Goal: Task Accomplishment & Management: Manage account settings

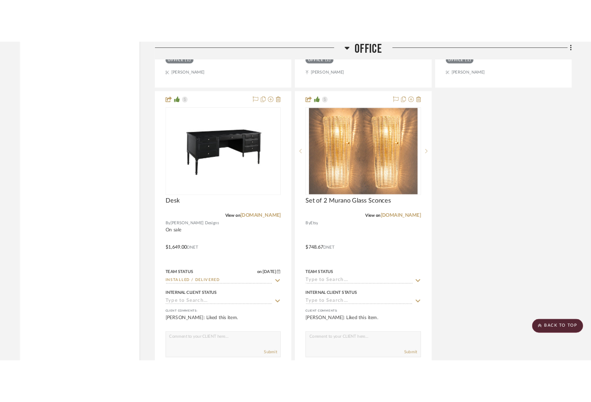
scroll to position [5214, 0]
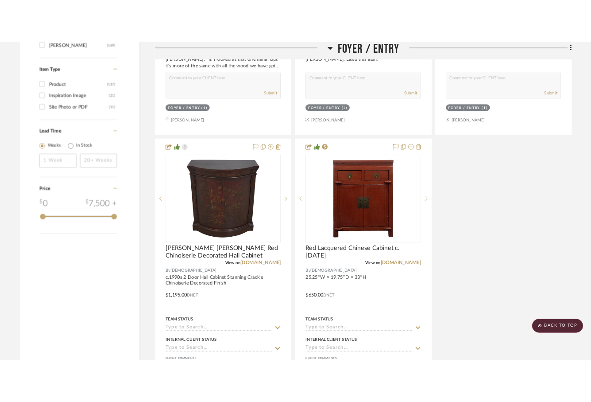
scroll to position [1384, 0]
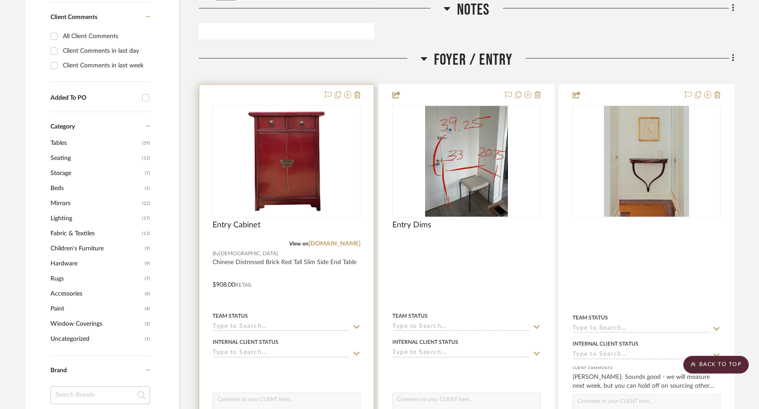
scroll to position [607, 0]
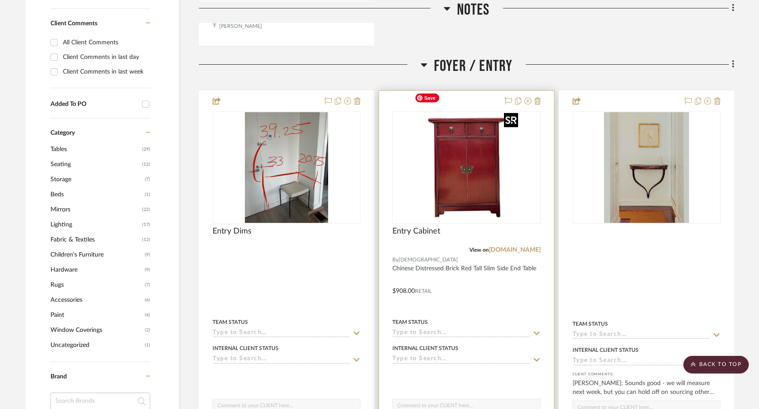
click at [467, 139] on img "0" at bounding box center [466, 167] width 111 height 111
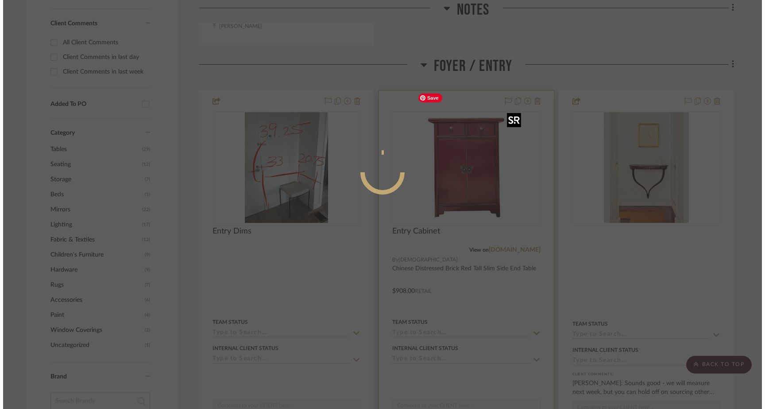
scroll to position [0, 0]
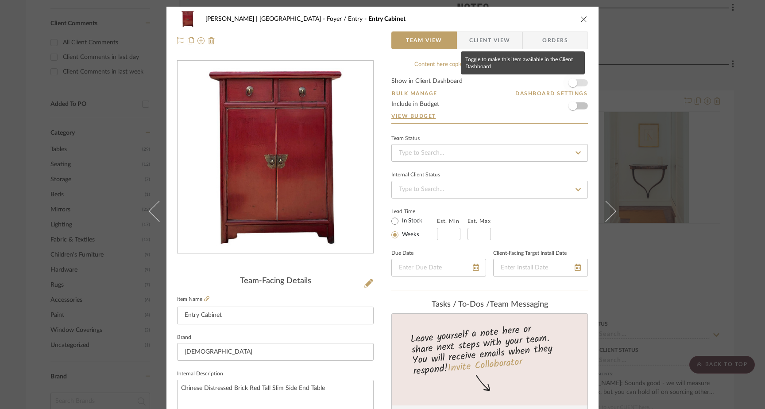
click at [574, 81] on span "button" at bounding box center [572, 82] width 19 height 19
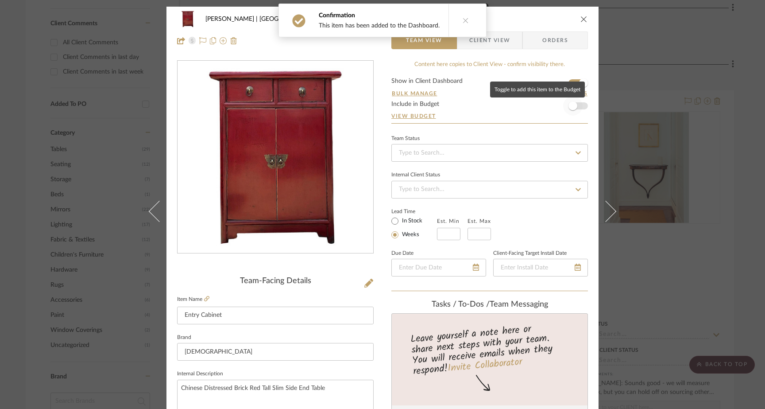
click at [572, 105] on span "button" at bounding box center [573, 105] width 9 height 9
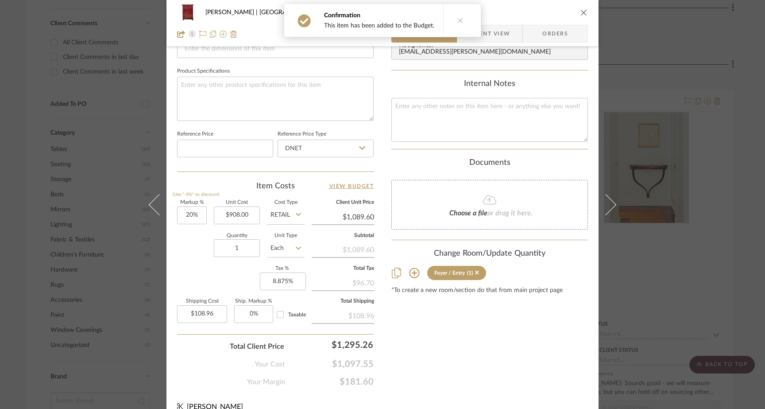
scroll to position [405, 0]
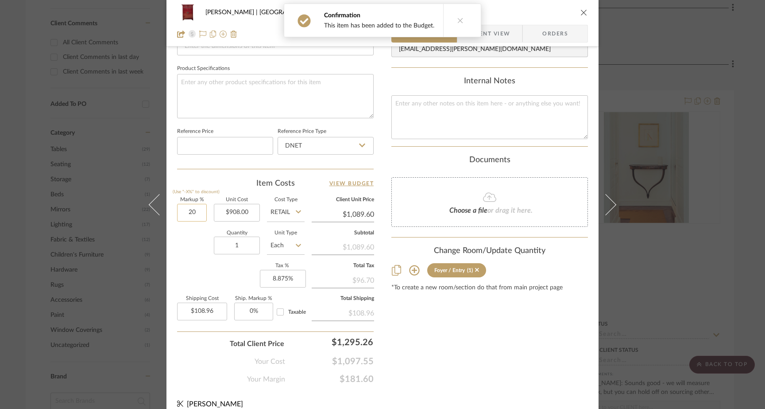
click at [194, 212] on input "20" at bounding box center [192, 213] width 30 height 18
type input "0%"
click at [193, 270] on div "Markup % (Use "-X%" to discount) 0% Unit Cost $908.00 Cost Type Retail Client U…" at bounding box center [275, 262] width 197 height 129
type input "$908.00"
type input "$90.80"
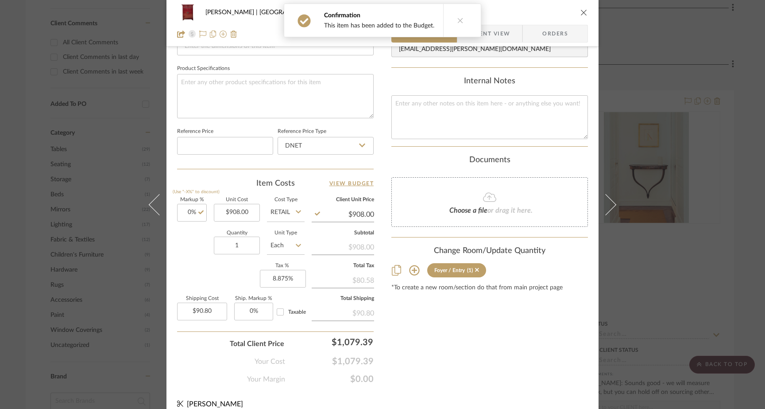
scroll to position [414, 0]
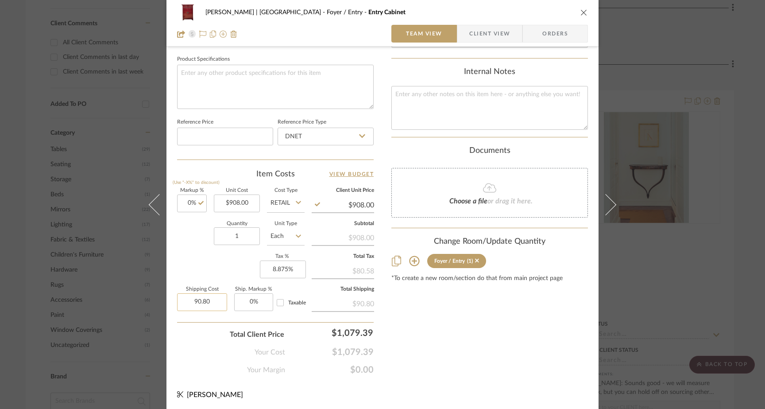
click at [217, 304] on input "90.80" at bounding box center [202, 302] width 50 height 18
type input "$614.00"
click at [185, 333] on div "Total Client Price $1,079.39" at bounding box center [275, 331] width 197 height 18
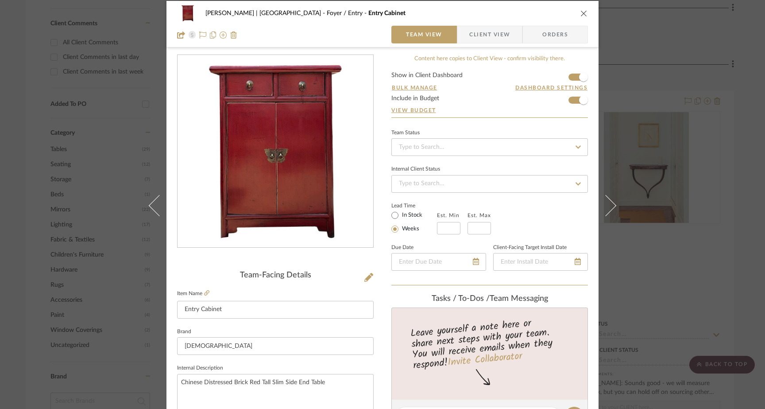
scroll to position [0, 0]
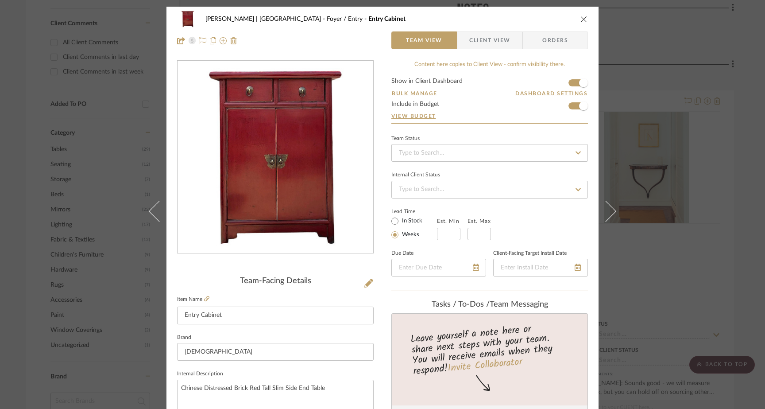
click at [581, 19] on icon "close" at bounding box center [584, 19] width 7 height 7
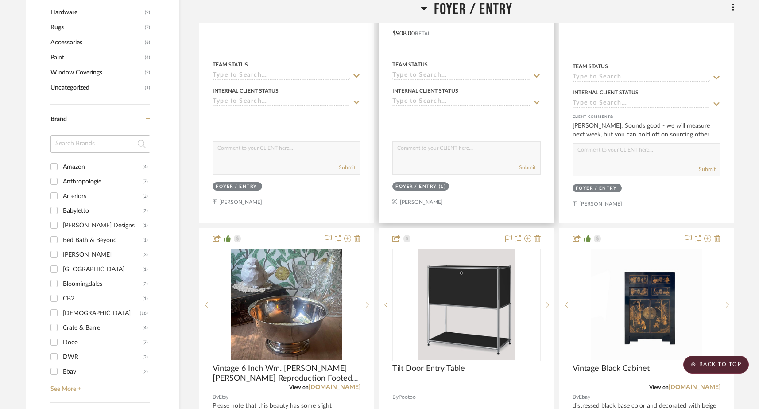
scroll to position [953, 0]
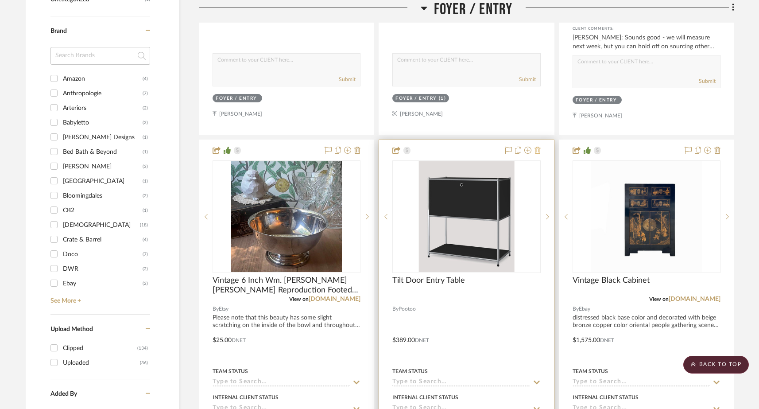
click at [536, 147] on icon at bounding box center [538, 150] width 6 height 7
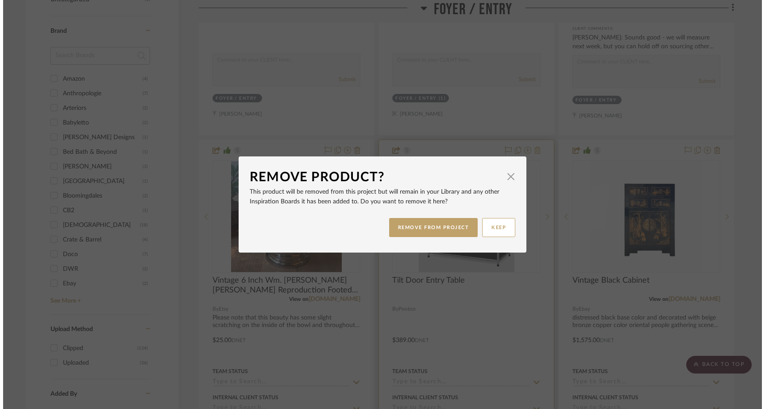
scroll to position [0, 0]
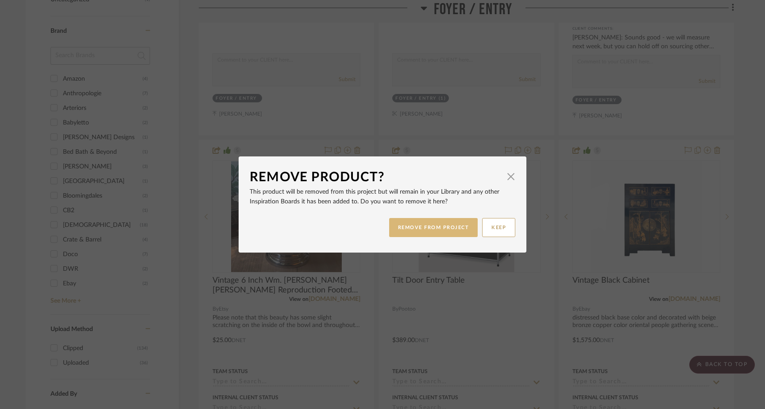
click at [444, 225] on button "REMOVE FROM PROJECT" at bounding box center [433, 227] width 89 height 19
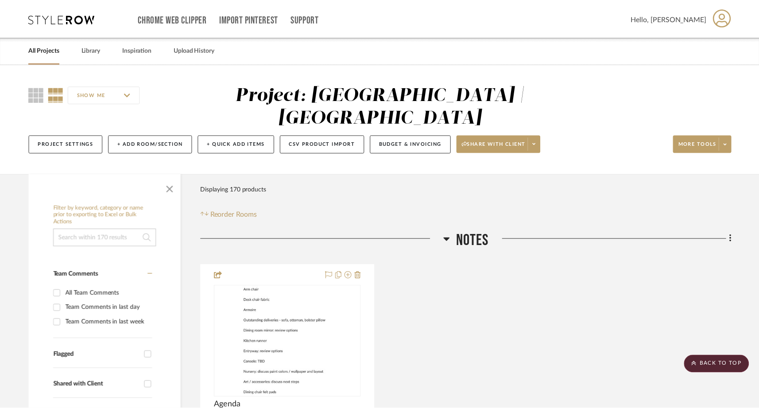
scroll to position [953, 0]
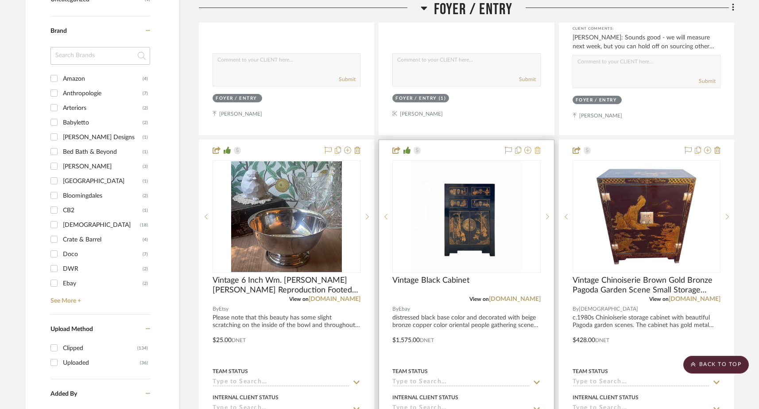
click at [536, 147] on icon at bounding box center [538, 150] width 6 height 7
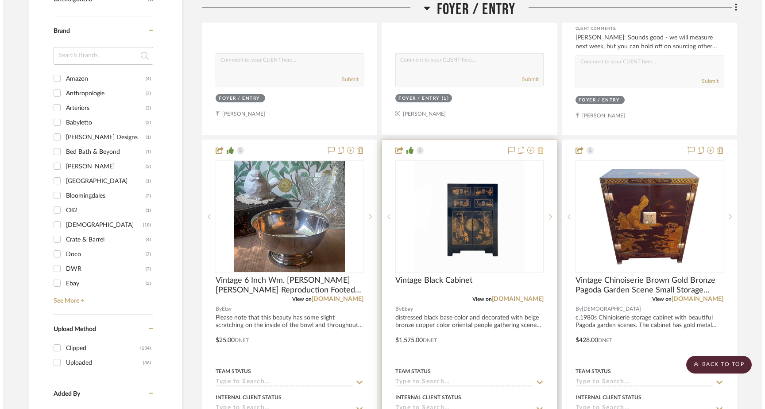
scroll to position [0, 0]
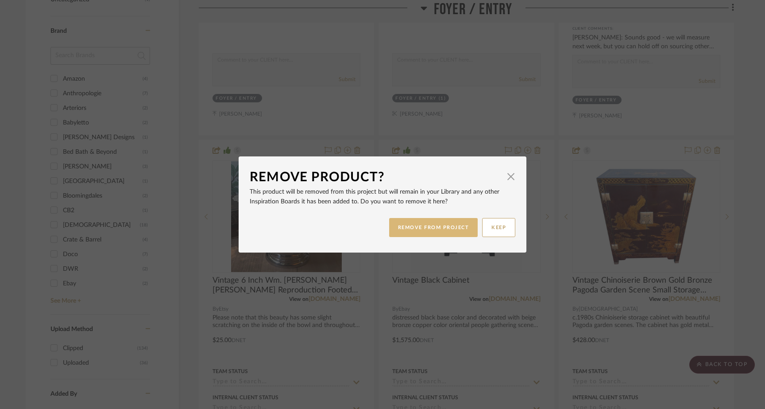
click at [450, 230] on button "REMOVE FROM PROJECT" at bounding box center [433, 227] width 89 height 19
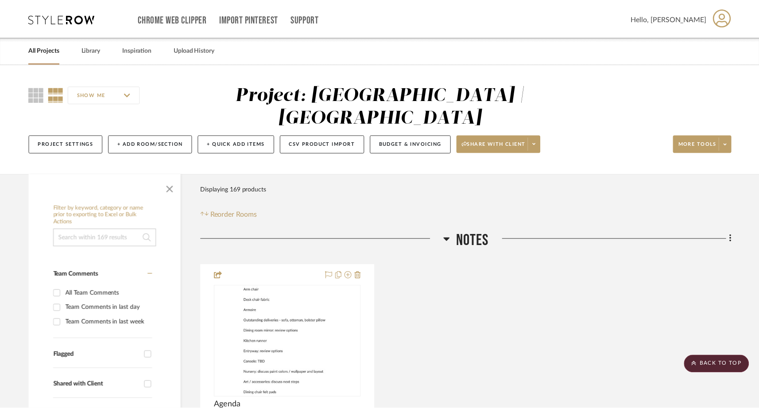
scroll to position [953, 0]
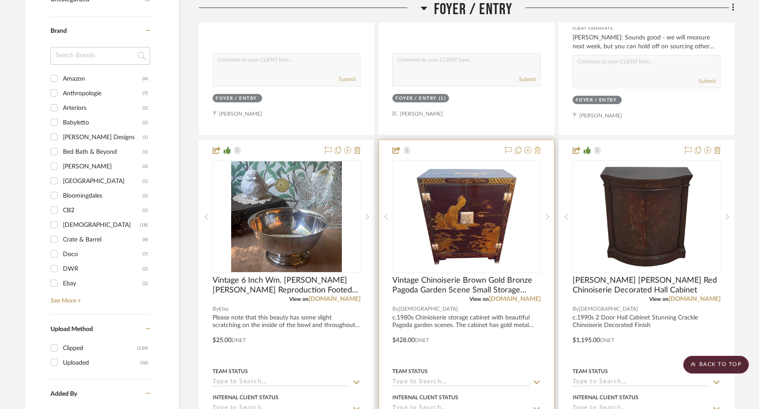
click at [538, 147] on icon at bounding box center [538, 150] width 6 height 7
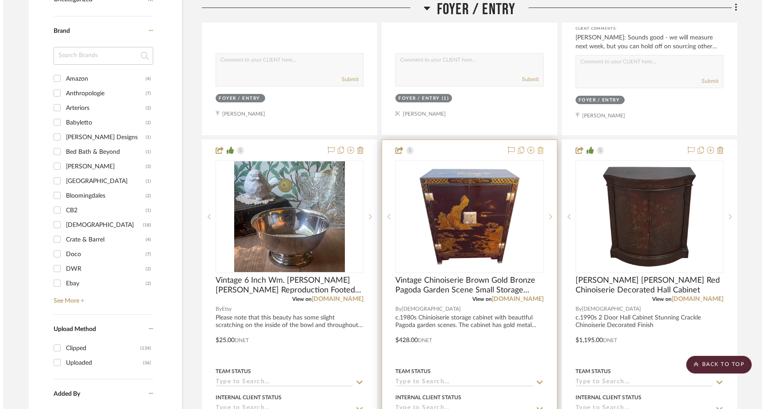
scroll to position [0, 0]
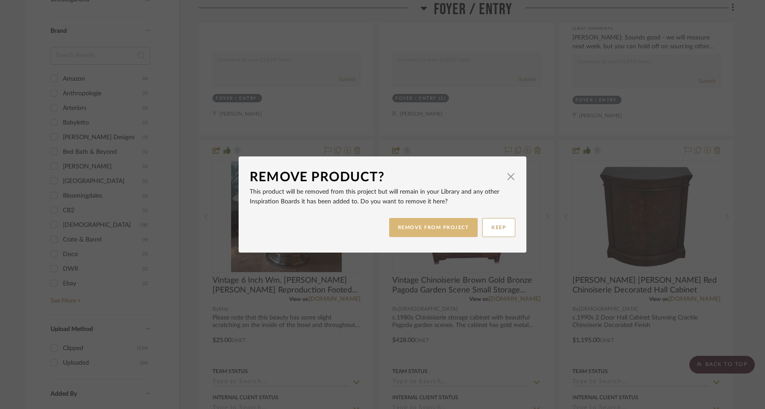
click at [453, 231] on button "REMOVE FROM PROJECT" at bounding box center [433, 227] width 89 height 19
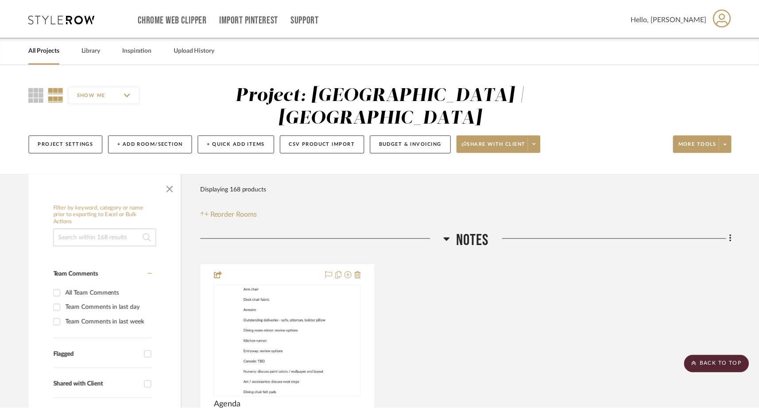
scroll to position [953, 0]
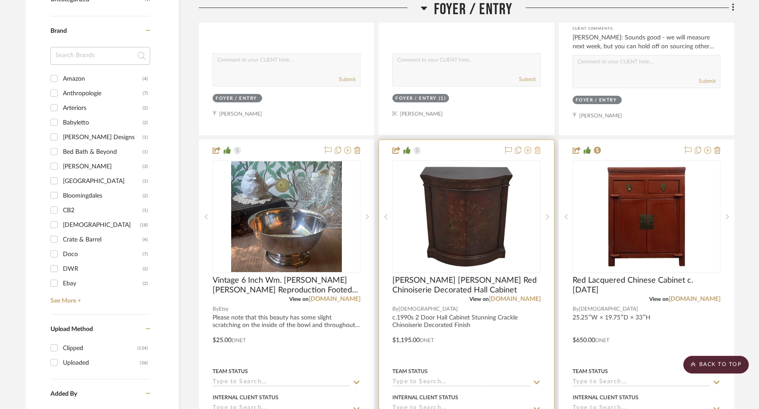
click at [540, 140] on project-item-tile "Ethan Allen Red Chinoiserie Decorated Hall Cabinet View on chairish.com By Char…" at bounding box center [466, 334] width 175 height 388
click at [538, 147] on icon at bounding box center [538, 150] width 6 height 7
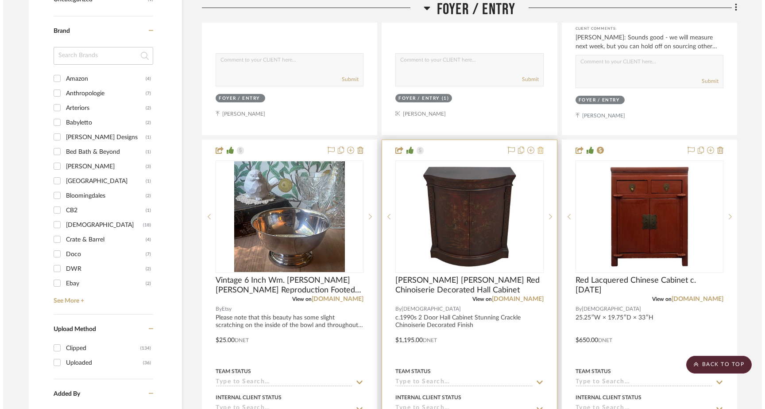
scroll to position [0, 0]
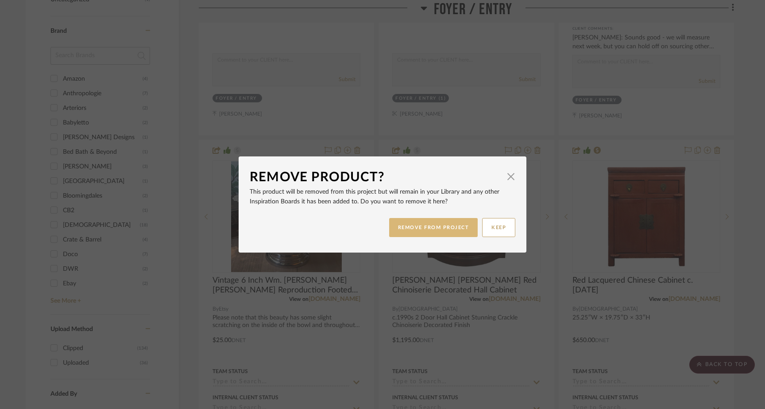
click at [443, 227] on button "REMOVE FROM PROJECT" at bounding box center [433, 227] width 89 height 19
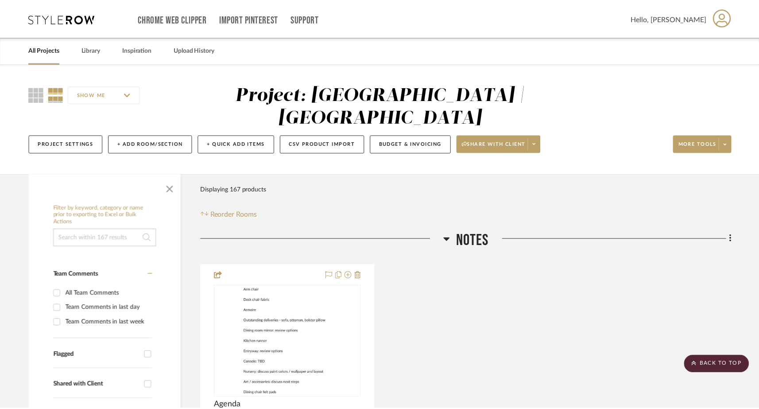
scroll to position [953, 0]
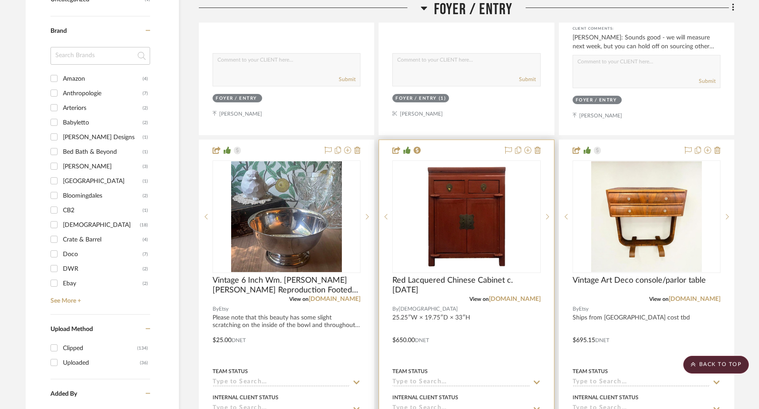
click at [540, 140] on div at bounding box center [466, 334] width 174 height 388
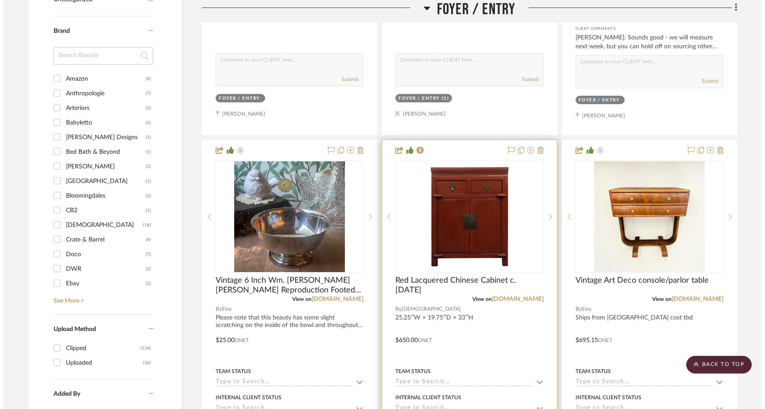
scroll to position [0, 0]
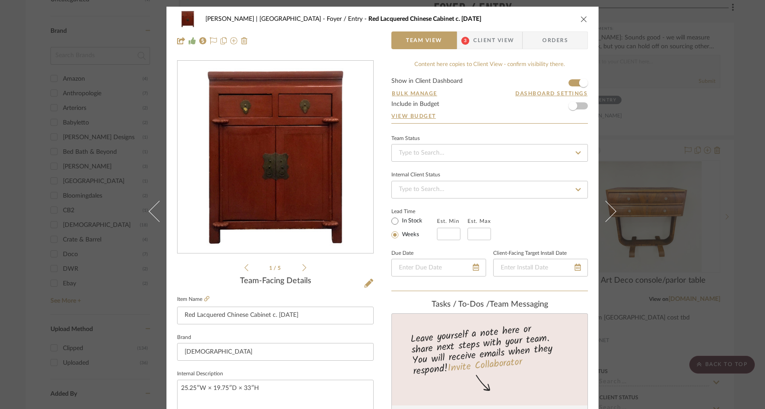
click at [581, 21] on icon "close" at bounding box center [584, 19] width 7 height 7
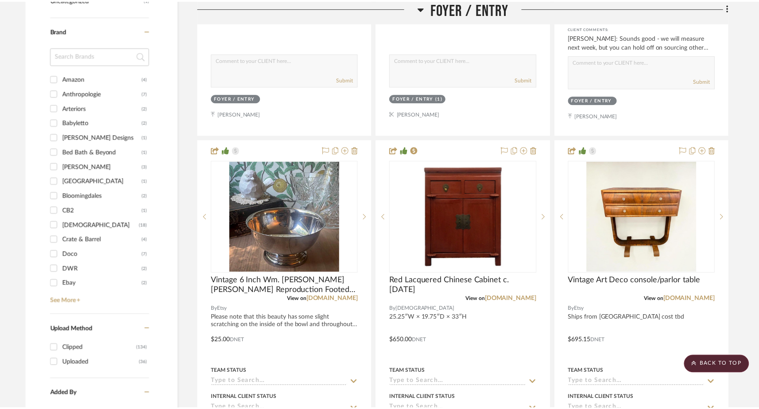
scroll to position [953, 0]
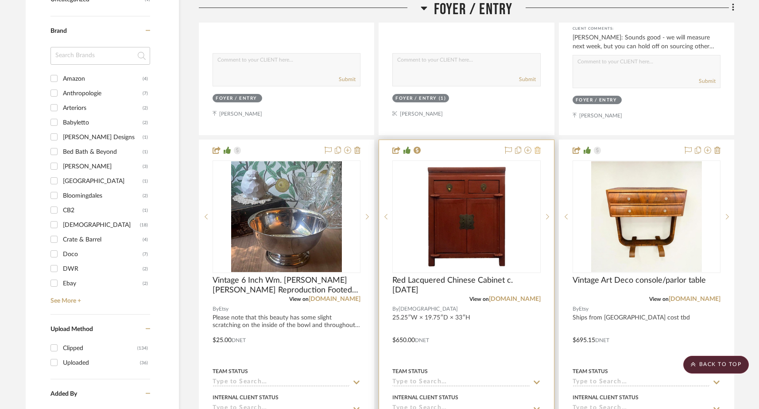
click at [537, 147] on icon at bounding box center [538, 150] width 6 height 7
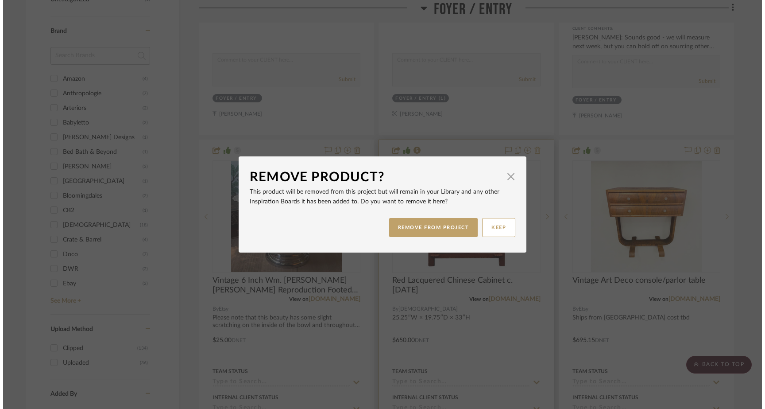
scroll to position [0, 0]
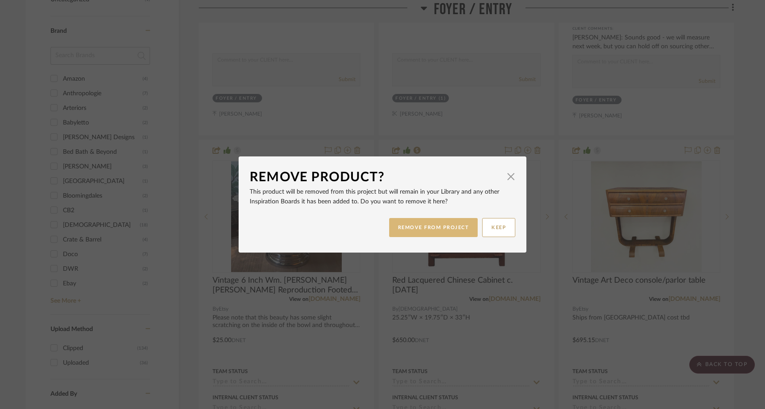
click at [426, 236] on button "REMOVE FROM PROJECT" at bounding box center [433, 227] width 89 height 19
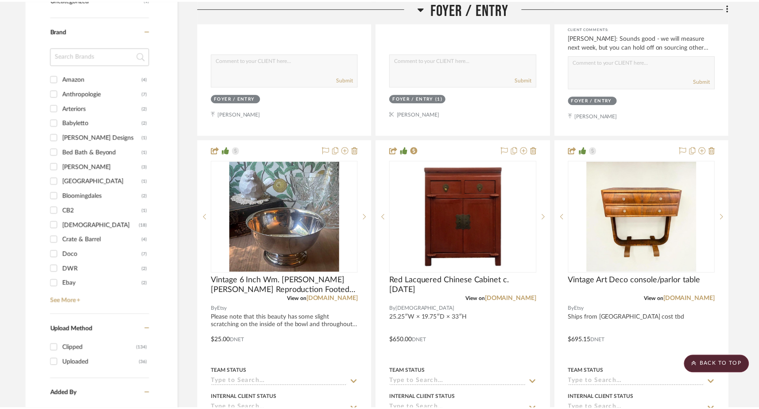
scroll to position [953, 0]
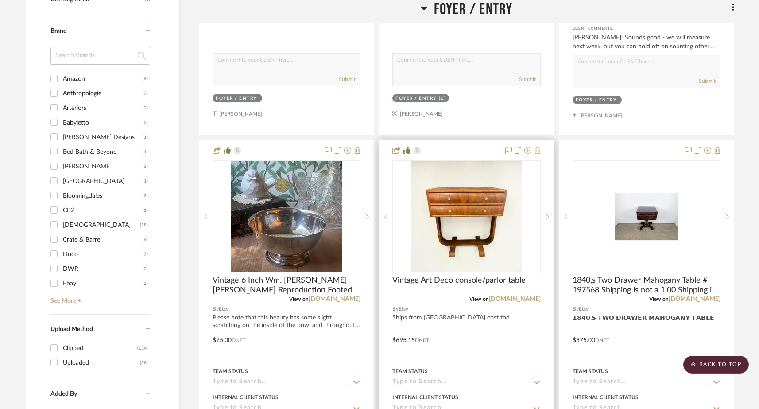
click at [537, 147] on icon at bounding box center [538, 150] width 6 height 7
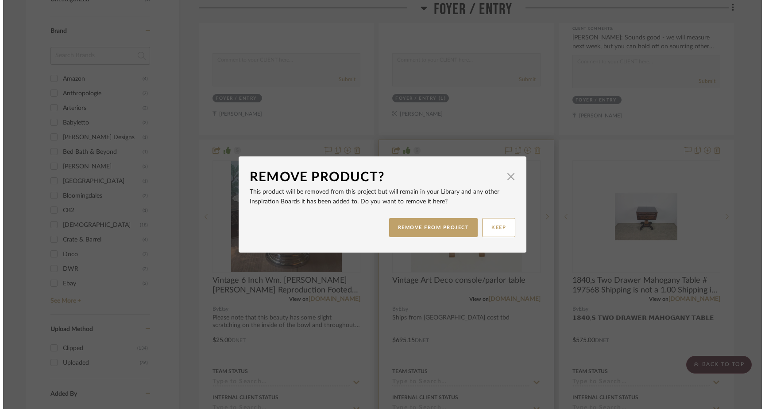
scroll to position [0, 0]
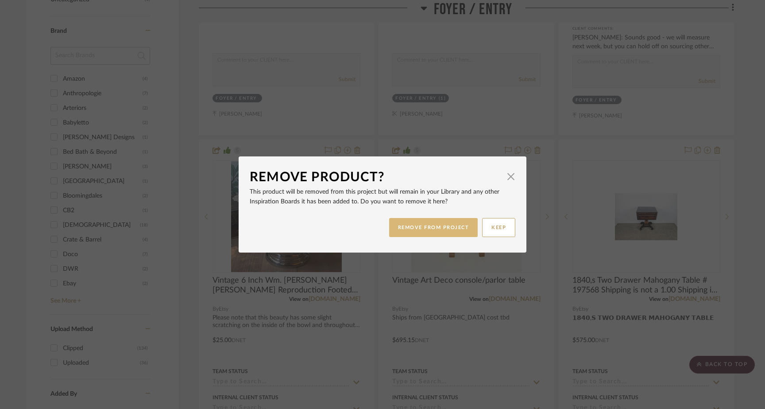
click at [435, 222] on button "REMOVE FROM PROJECT" at bounding box center [433, 227] width 89 height 19
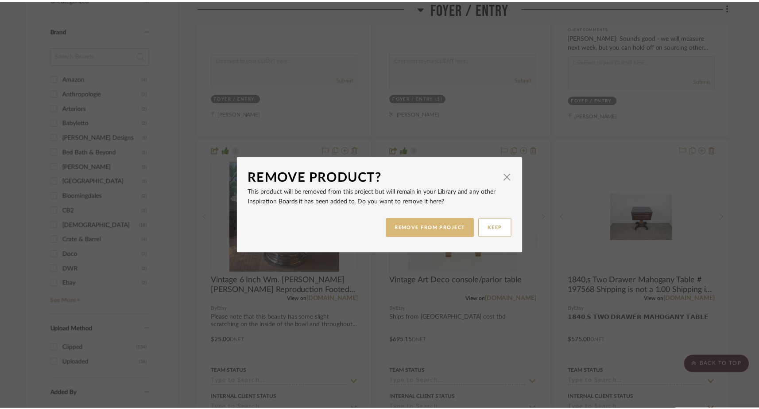
scroll to position [953, 0]
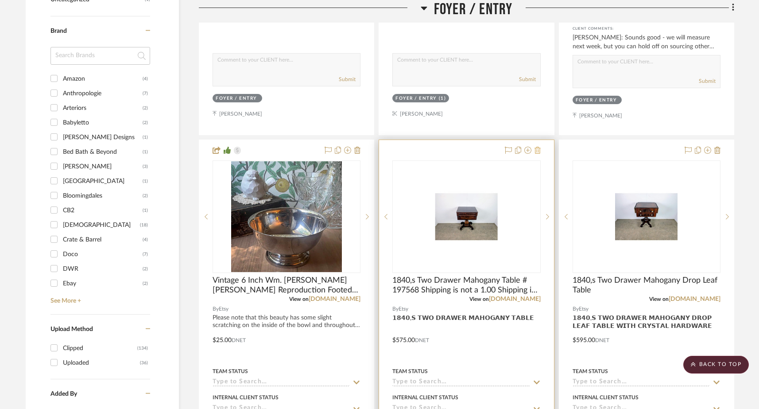
click at [537, 147] on icon at bounding box center [538, 150] width 6 height 7
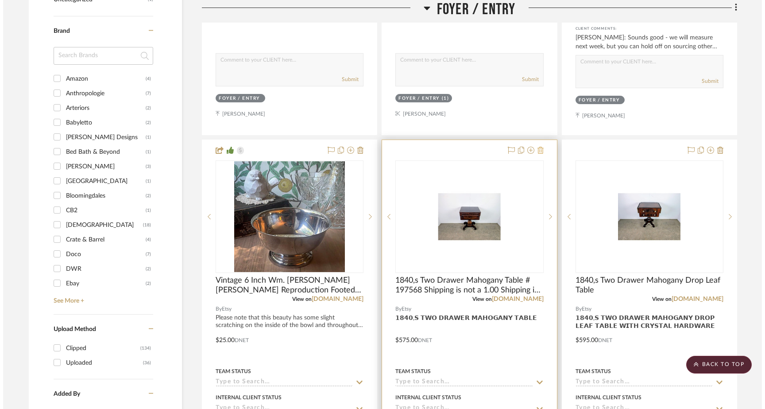
scroll to position [0, 0]
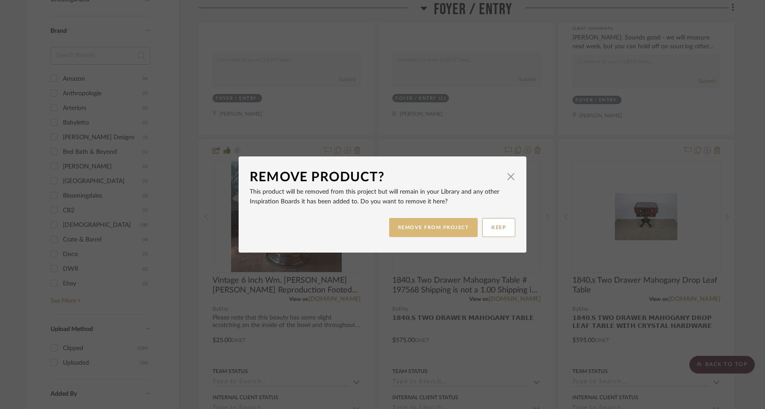
click at [444, 224] on button "REMOVE FROM PROJECT" at bounding box center [433, 227] width 89 height 19
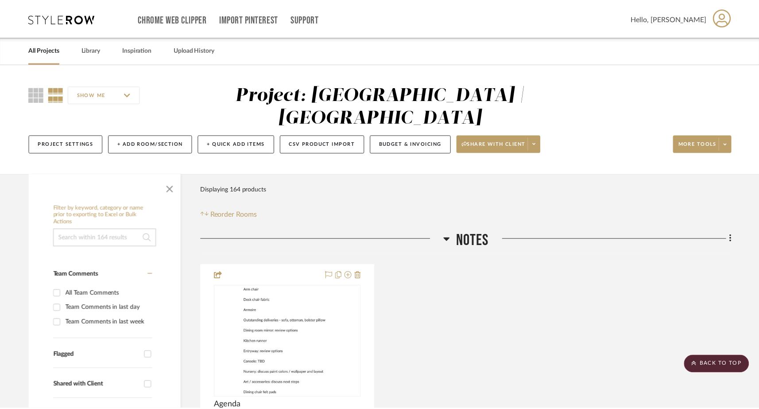
scroll to position [953, 0]
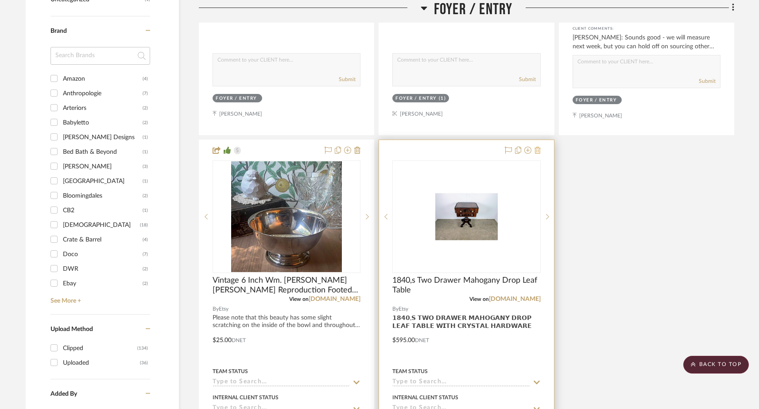
click at [539, 147] on icon at bounding box center [538, 150] width 6 height 7
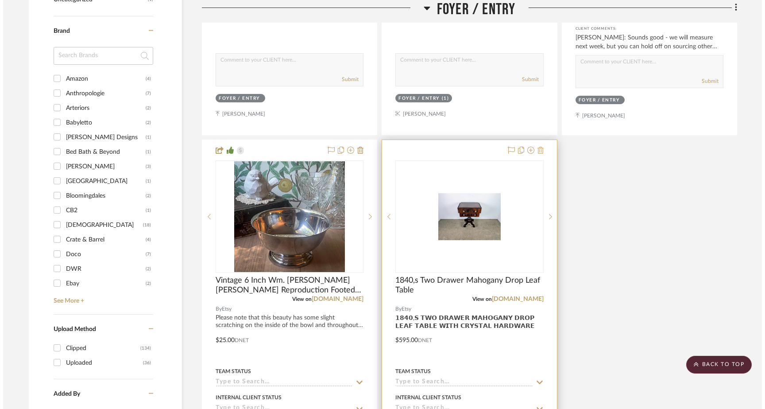
scroll to position [0, 0]
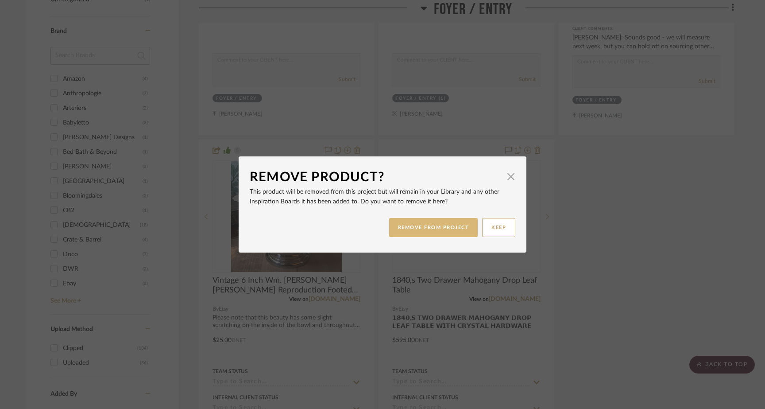
click at [450, 233] on button "REMOVE FROM PROJECT" at bounding box center [433, 227] width 89 height 19
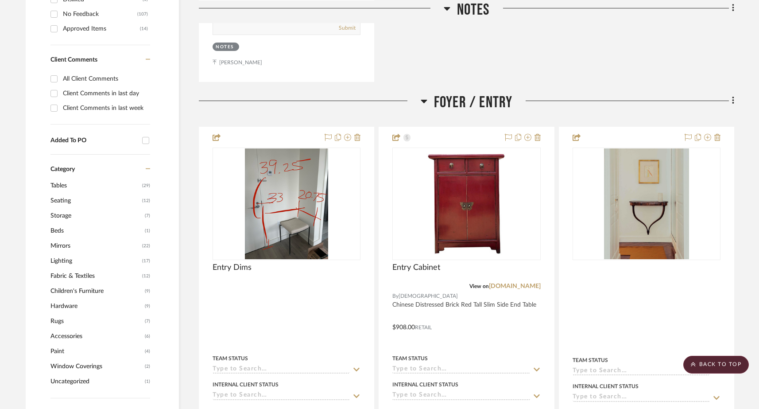
scroll to position [552, 0]
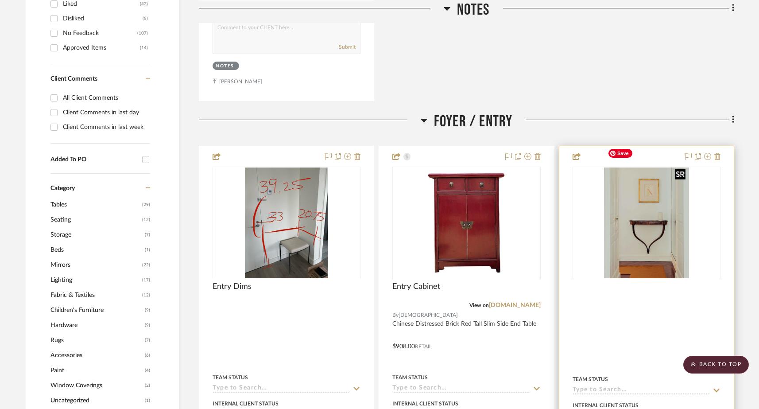
click at [597, 206] on img "0" at bounding box center [646, 222] width 85 height 111
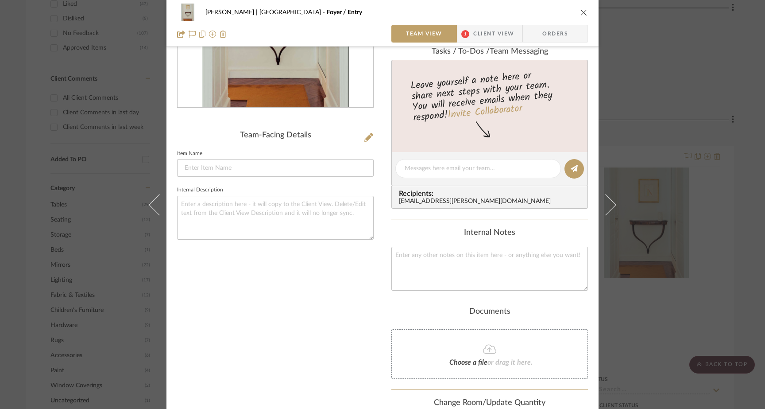
scroll to position [215, 0]
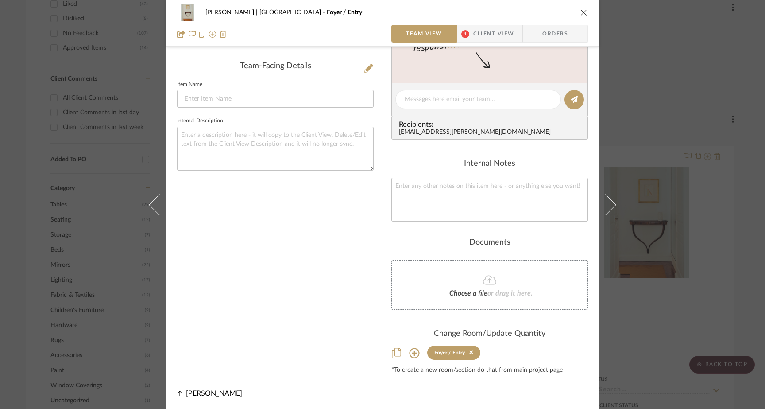
click at [412, 354] on icon at bounding box center [414, 353] width 11 height 11
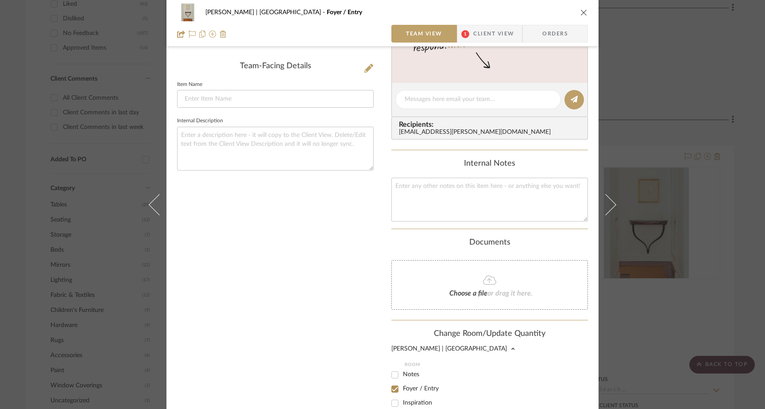
scroll to position [225, 0]
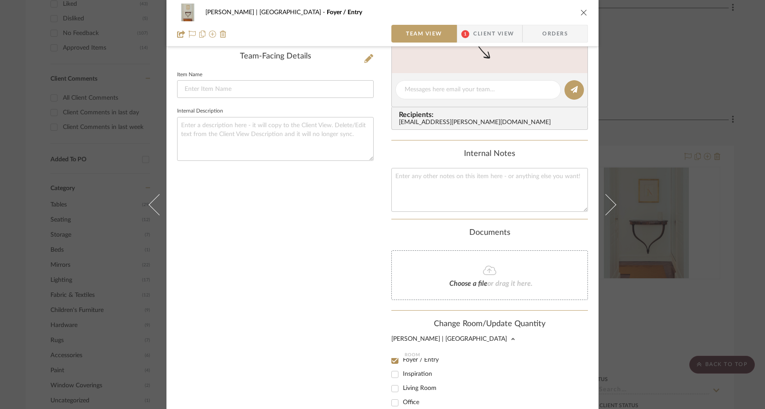
click at [392, 372] on input "Inspiration" at bounding box center [395, 374] width 14 height 14
checkbox input "true"
click at [392, 373] on input "Foyer / Entry" at bounding box center [395, 375] width 14 height 14
checkbox input "false"
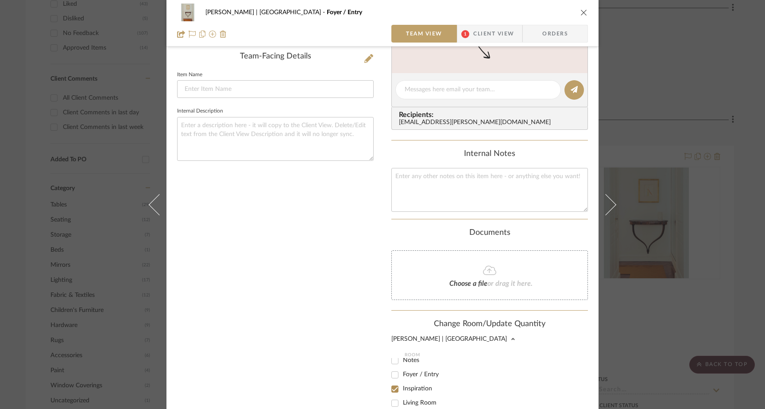
scroll to position [429, 0]
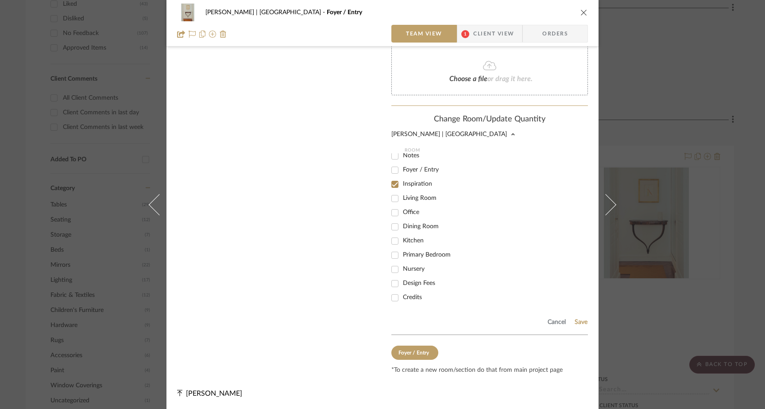
click at [585, 314] on div "Cancel Save" at bounding box center [489, 320] width 197 height 29
click at [577, 322] on button "Save" at bounding box center [581, 321] width 14 height 7
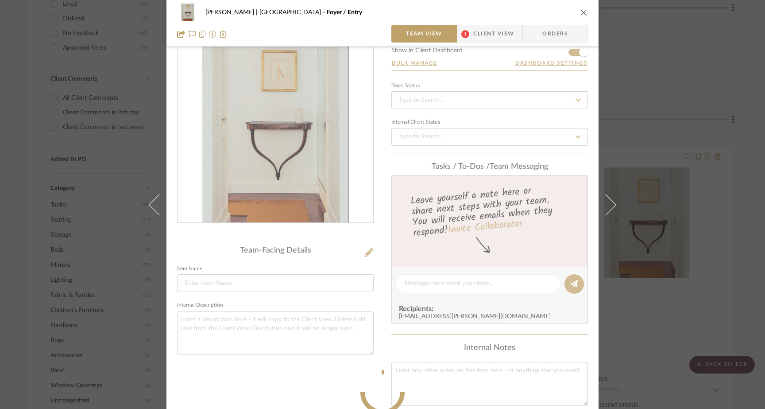
scroll to position [0, 0]
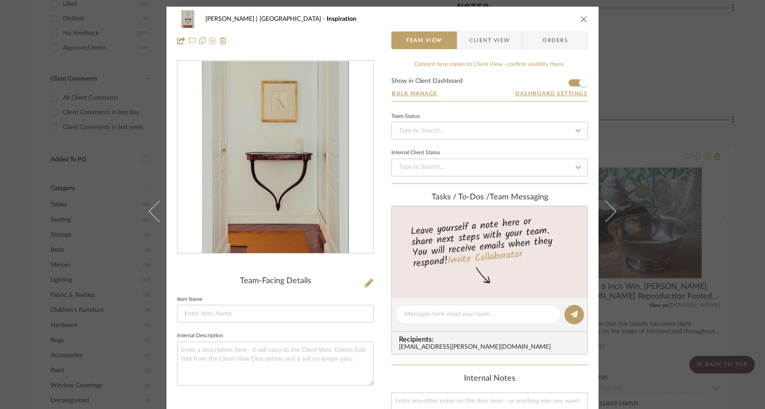
click at [582, 16] on icon "close" at bounding box center [584, 19] width 7 height 7
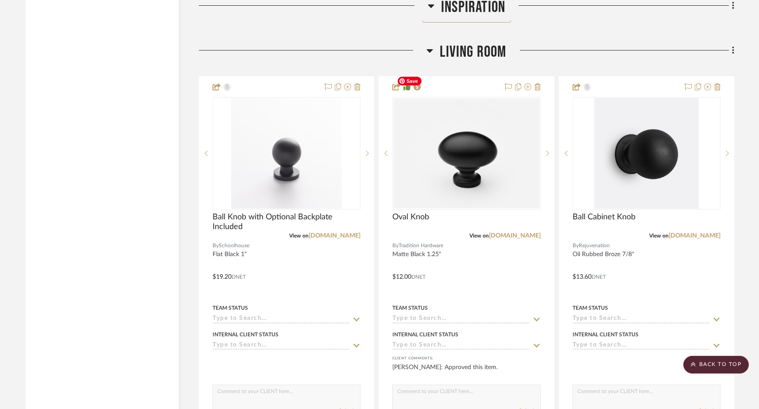
scroll to position [2315, 0]
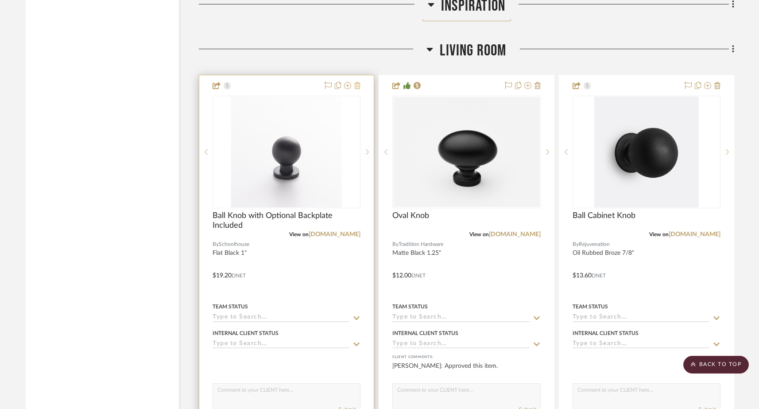
click at [359, 82] on icon at bounding box center [357, 85] width 6 height 7
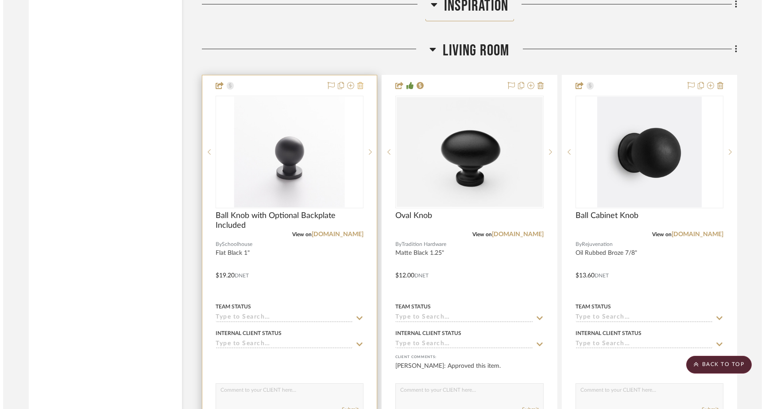
scroll to position [0, 0]
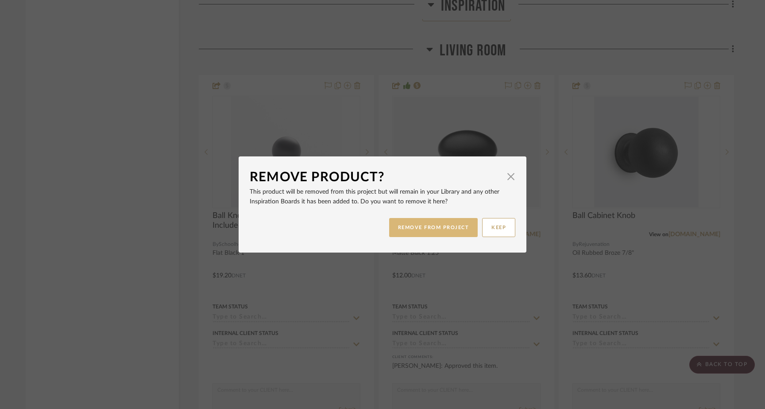
click at [441, 224] on button "REMOVE FROM PROJECT" at bounding box center [433, 227] width 89 height 19
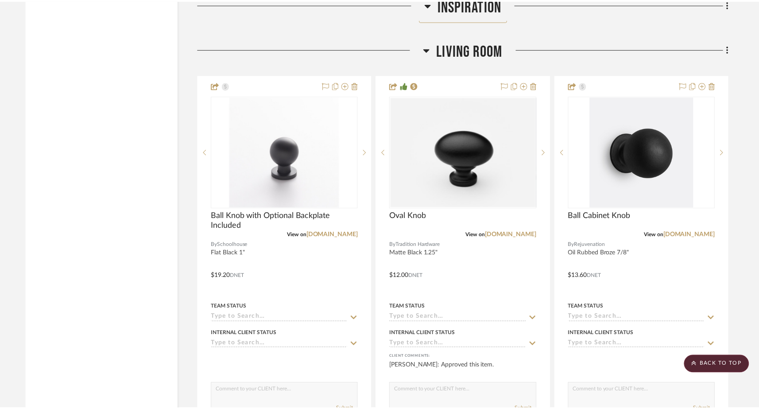
scroll to position [2315, 0]
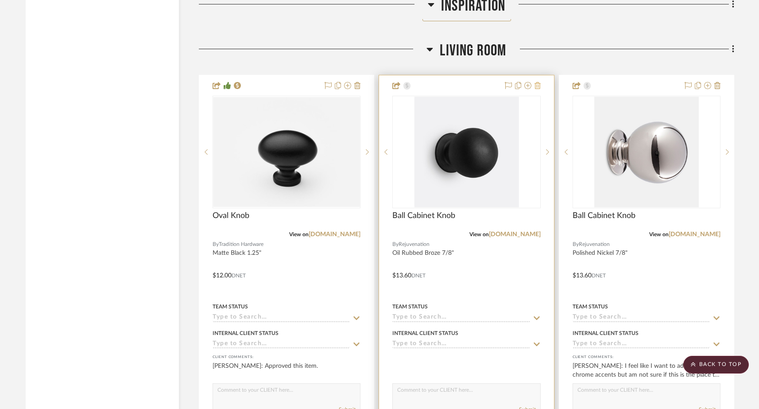
click at [539, 82] on icon at bounding box center [538, 85] width 6 height 7
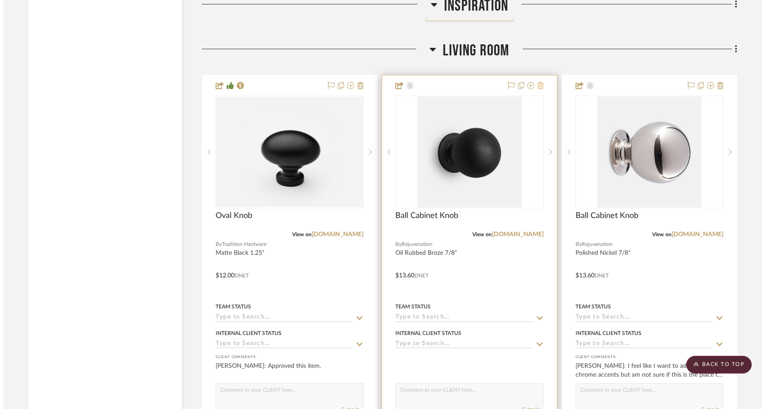
scroll to position [0, 0]
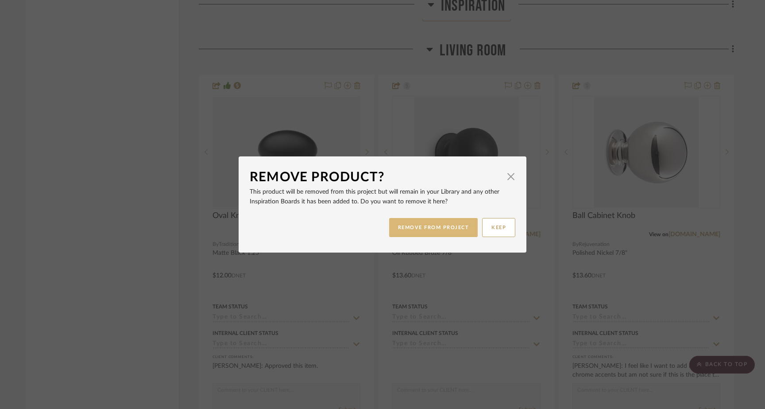
click at [419, 230] on button "REMOVE FROM PROJECT" at bounding box center [433, 227] width 89 height 19
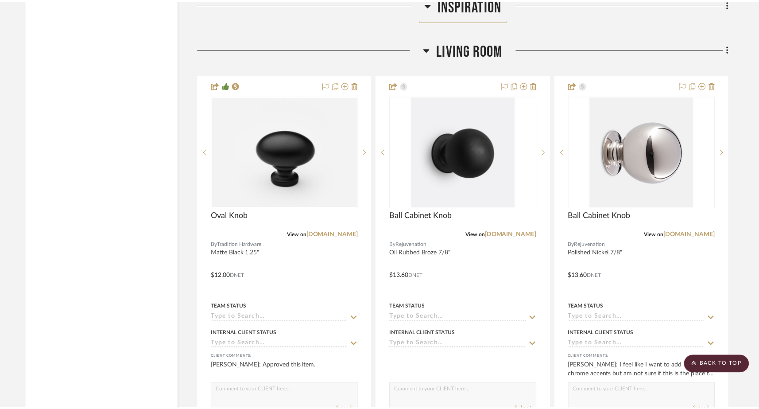
scroll to position [2315, 0]
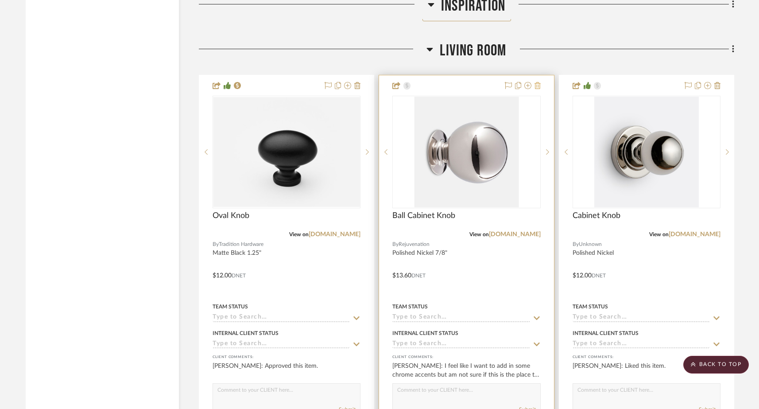
click at [535, 82] on icon at bounding box center [538, 85] width 6 height 7
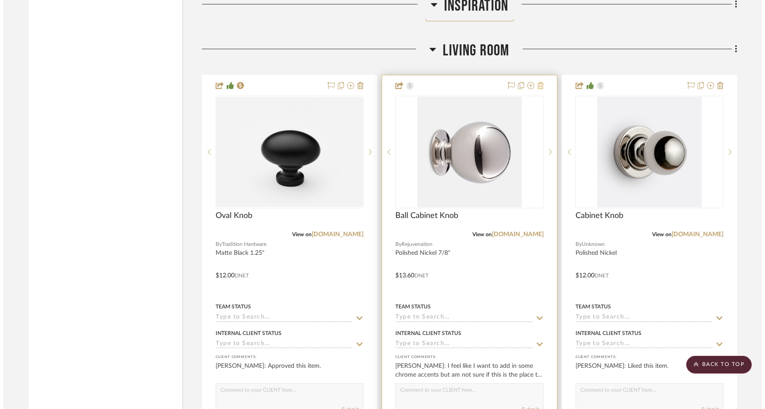
scroll to position [0, 0]
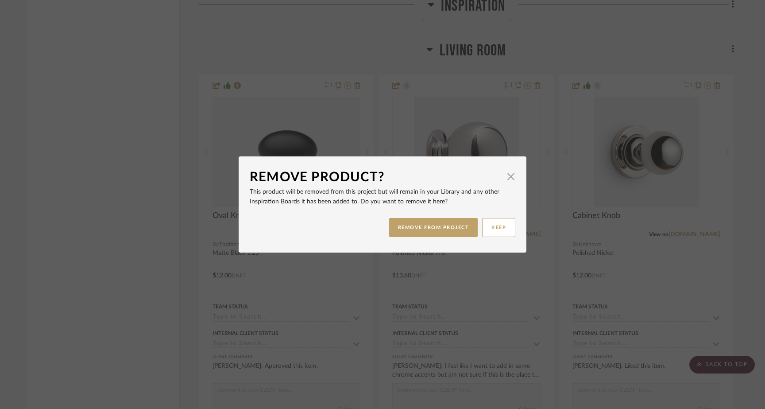
click at [445, 215] on div "REMOVE FROM PROJECT KEEP" at bounding box center [383, 227] width 266 height 28
click at [445, 224] on button "REMOVE FROM PROJECT" at bounding box center [433, 227] width 89 height 19
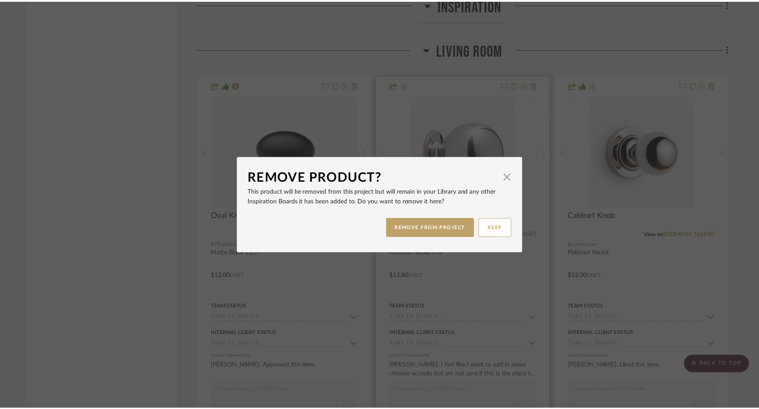
scroll to position [2315, 0]
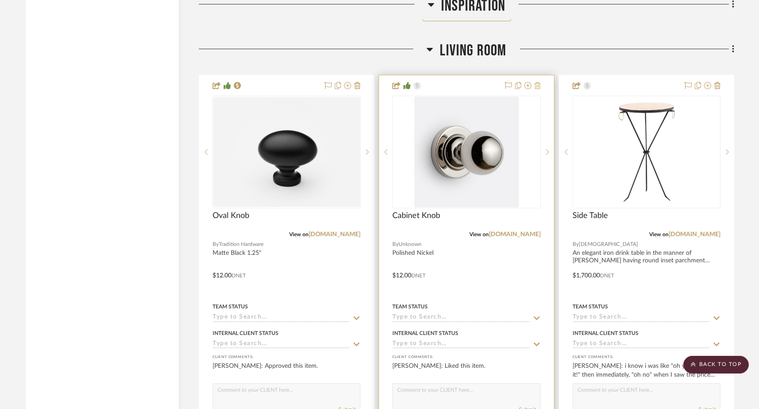
click at [539, 82] on icon at bounding box center [538, 85] width 6 height 7
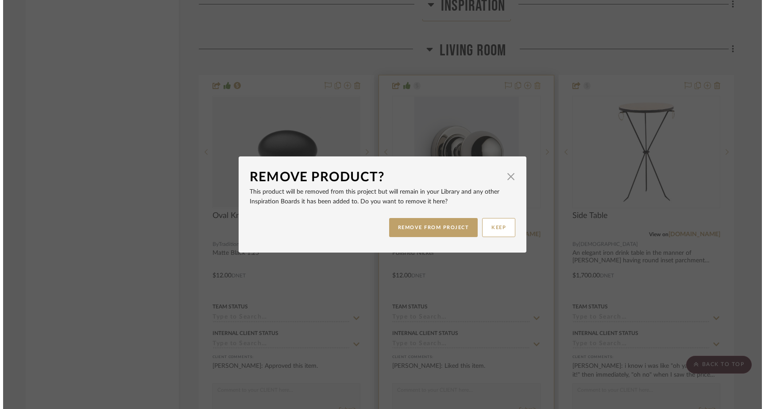
scroll to position [0, 0]
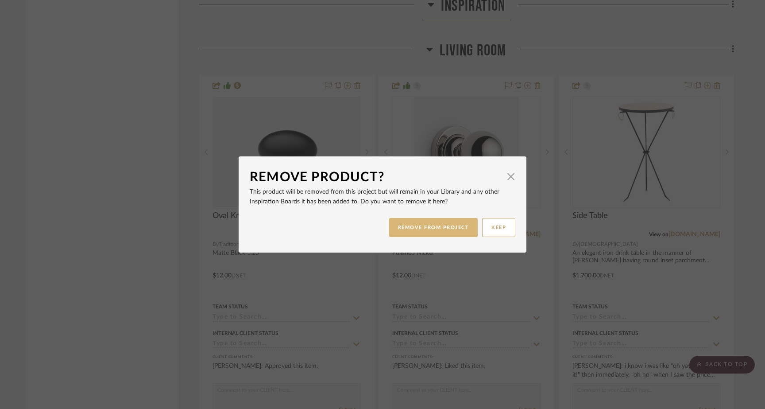
click at [461, 228] on button "REMOVE FROM PROJECT" at bounding box center [433, 227] width 89 height 19
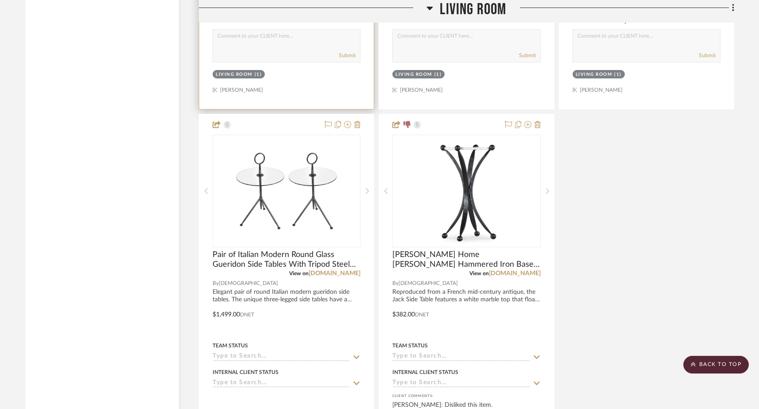
scroll to position [3057, 0]
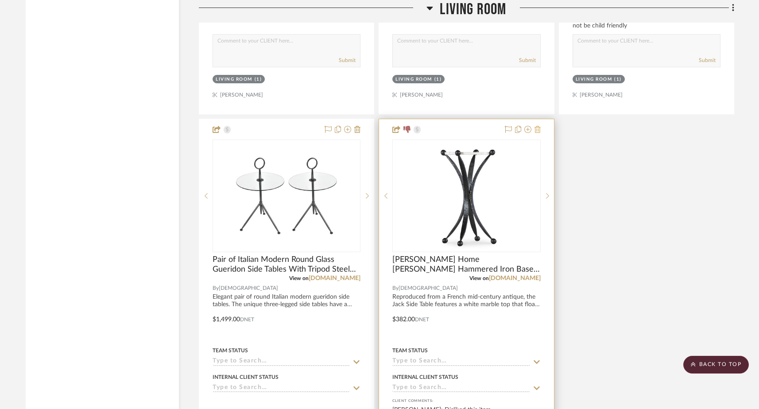
click at [538, 126] on icon at bounding box center [538, 129] width 6 height 7
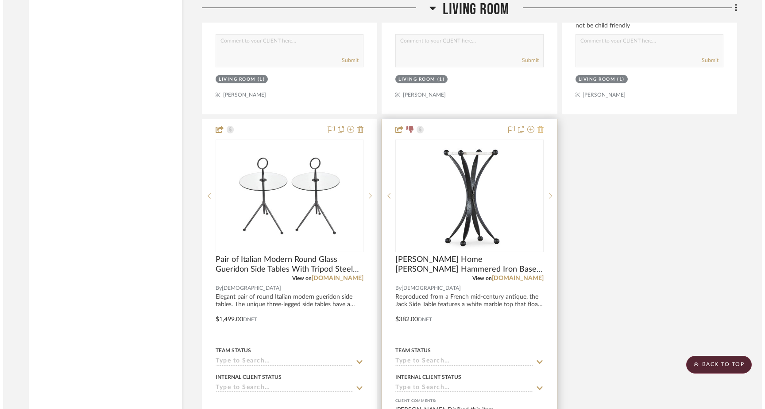
scroll to position [0, 0]
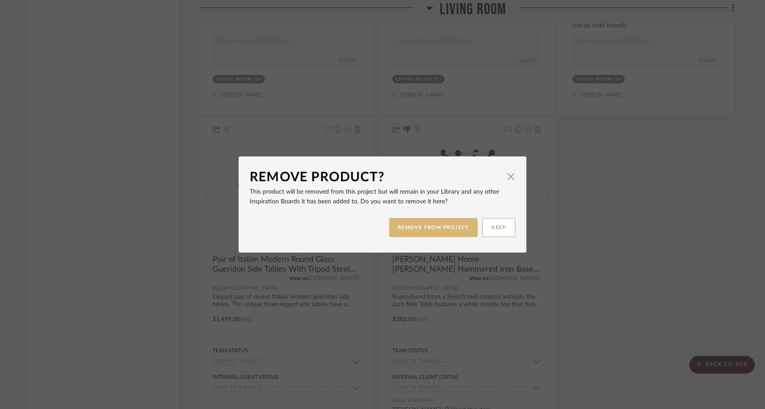
click at [415, 230] on button "REMOVE FROM PROJECT" at bounding box center [433, 227] width 89 height 19
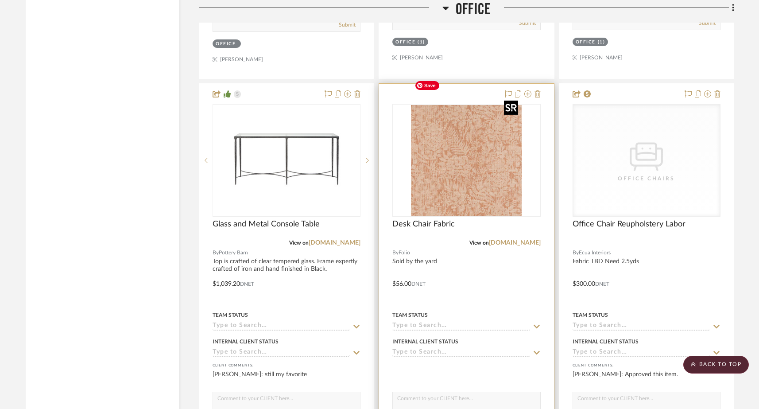
scroll to position [3957, 0]
click at [483, 170] on img "0" at bounding box center [466, 159] width 111 height 111
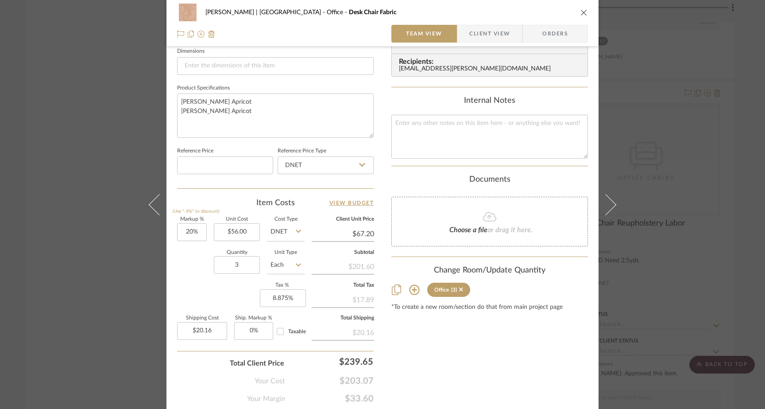
scroll to position [390, 0]
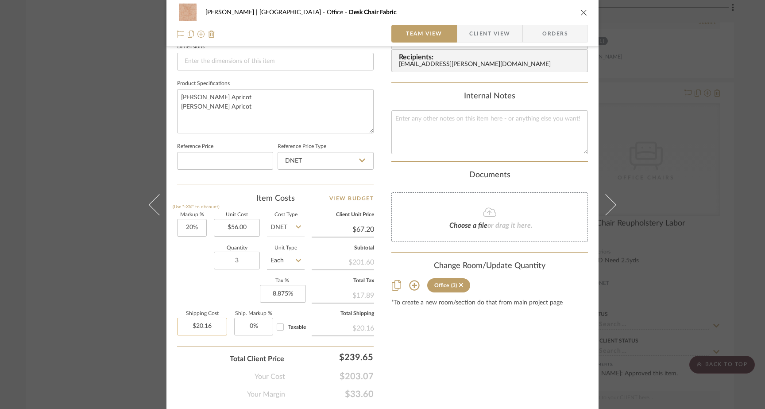
type input "20.16"
click at [215, 327] on input "20.16" at bounding box center [202, 327] width 50 height 18
type input "20"
type input "$20.16"
click at [194, 225] on input "20" at bounding box center [192, 228] width 30 height 18
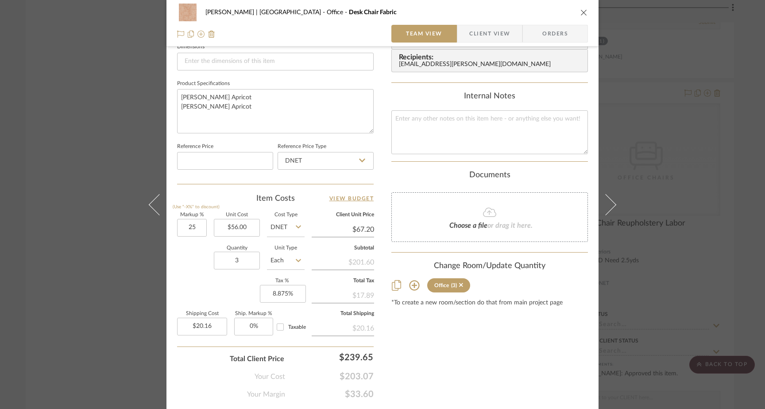
type input "25%"
click at [180, 252] on div "Quantity 3 Unit Type Each" at bounding box center [241, 261] width 128 height 31
type input "$70.00"
type input "$21.00"
click at [116, 137] on div "Ferree | Brooklyn Heights Office Desk Chair Fabric Team View Client View Orders…" at bounding box center [382, 204] width 765 height 409
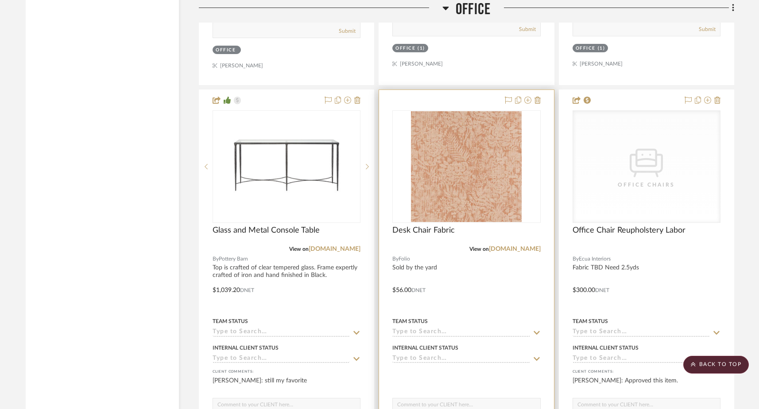
scroll to position [3917, 0]
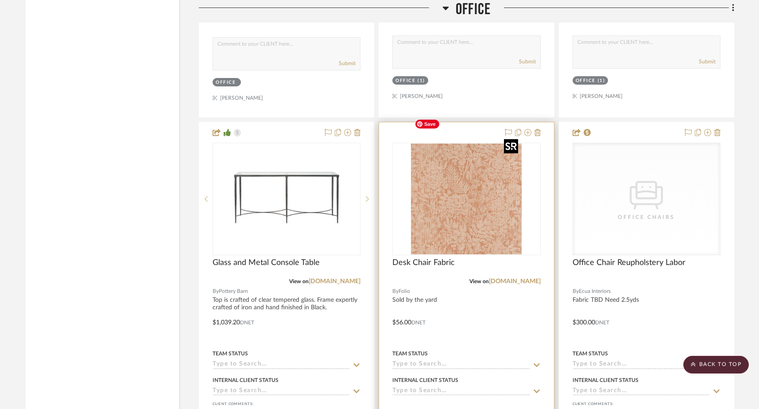
click at [504, 190] on img "0" at bounding box center [466, 198] width 111 height 111
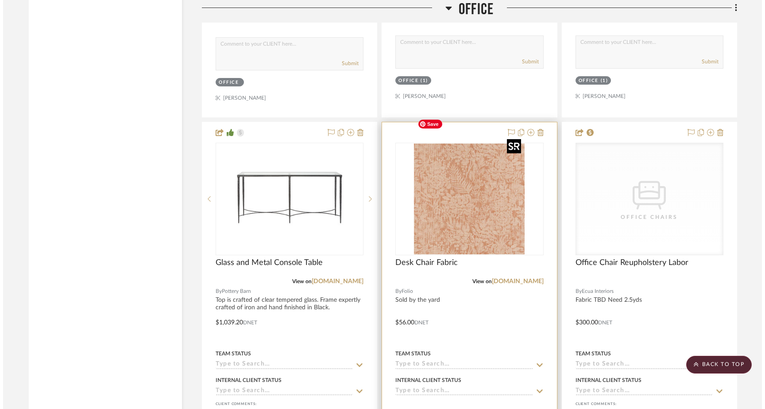
scroll to position [0, 0]
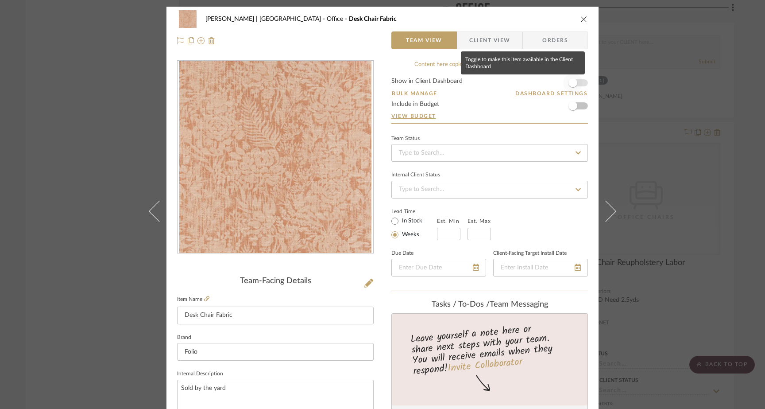
click at [578, 85] on span "button" at bounding box center [572, 82] width 19 height 19
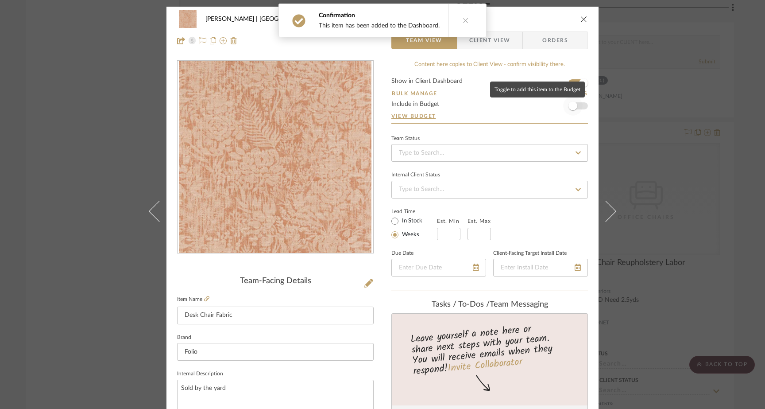
click at [573, 107] on span "button" at bounding box center [573, 105] width 9 height 9
click at [585, 17] on div "Ferree | Brooklyn Heights Office Desk Chair Fabric Team View Client View Orders" at bounding box center [383, 30] width 432 height 47
click at [583, 20] on icon "close" at bounding box center [584, 19] width 7 height 7
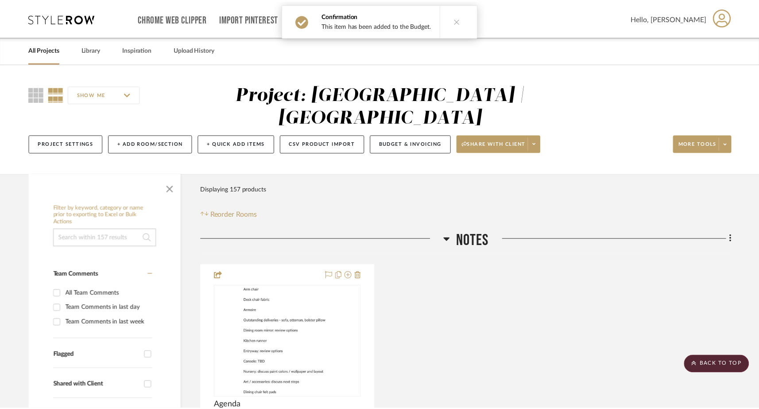
scroll to position [3917, 0]
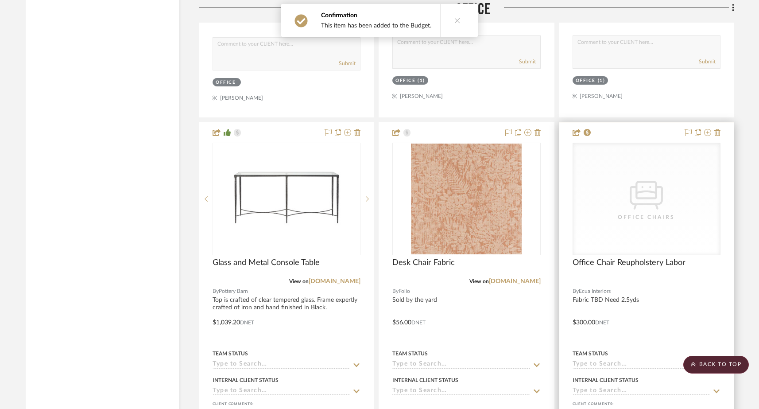
click at [597, 181] on icon "0" at bounding box center [646, 195] width 33 height 28
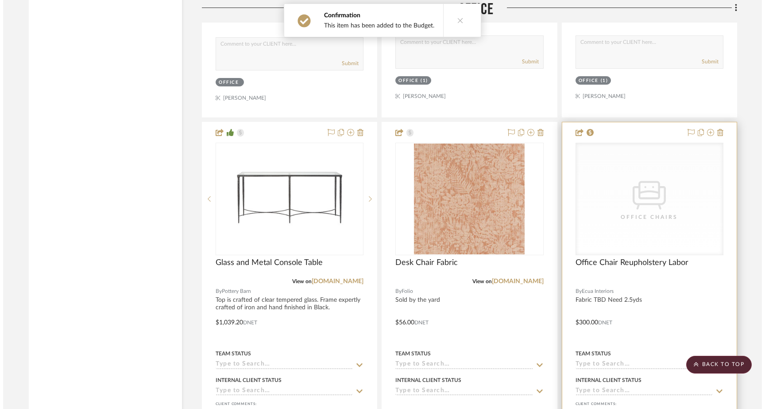
scroll to position [0, 0]
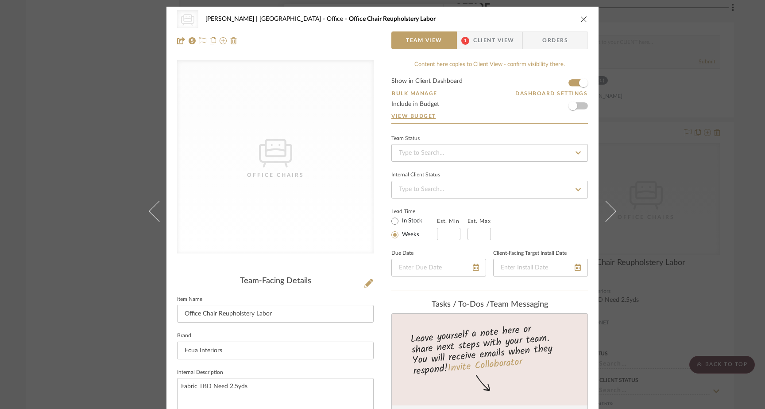
click at [580, 106] on form "Show in Client Dashboard Bulk Manage Dashboard Settings Include in Budget View …" at bounding box center [489, 100] width 197 height 45
click at [571, 103] on span "button" at bounding box center [573, 105] width 9 height 9
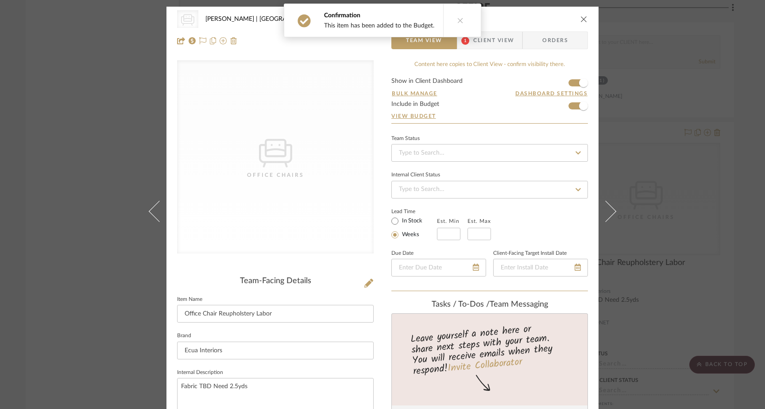
click at [583, 21] on icon "close" at bounding box center [584, 19] width 7 height 7
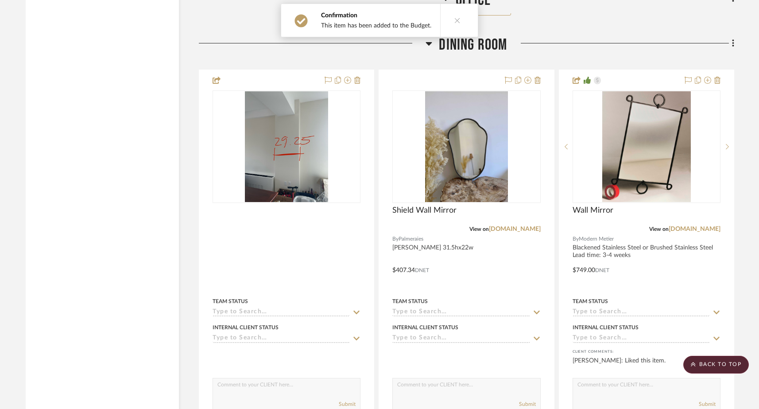
scroll to position [4718, 0]
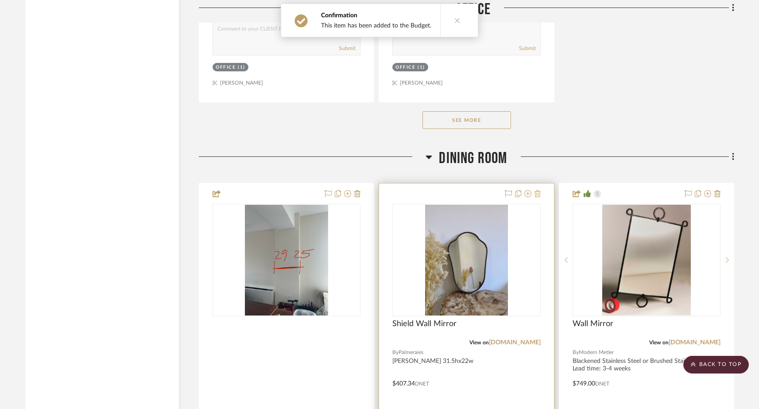
click at [537, 190] on icon at bounding box center [538, 193] width 6 height 7
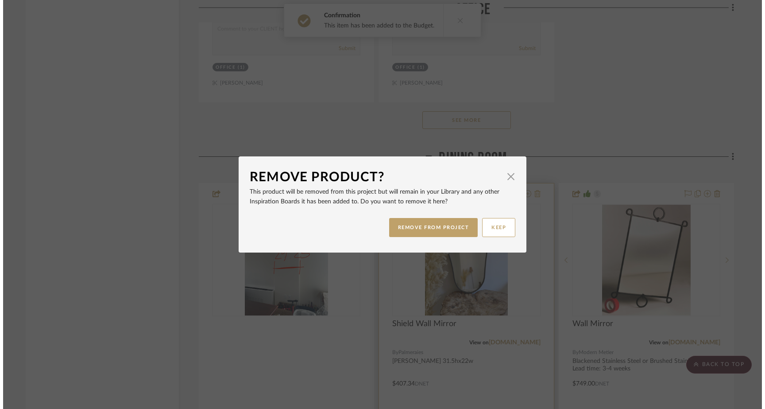
scroll to position [0, 0]
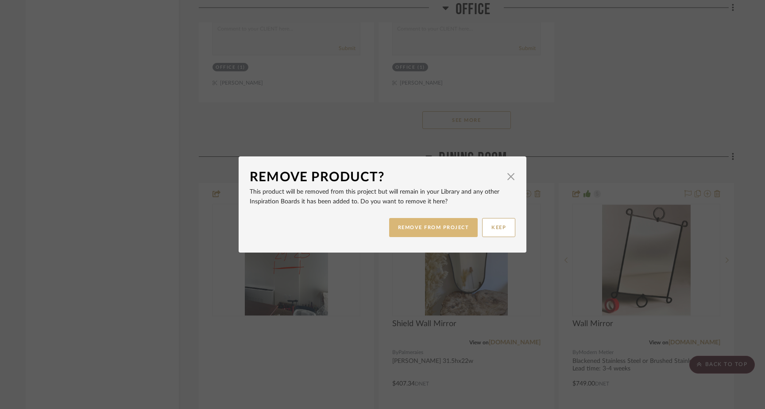
click at [431, 233] on button "REMOVE FROM PROJECT" at bounding box center [433, 227] width 89 height 19
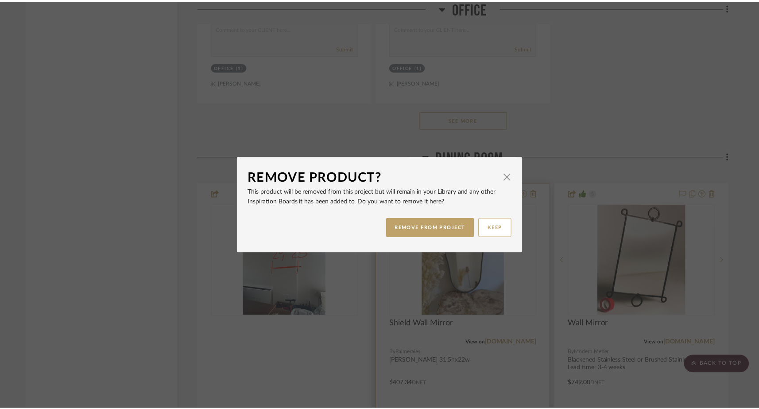
scroll to position [4718, 0]
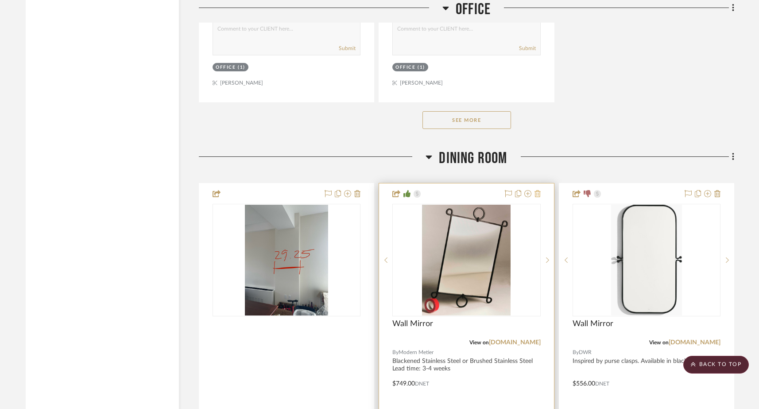
click at [538, 190] on icon at bounding box center [538, 193] width 6 height 7
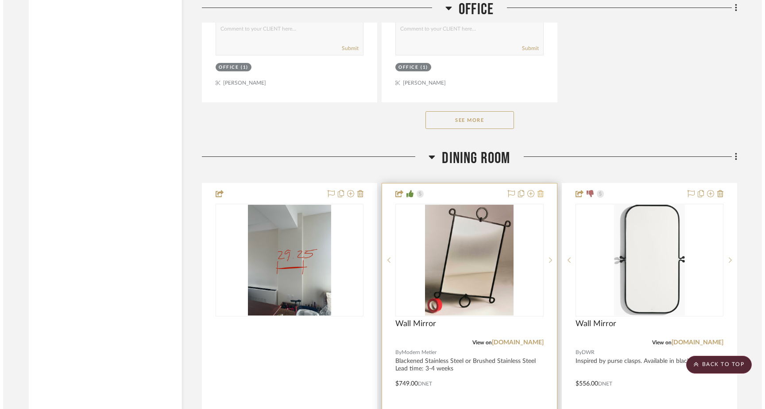
scroll to position [0, 0]
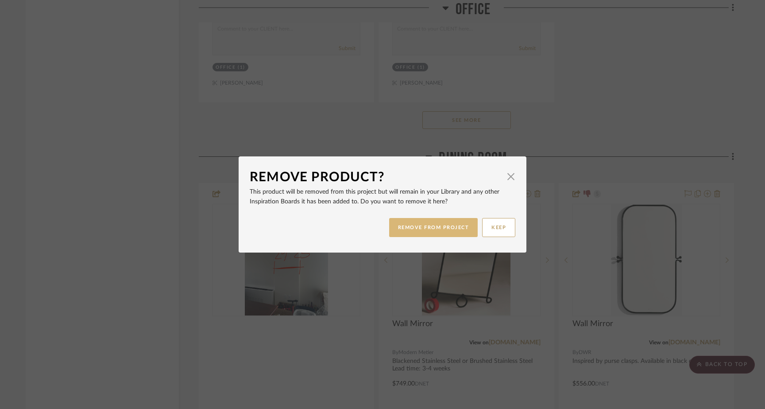
click at [458, 230] on button "REMOVE FROM PROJECT" at bounding box center [433, 227] width 89 height 19
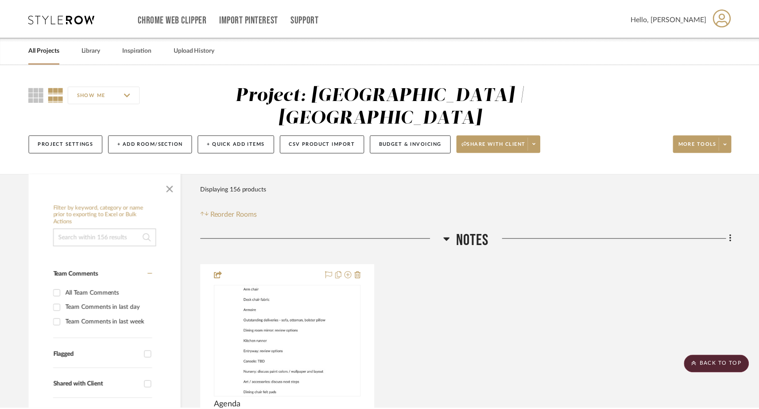
scroll to position [4718, 0]
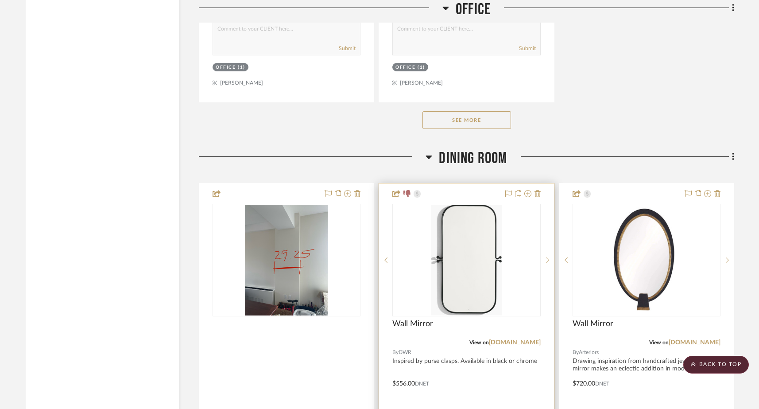
click at [541, 183] on div at bounding box center [466, 377] width 174 height 388
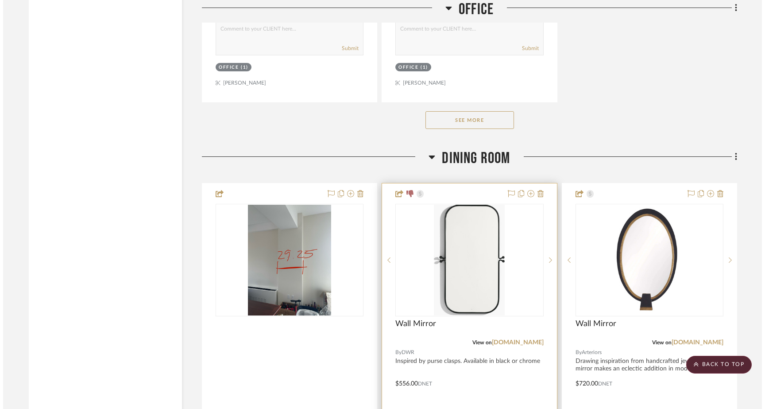
scroll to position [0, 0]
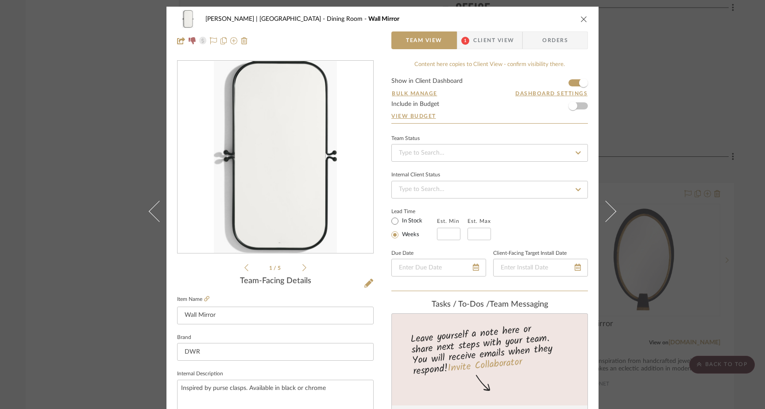
click at [581, 21] on icon "close" at bounding box center [584, 19] width 7 height 7
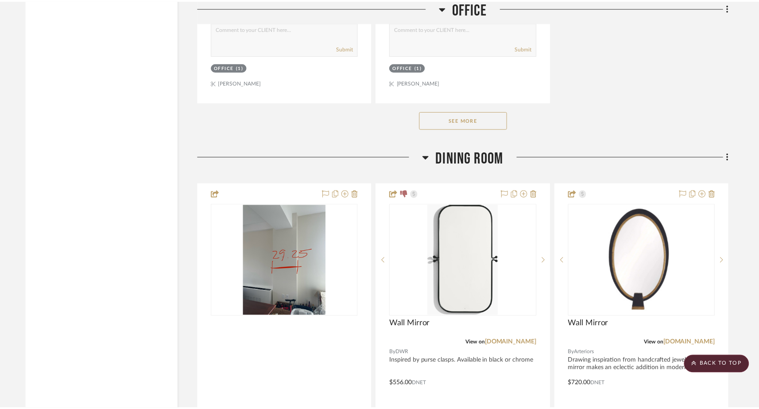
scroll to position [4718, 0]
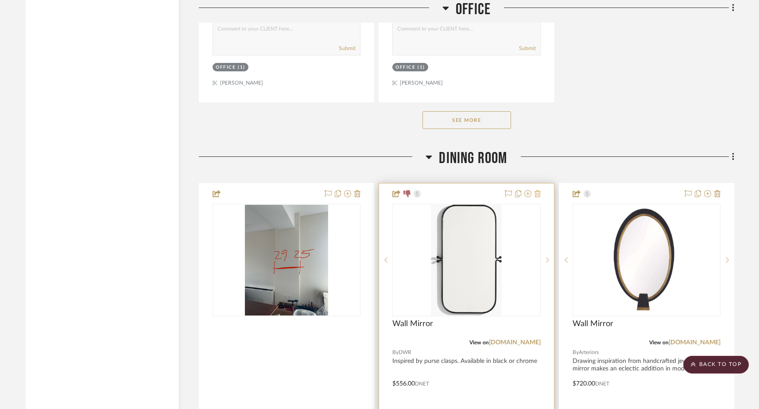
click at [539, 190] on icon at bounding box center [538, 193] width 6 height 7
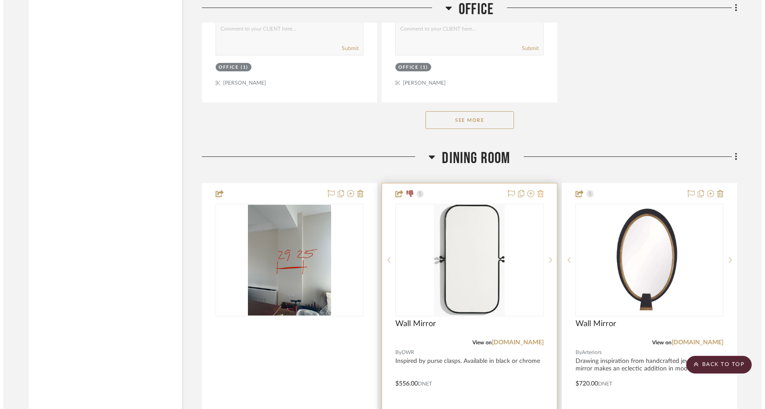
scroll to position [0, 0]
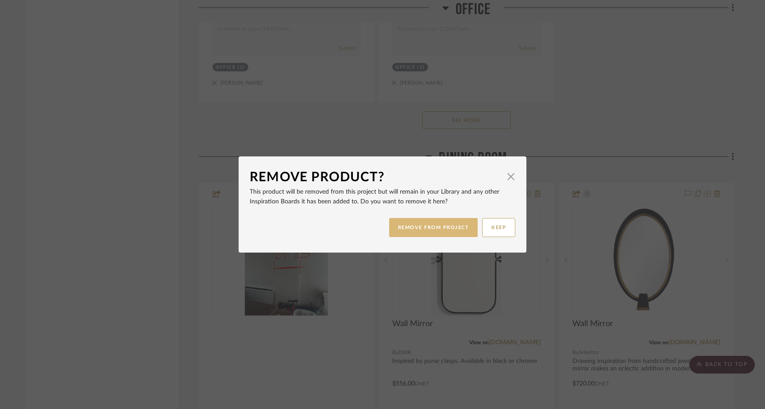
click at [466, 232] on button "REMOVE FROM PROJECT" at bounding box center [433, 227] width 89 height 19
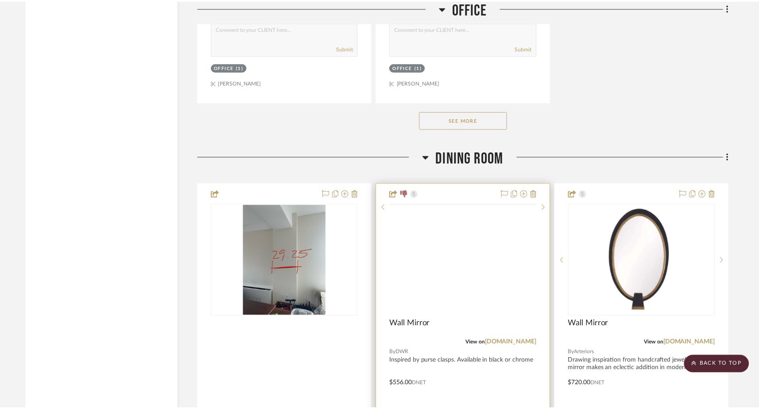
scroll to position [4718, 0]
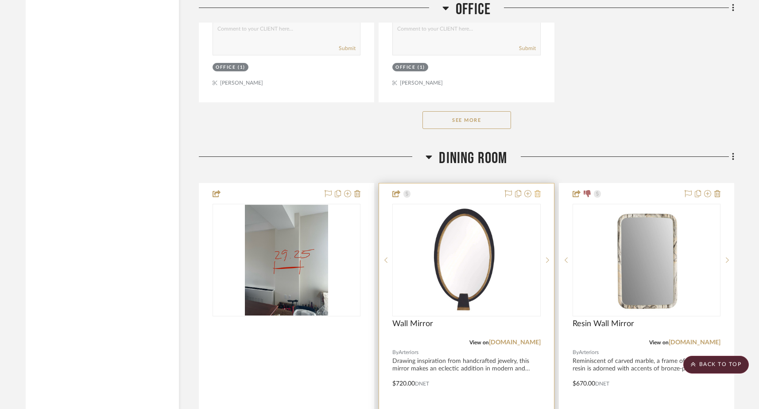
click at [538, 190] on icon at bounding box center [538, 193] width 6 height 7
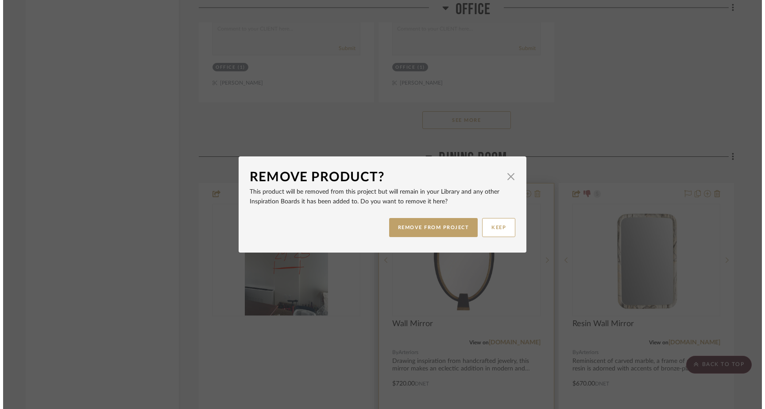
scroll to position [0, 0]
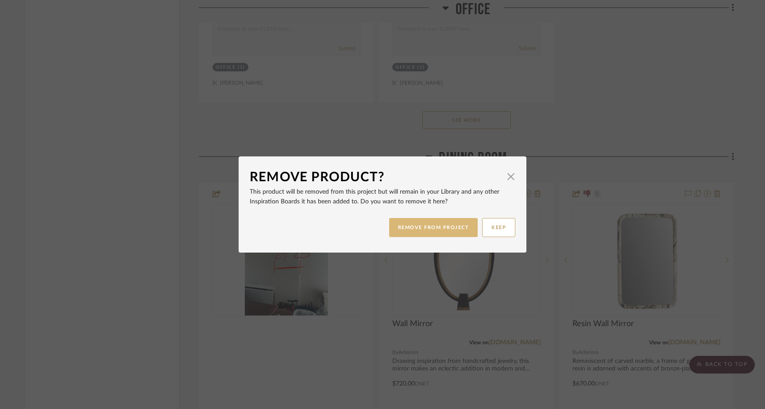
click at [456, 226] on button "REMOVE FROM PROJECT" at bounding box center [433, 227] width 89 height 19
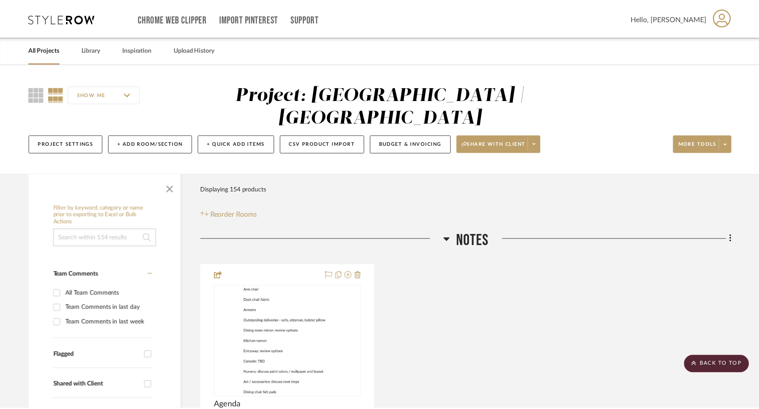
scroll to position [4718, 0]
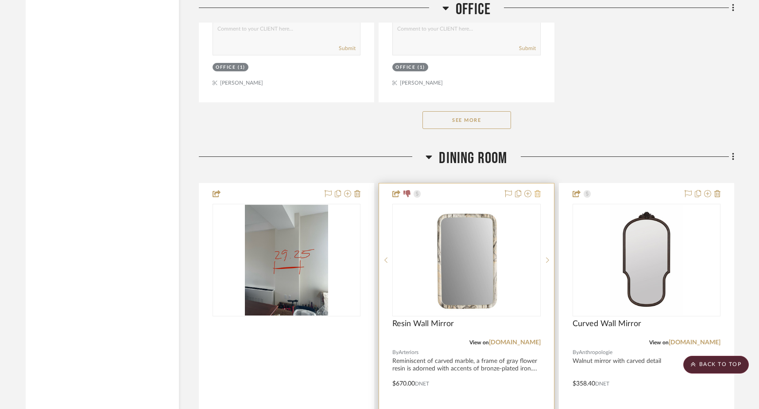
click at [539, 190] on icon at bounding box center [538, 193] width 6 height 7
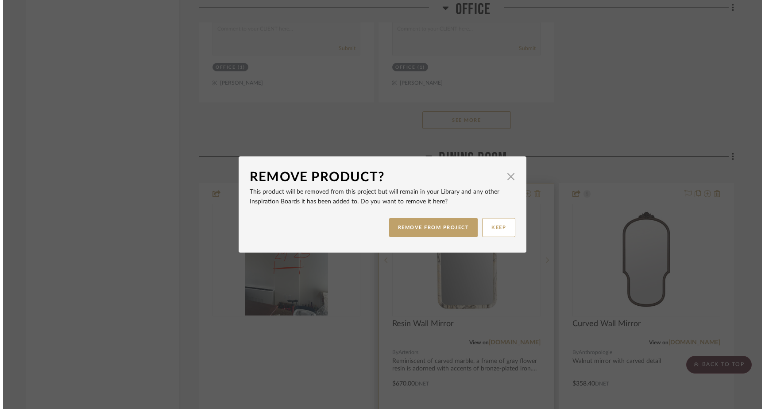
scroll to position [0, 0]
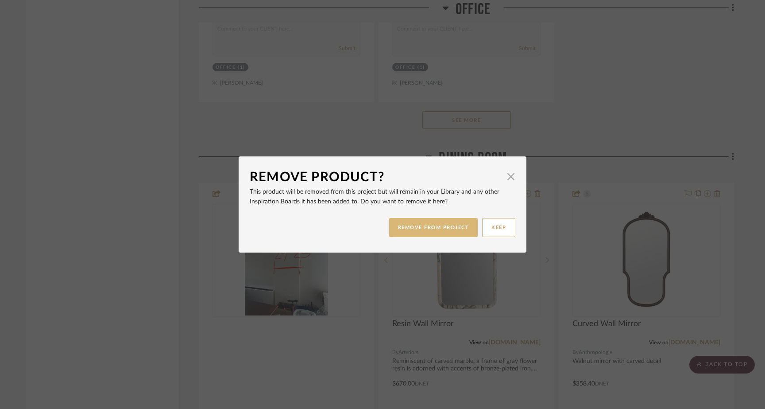
click at [455, 230] on button "REMOVE FROM PROJECT" at bounding box center [433, 227] width 89 height 19
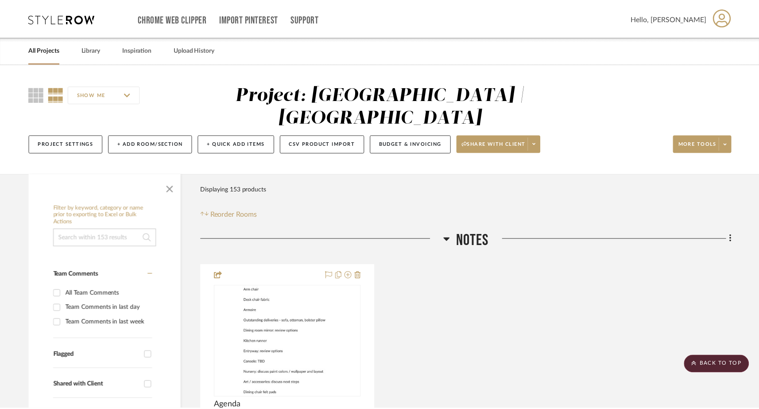
scroll to position [4718, 0]
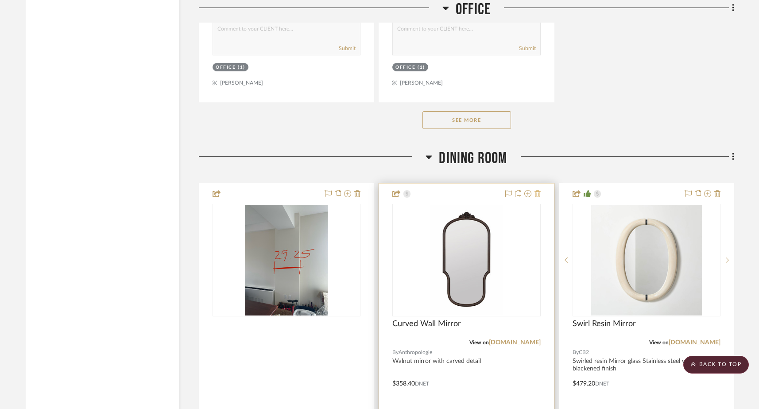
click at [539, 190] on icon at bounding box center [538, 193] width 6 height 7
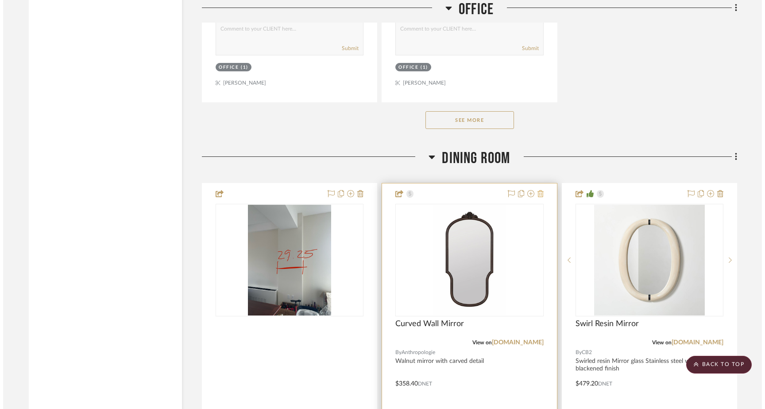
scroll to position [0, 0]
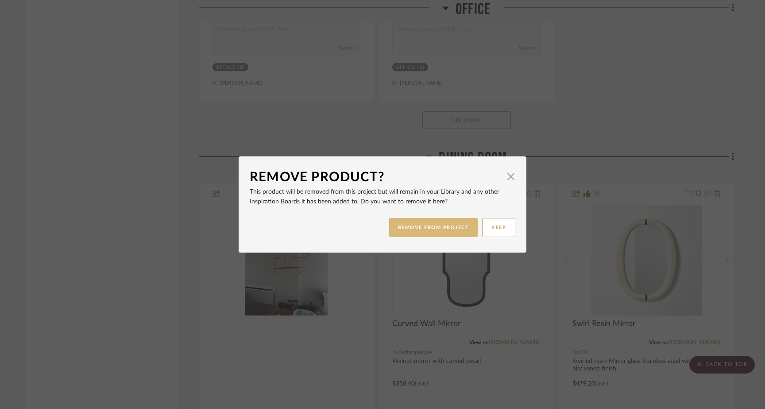
click at [453, 228] on button "REMOVE FROM PROJECT" at bounding box center [433, 227] width 89 height 19
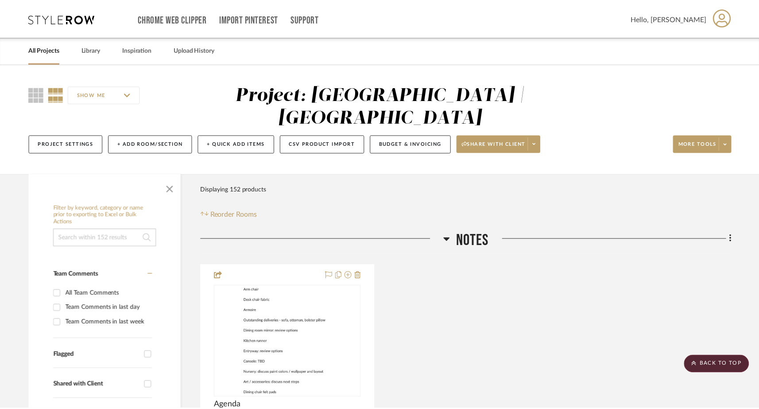
scroll to position [4718, 0]
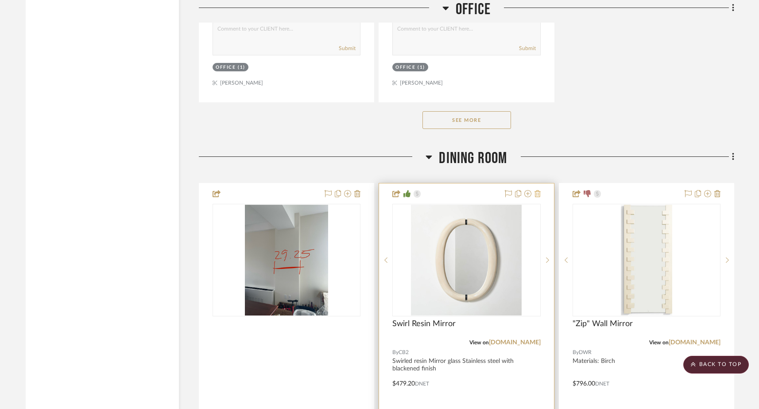
click at [538, 190] on icon at bounding box center [538, 193] width 6 height 7
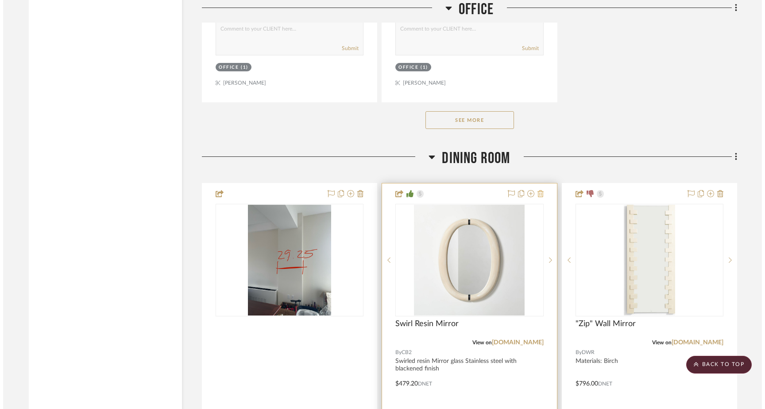
scroll to position [0, 0]
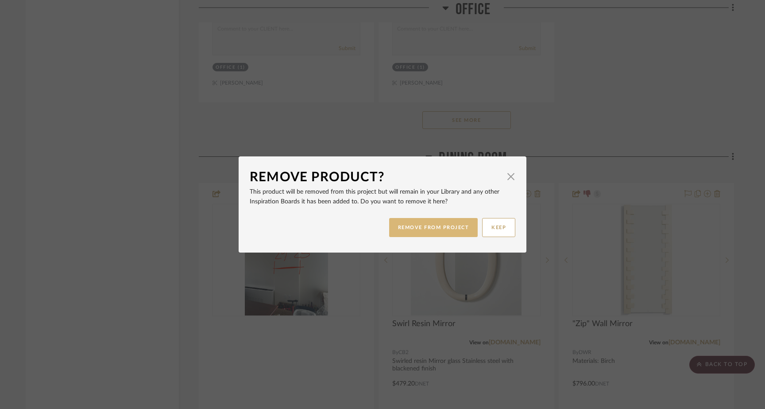
click at [449, 230] on button "REMOVE FROM PROJECT" at bounding box center [433, 227] width 89 height 19
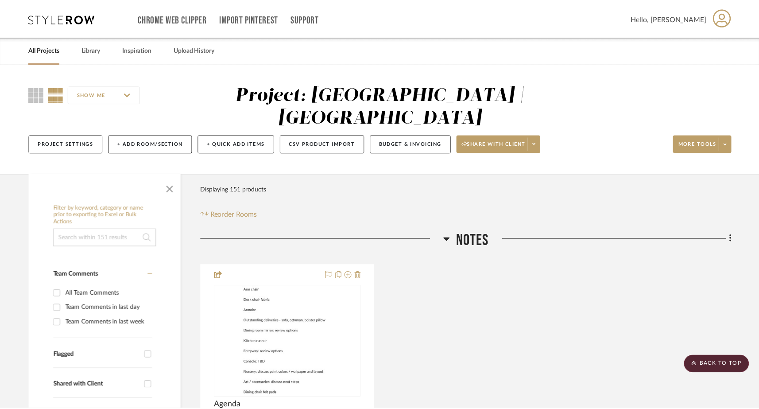
scroll to position [4718, 0]
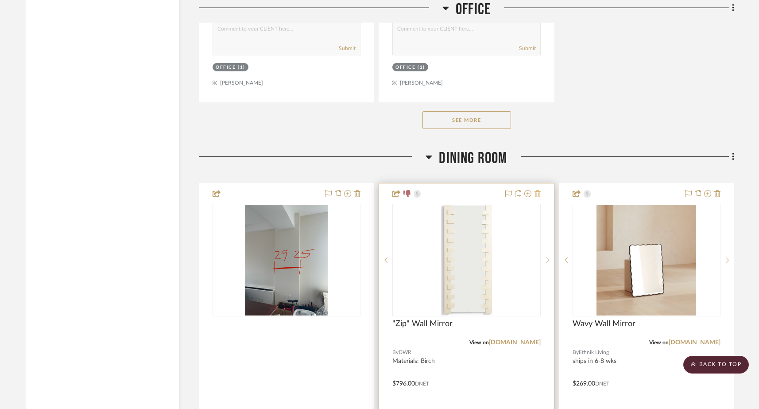
click at [539, 190] on icon at bounding box center [538, 193] width 6 height 7
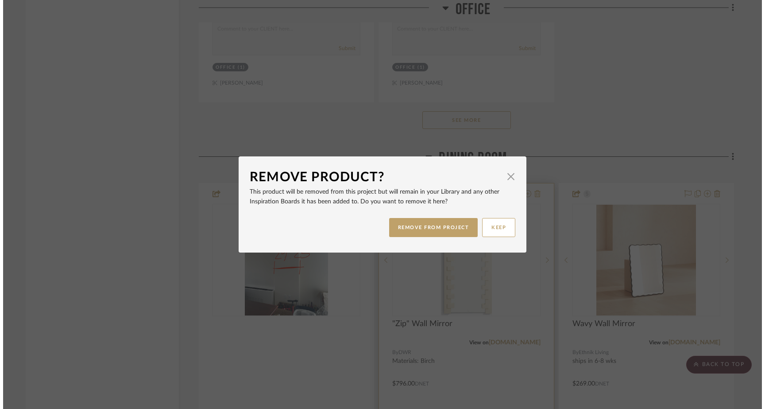
scroll to position [0, 0]
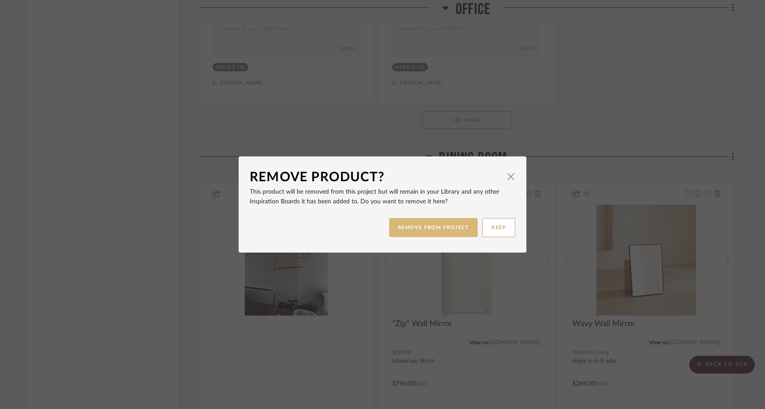
click at [464, 223] on button "REMOVE FROM PROJECT" at bounding box center [433, 227] width 89 height 19
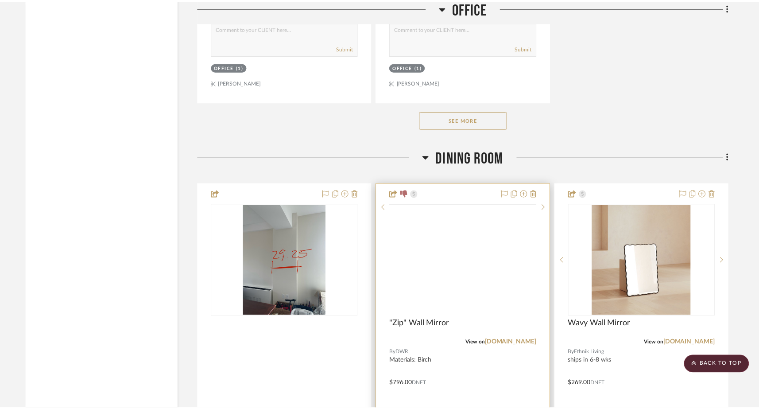
scroll to position [4718, 0]
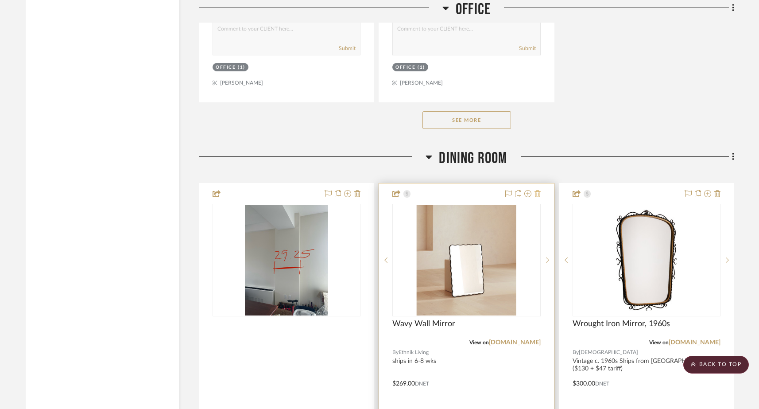
click at [537, 190] on icon at bounding box center [538, 193] width 6 height 7
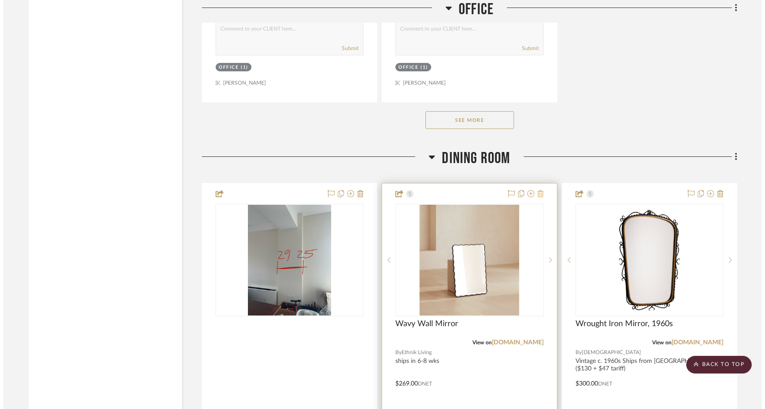
scroll to position [0, 0]
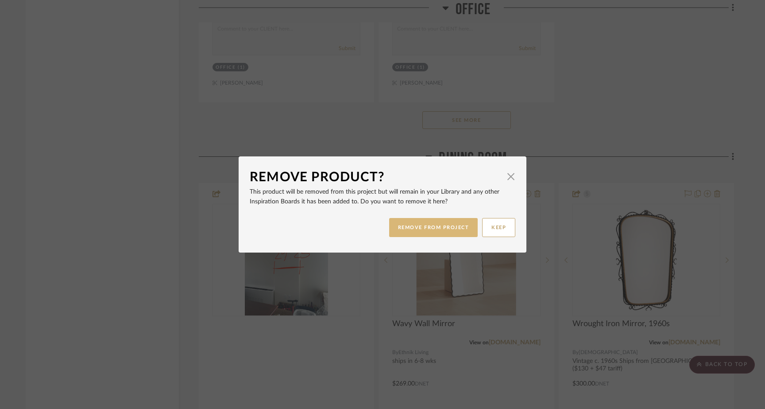
click at [467, 226] on button "REMOVE FROM PROJECT" at bounding box center [433, 227] width 89 height 19
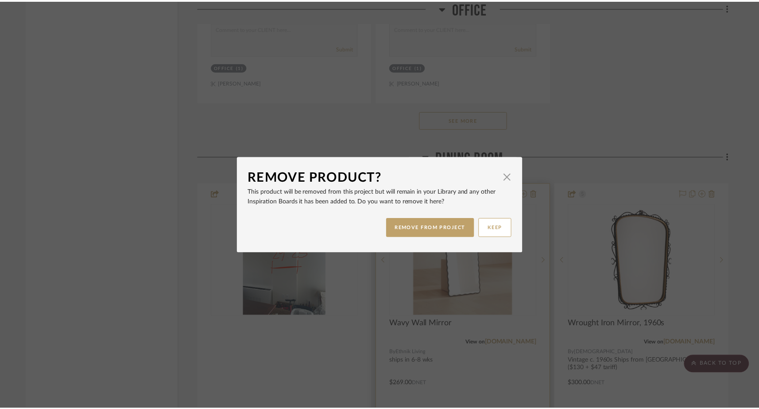
scroll to position [4718, 0]
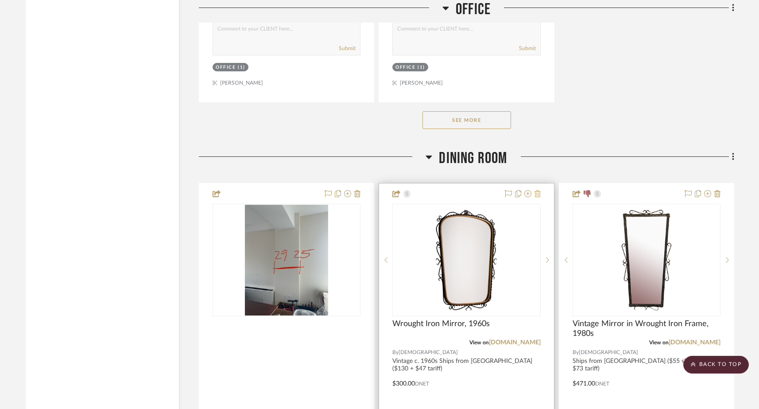
click at [535, 190] on icon at bounding box center [538, 193] width 6 height 7
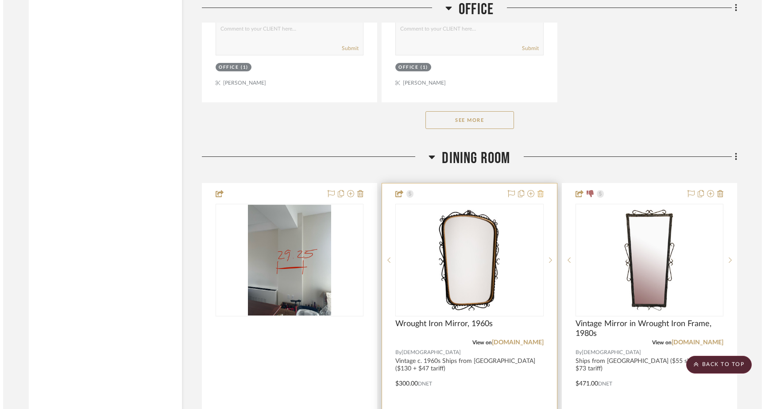
scroll to position [0, 0]
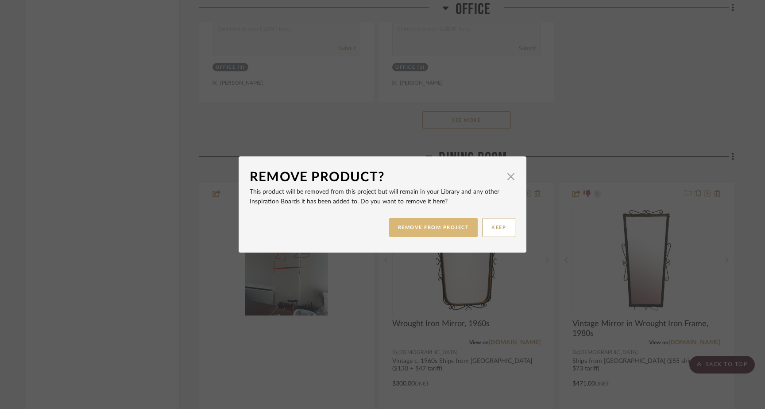
click at [452, 222] on button "REMOVE FROM PROJECT" at bounding box center [433, 227] width 89 height 19
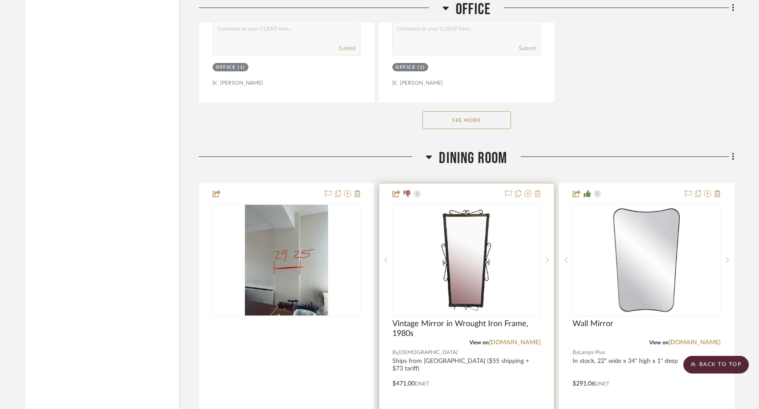
click at [538, 190] on icon at bounding box center [538, 193] width 6 height 7
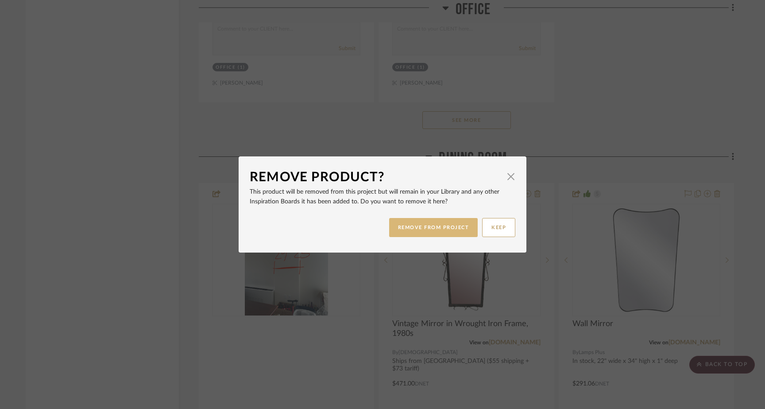
click at [442, 228] on button "REMOVE FROM PROJECT" at bounding box center [433, 227] width 89 height 19
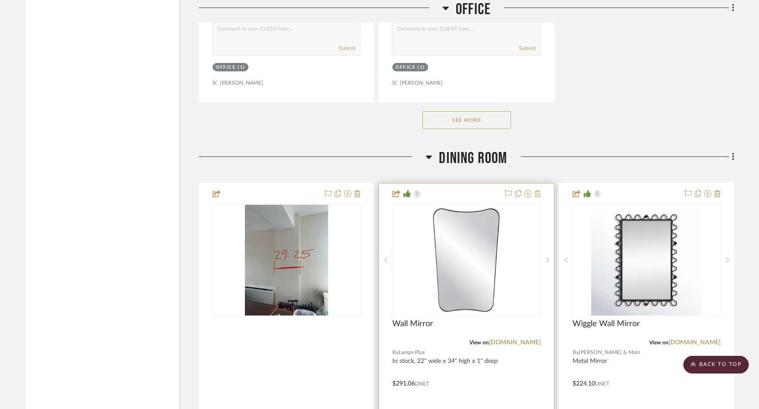
click at [539, 190] on icon at bounding box center [538, 193] width 6 height 7
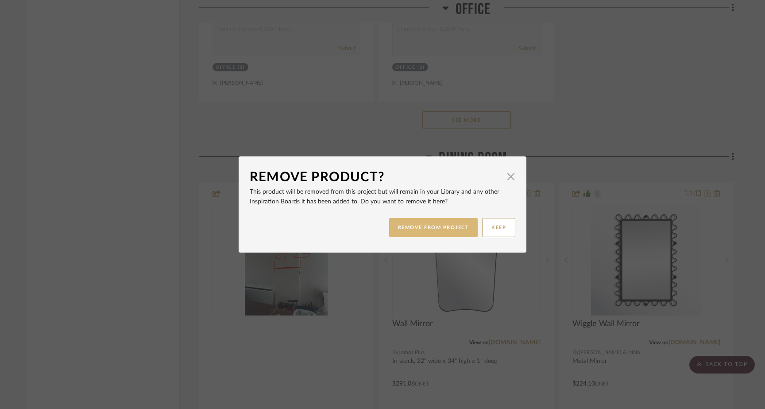
click at [442, 235] on button "REMOVE FROM PROJECT" at bounding box center [433, 227] width 89 height 19
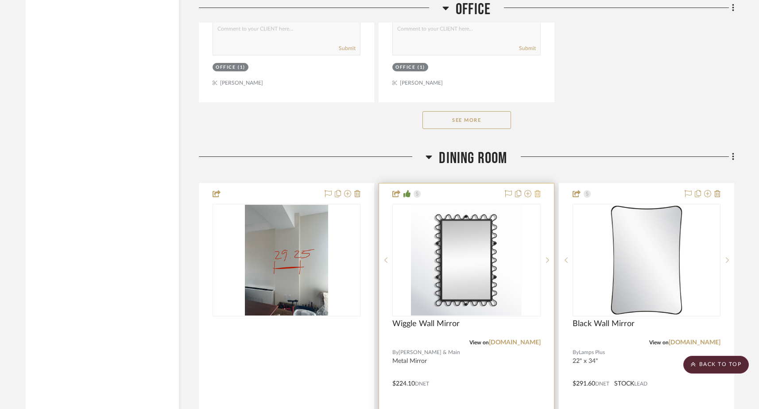
click at [538, 190] on icon at bounding box center [538, 193] width 6 height 7
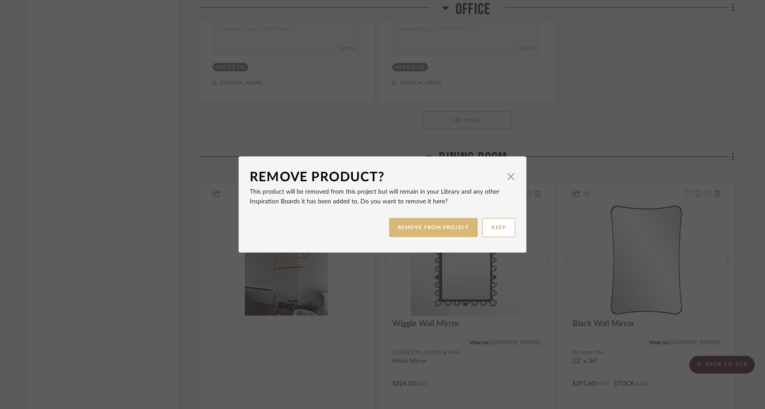
click at [447, 227] on button "REMOVE FROM PROJECT" at bounding box center [433, 227] width 89 height 19
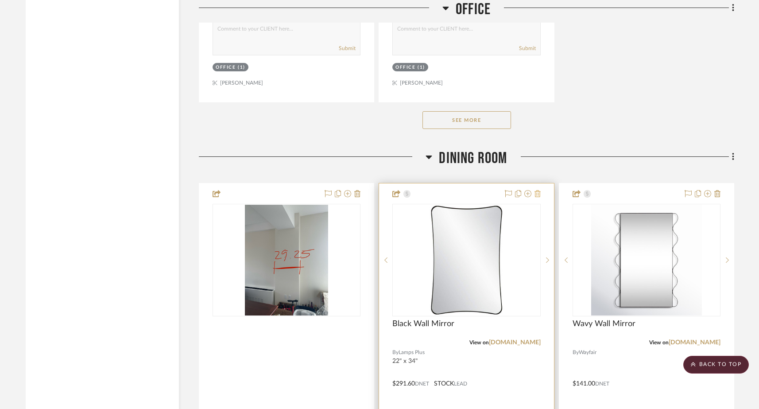
click at [538, 190] on icon at bounding box center [538, 193] width 6 height 7
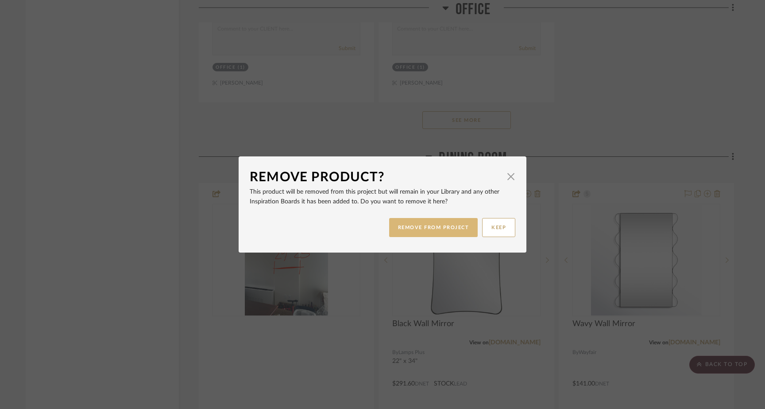
click at [458, 228] on button "REMOVE FROM PROJECT" at bounding box center [433, 227] width 89 height 19
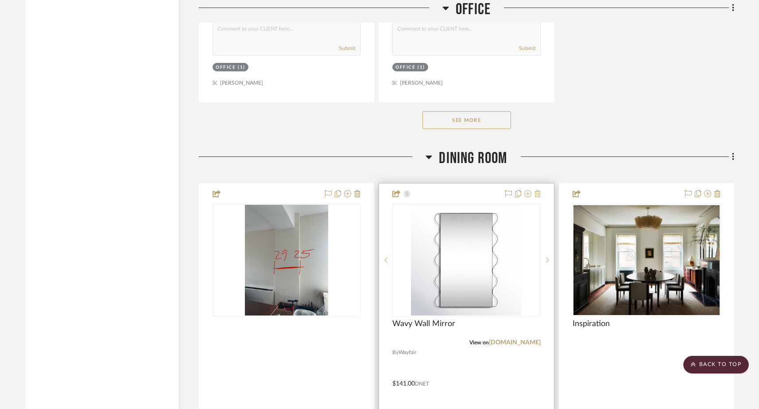
click at [538, 190] on icon at bounding box center [538, 193] width 6 height 7
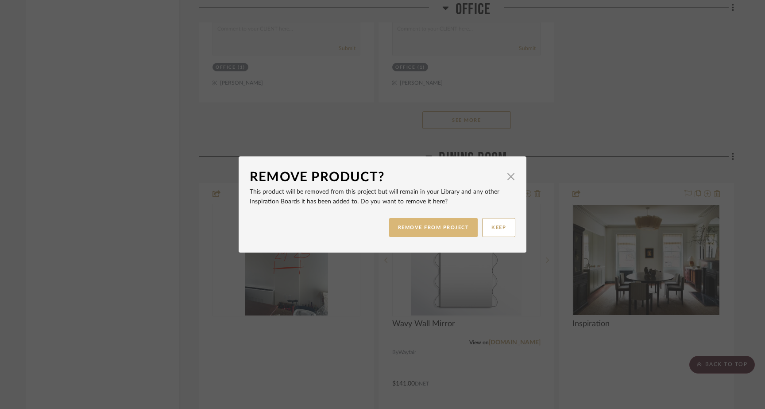
click at [453, 229] on button "REMOVE FROM PROJECT" at bounding box center [433, 227] width 89 height 19
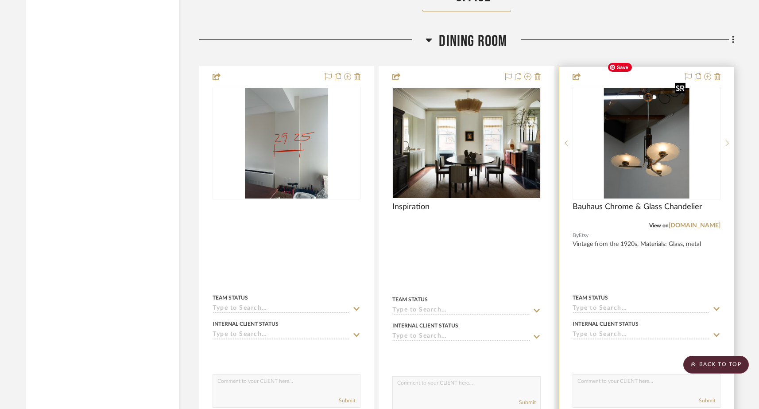
click at [0, 0] on img at bounding box center [0, 0] width 0 height 0
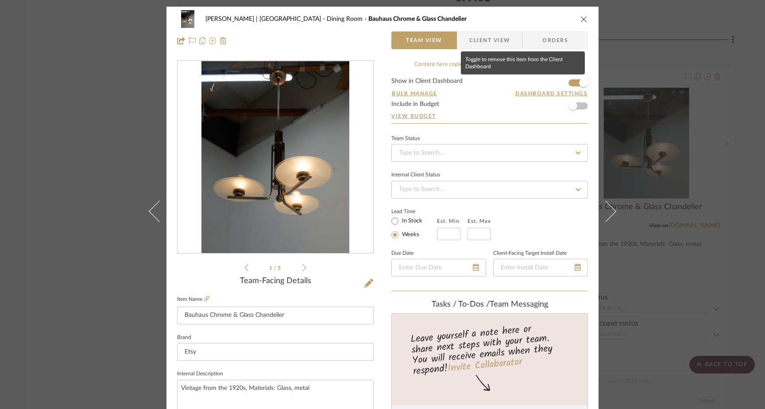
click at [579, 82] on span "button" at bounding box center [583, 82] width 9 height 9
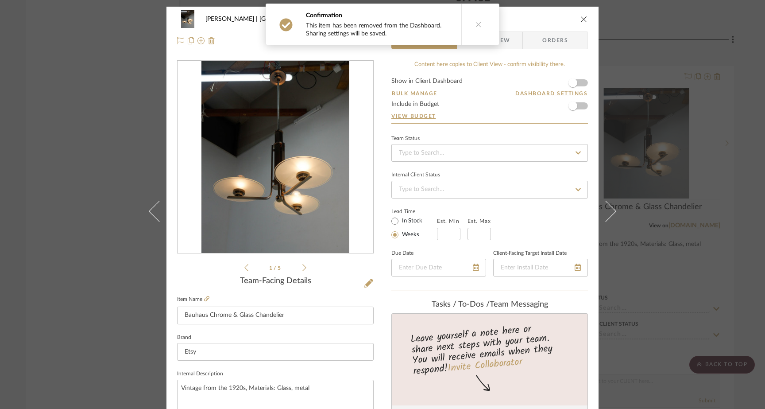
click at [581, 21] on icon "close" at bounding box center [584, 19] width 7 height 7
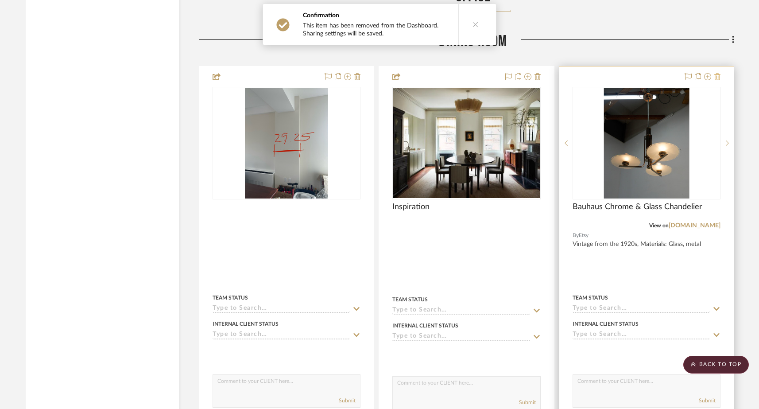
click at [597, 73] on icon at bounding box center [717, 76] width 6 height 7
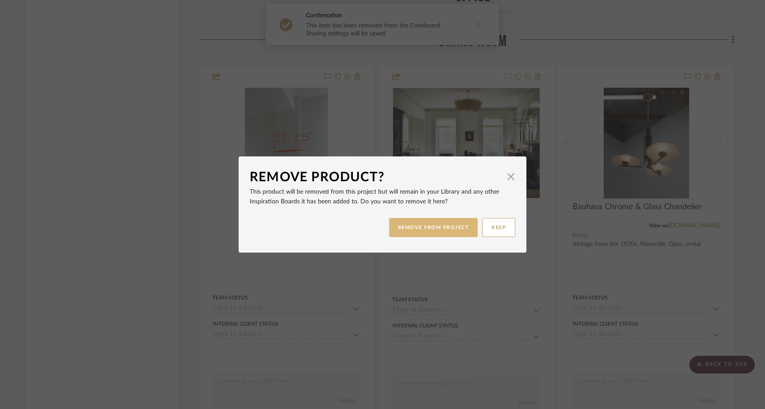
click at [446, 224] on button "REMOVE FROM PROJECT" at bounding box center [433, 227] width 89 height 19
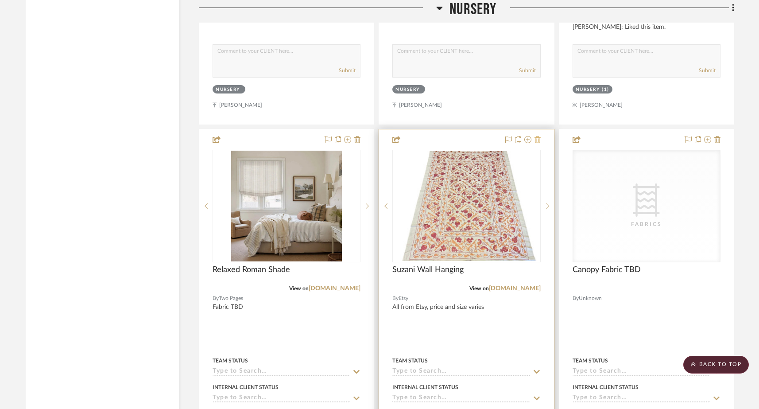
click at [537, 136] on icon at bounding box center [538, 139] width 6 height 7
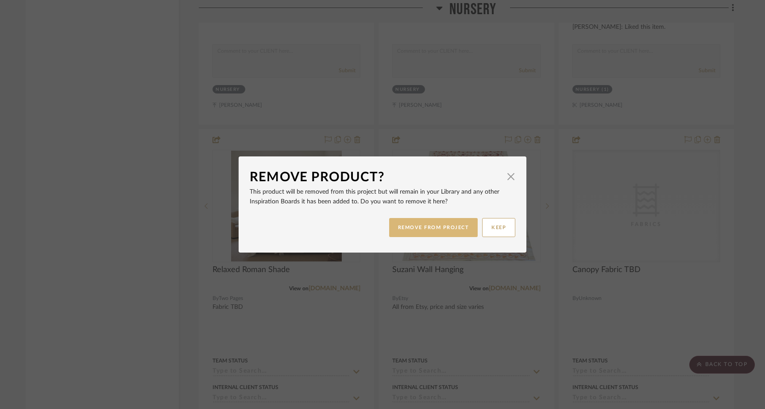
click at [436, 220] on button "REMOVE FROM PROJECT" at bounding box center [433, 227] width 89 height 19
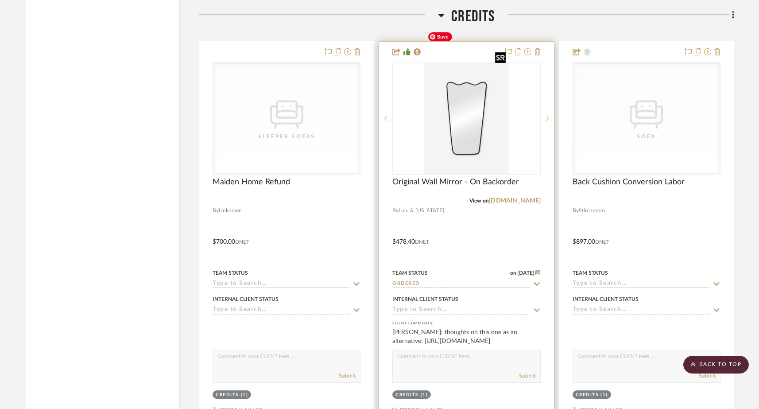
click at [467, 119] on img "0" at bounding box center [466, 118] width 85 height 111
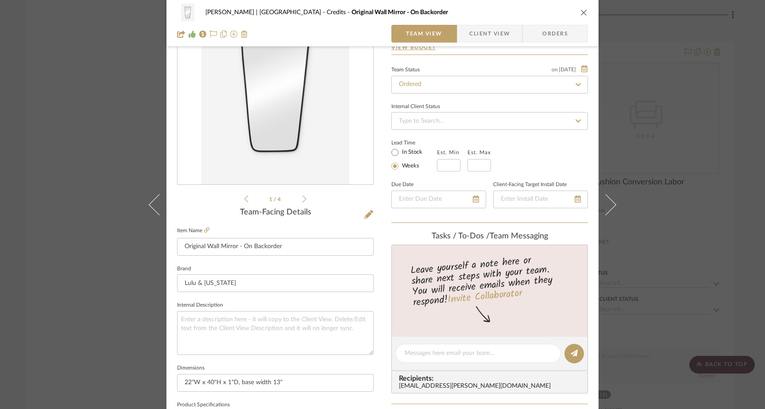
click at [470, 35] on span "Client View" at bounding box center [489, 34] width 41 height 18
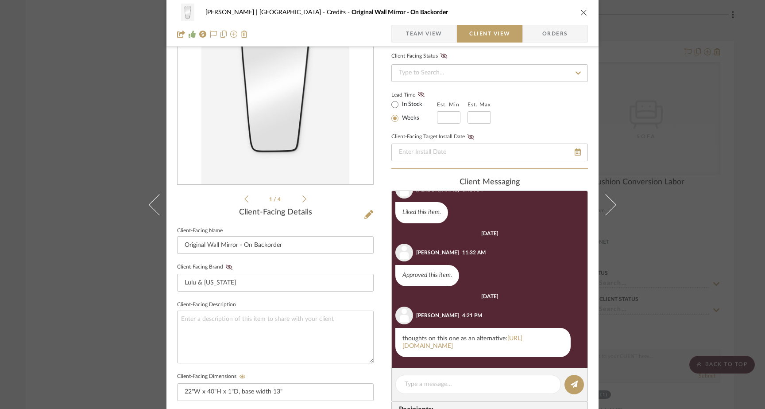
click at [425, 31] on span "Team View" at bounding box center [424, 34] width 36 height 18
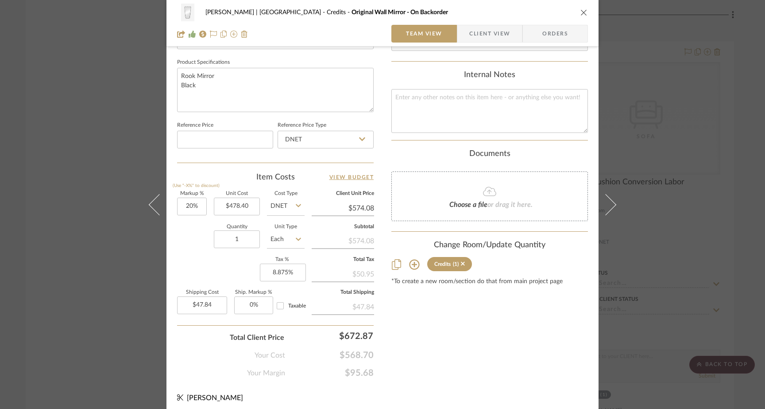
click at [413, 265] on icon at bounding box center [414, 264] width 10 height 10
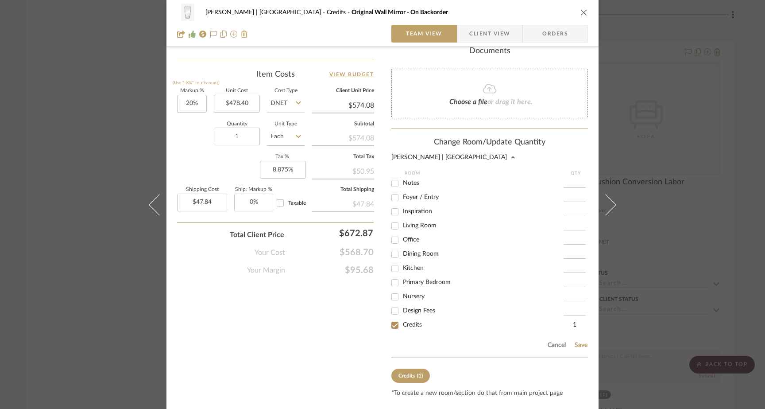
click at [394, 256] on input "Dining Room" at bounding box center [395, 254] width 14 height 14
checkbox input "true"
type input "1"
click at [394, 329] on input "Credits" at bounding box center [395, 325] width 14 height 14
checkbox input "false"
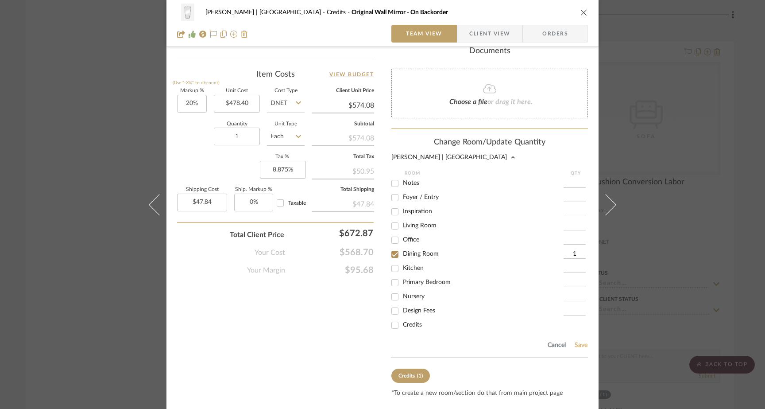
click at [579, 346] on button "Save" at bounding box center [581, 344] width 14 height 7
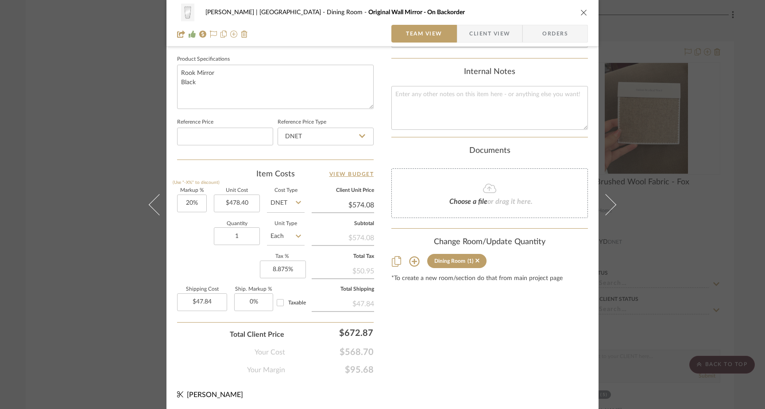
click at [277, 303] on input "Taxable" at bounding box center [280, 302] width 14 height 14
checkbox input "true"
click at [277, 301] on input "Taxable" at bounding box center [280, 302] width 14 height 14
checkbox input "false"
click at [277, 301] on input "Taxable" at bounding box center [280, 302] width 14 height 14
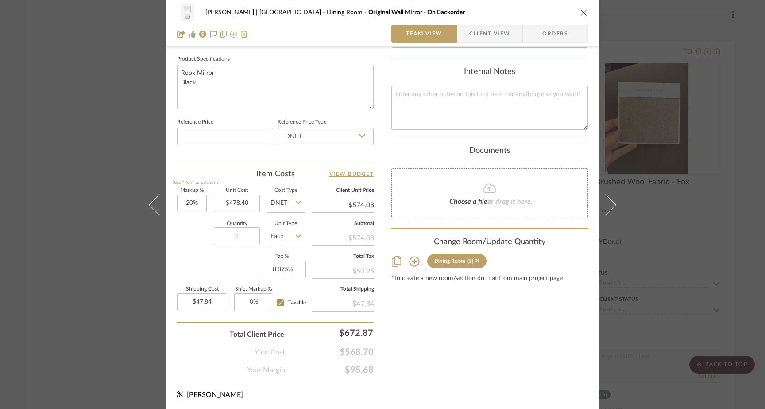
checkbox input "true"
click at [124, 115] on div "Ferree | Brooklyn Heights Dining Room Original Wall Mirror - On Backorder Team …" at bounding box center [382, 204] width 765 height 409
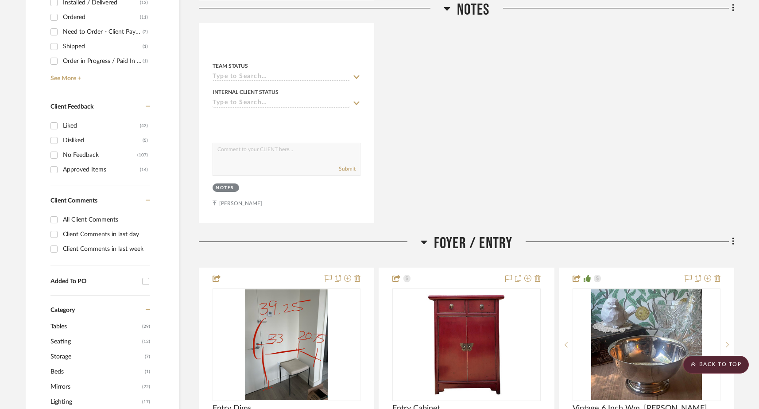
scroll to position [431, 0]
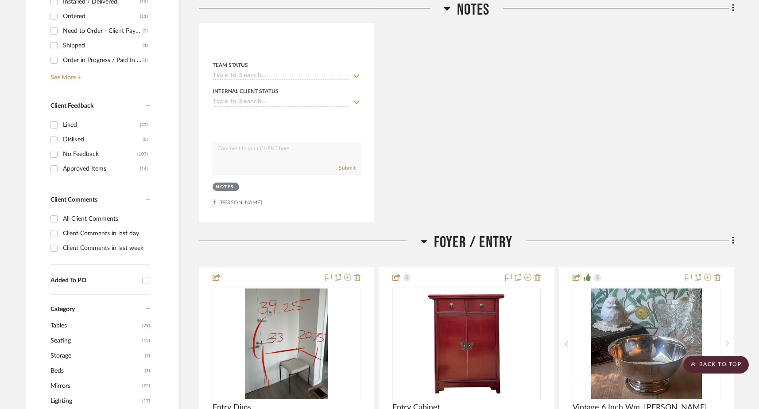
click at [55, 162] on input "Approved Items (14)" at bounding box center [54, 169] width 14 height 14
checkbox input "true"
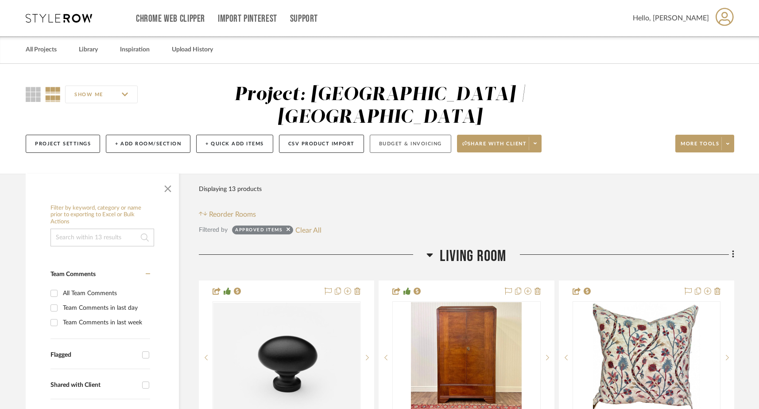
click at [424, 135] on button "Budget & Invoicing" at bounding box center [410, 144] width 81 height 18
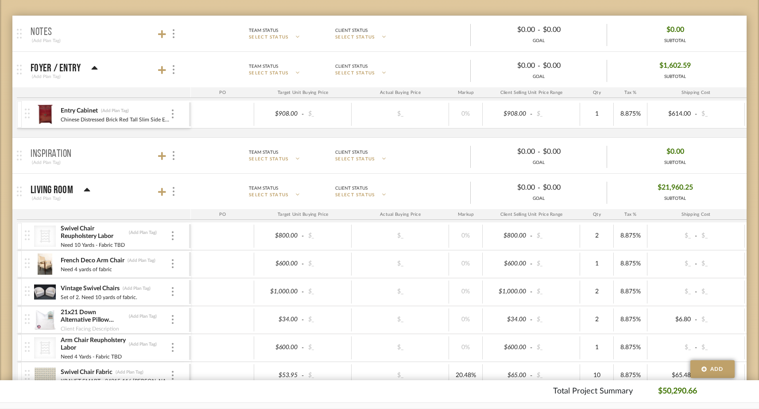
scroll to position [161, 0]
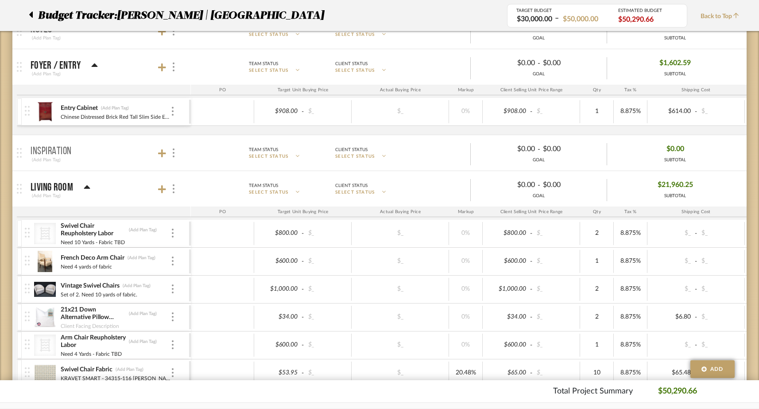
click at [20, 108] on div at bounding box center [19, 111] width 4 height 27
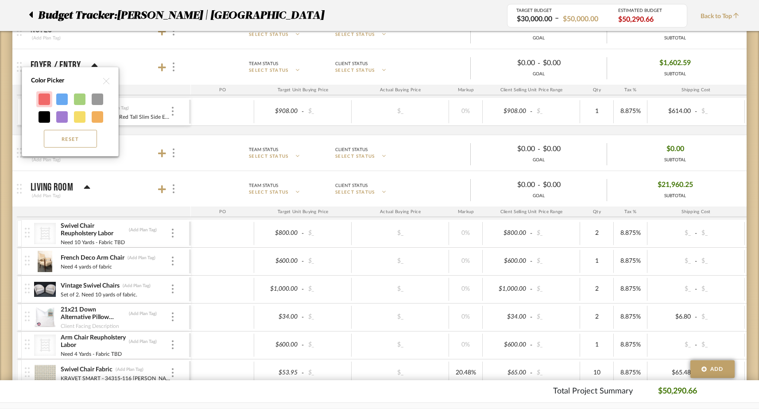
click at [47, 98] on div at bounding box center [45, 99] width 12 height 12
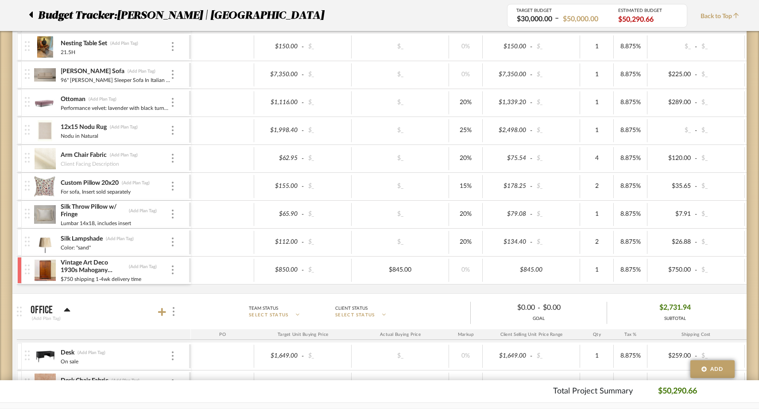
scroll to position [560, 0]
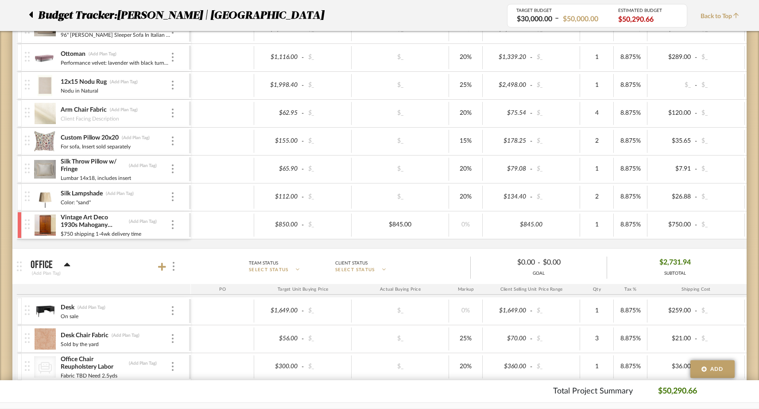
click at [19, 225] on div at bounding box center [19, 225] width 4 height 27
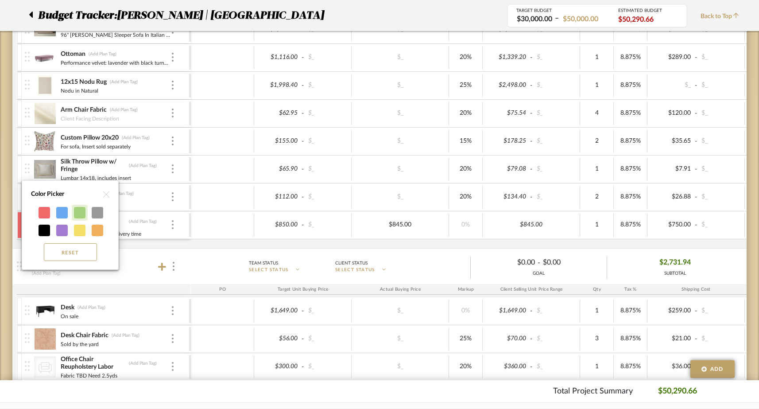
click at [78, 213] on div at bounding box center [80, 213] width 12 height 12
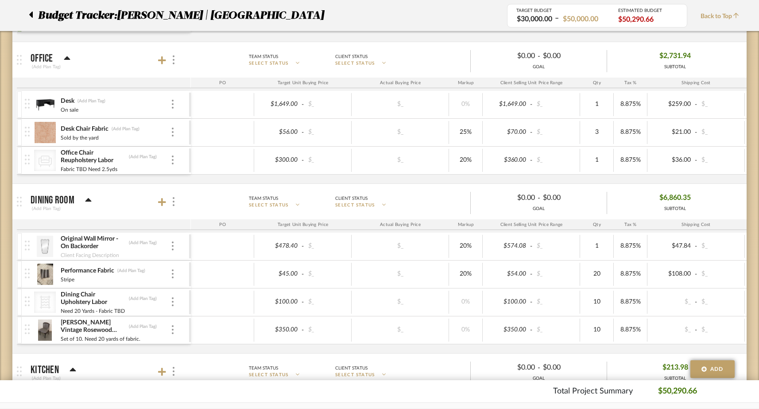
scroll to position [755, 0]
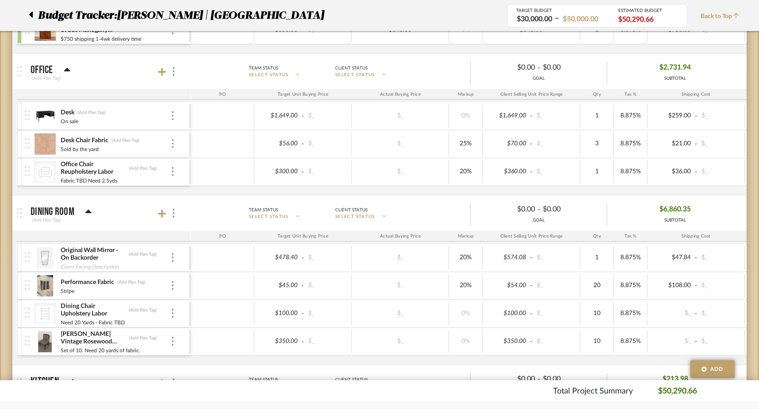
click at [19, 140] on div at bounding box center [19, 144] width 4 height 27
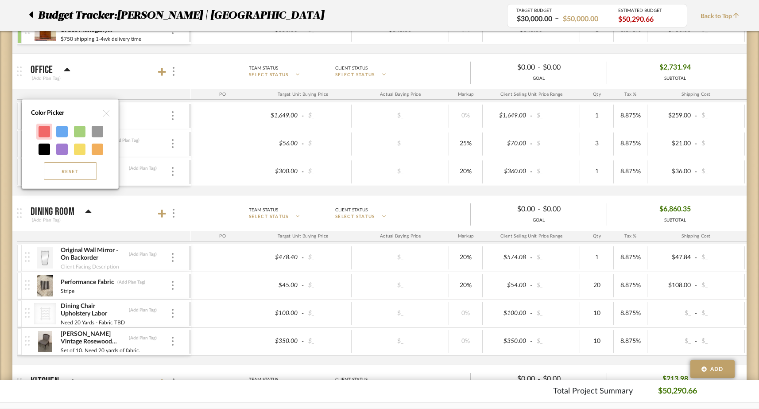
click at [47, 136] on div at bounding box center [45, 132] width 12 height 12
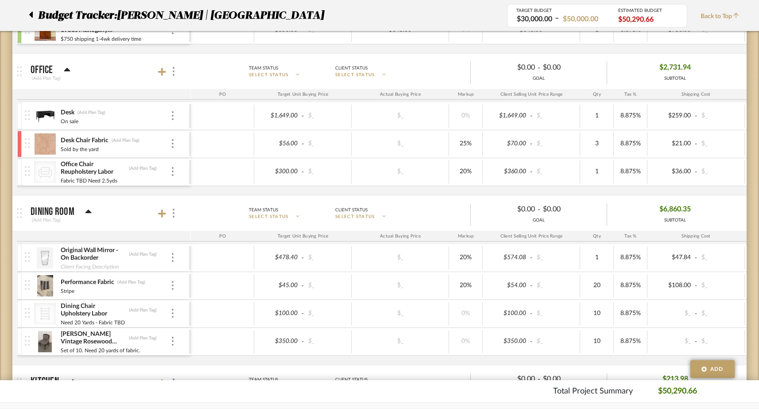
click at [19, 167] on div at bounding box center [19, 172] width 4 height 27
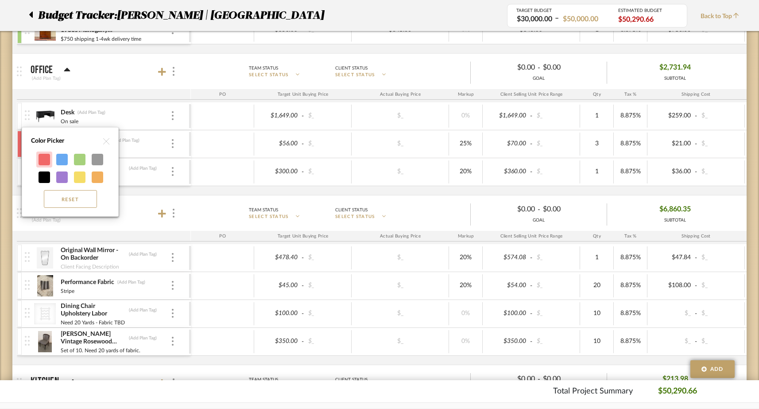
click at [43, 160] on div at bounding box center [45, 160] width 12 height 12
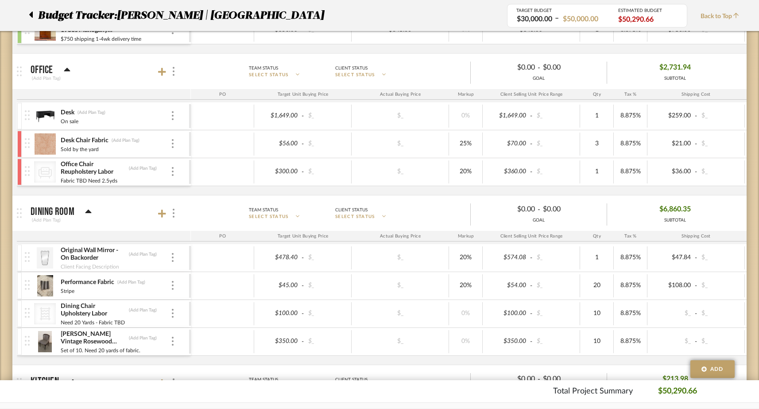
click at [19, 112] on div at bounding box center [19, 116] width 4 height 27
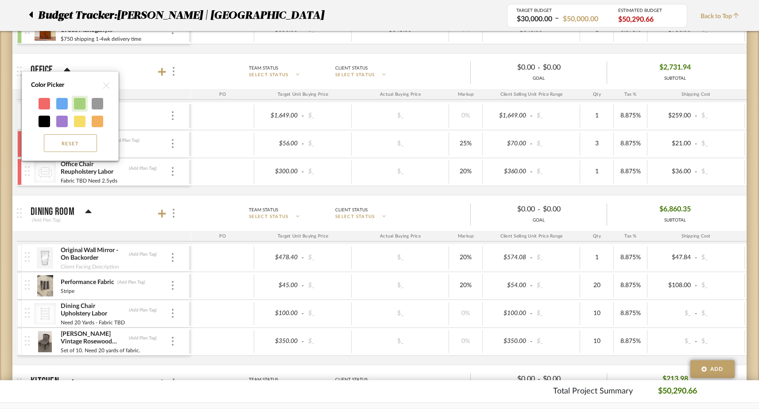
click at [78, 105] on div at bounding box center [80, 104] width 12 height 12
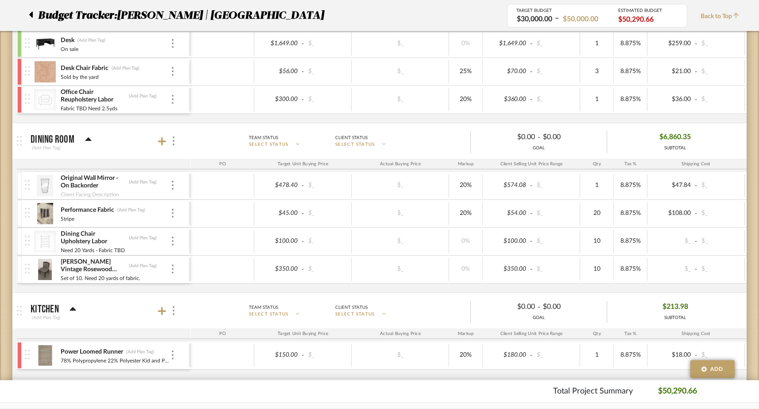
scroll to position [828, 0]
click at [19, 183] on div at bounding box center [19, 184] width 4 height 27
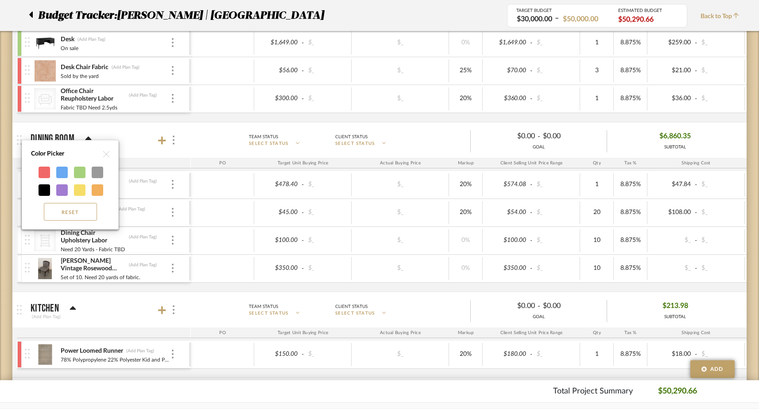
click at [41, 178] on div at bounding box center [45, 173] width 12 height 12
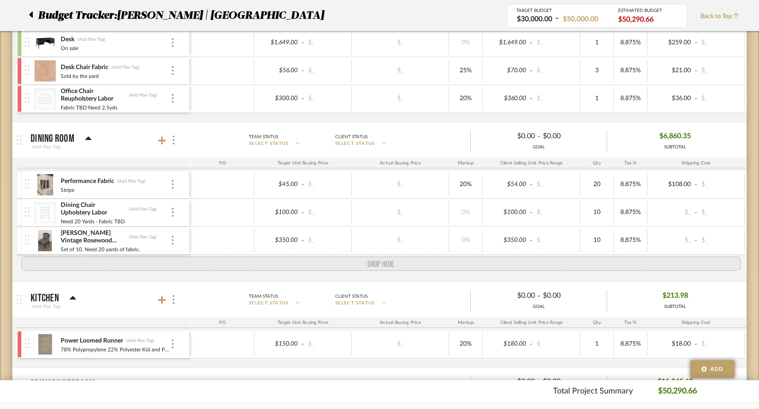
drag, startPoint x: 31, startPoint y: 183, endPoint x: 28, endPoint y: 260, distance: 76.2
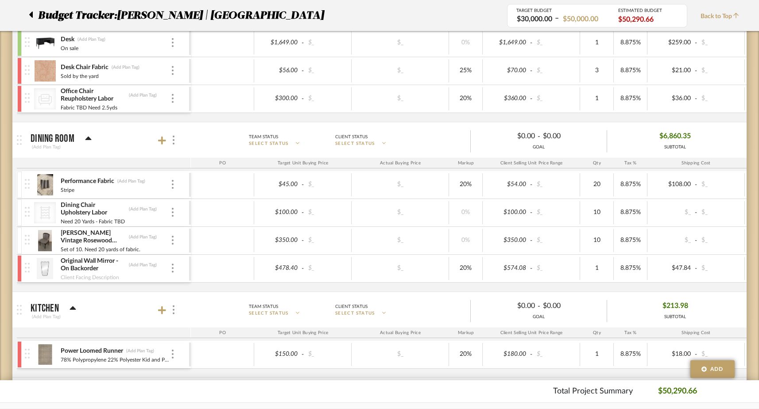
click at [19, 243] on div at bounding box center [19, 240] width 4 height 27
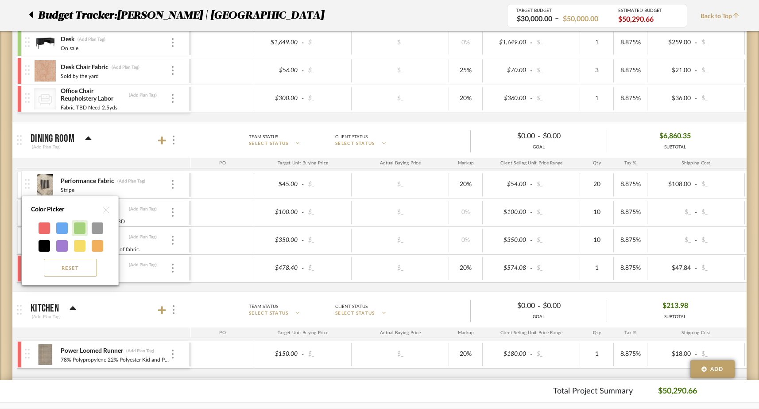
click at [77, 228] on div at bounding box center [80, 228] width 12 height 12
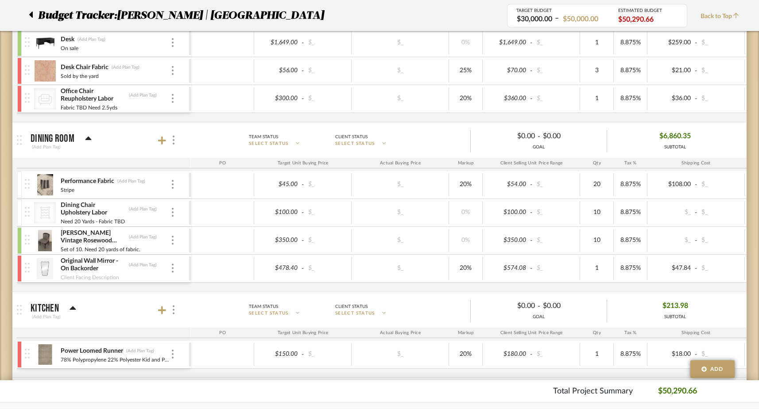
click at [20, 208] on div at bounding box center [19, 212] width 4 height 27
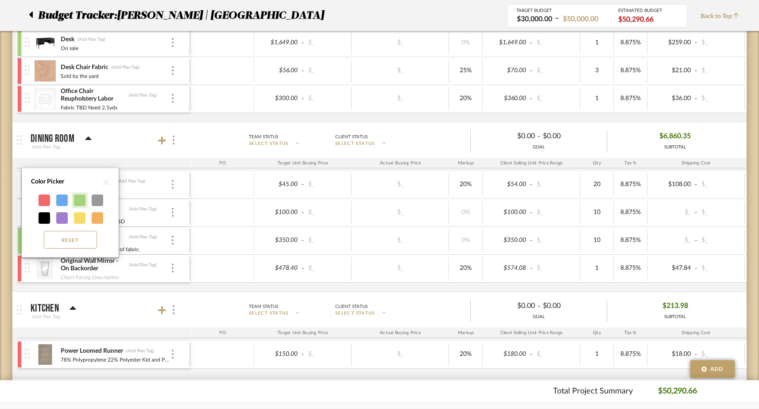
click at [77, 204] on div at bounding box center [80, 200] width 12 height 12
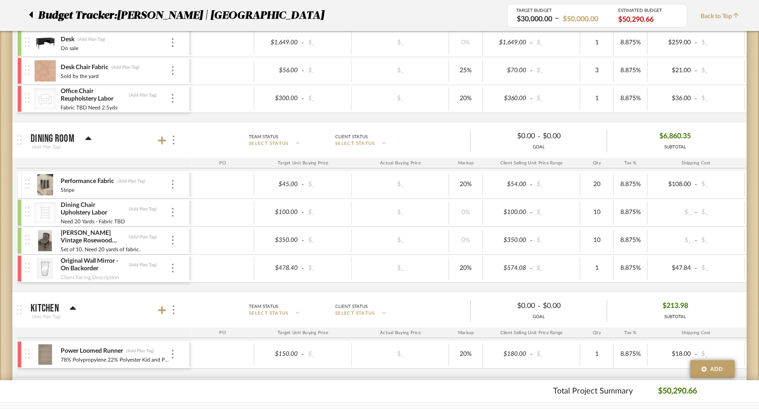
click at [18, 183] on div at bounding box center [19, 184] width 4 height 27
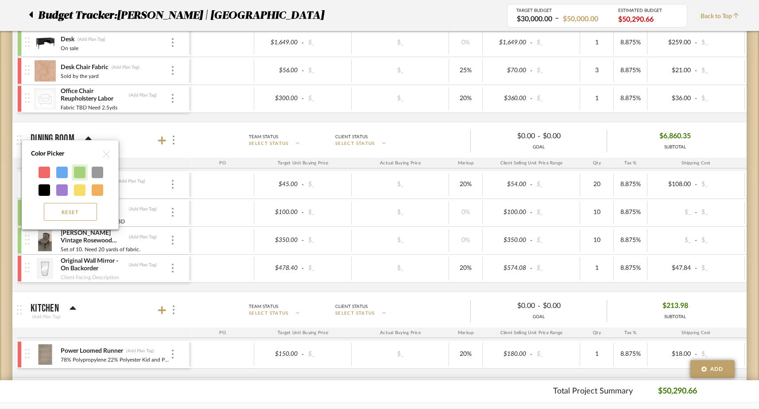
click at [78, 174] on div at bounding box center [80, 173] width 12 height 12
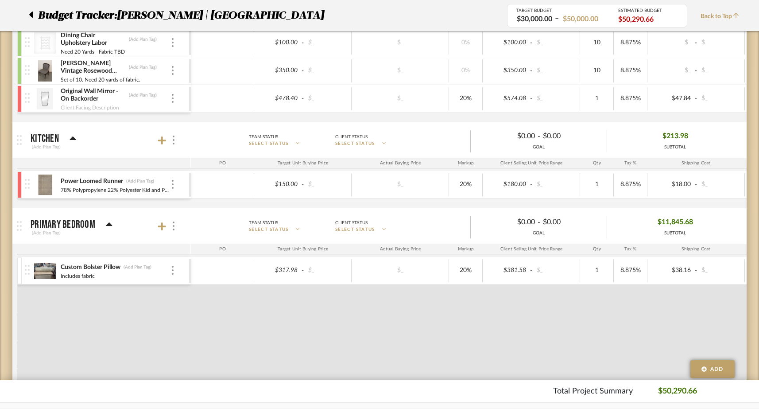
scroll to position [1011, 0]
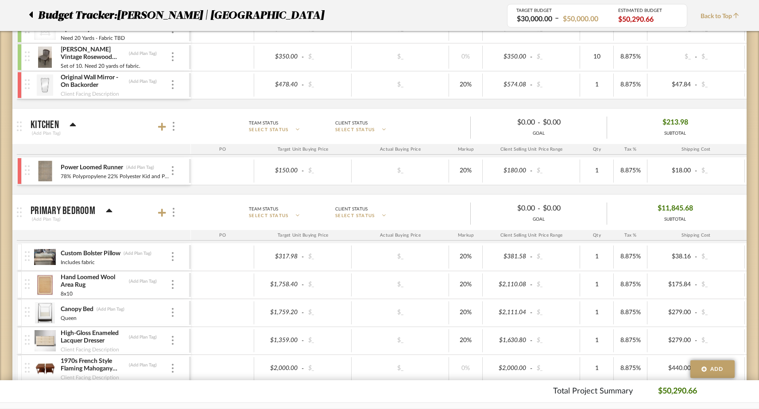
click at [19, 167] on div at bounding box center [19, 171] width 4 height 27
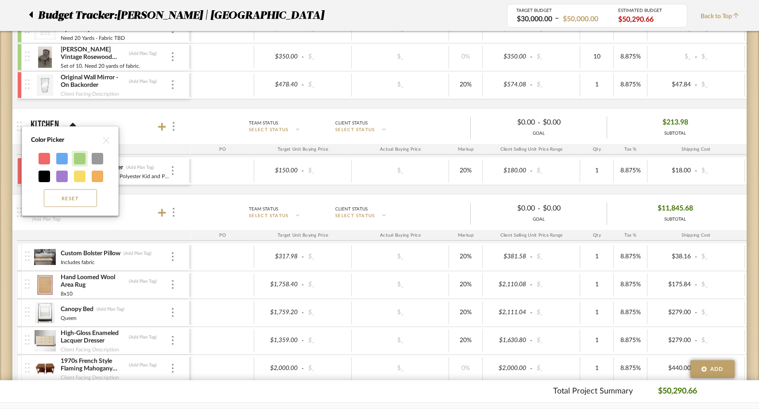
click at [78, 163] on div at bounding box center [80, 159] width 12 height 12
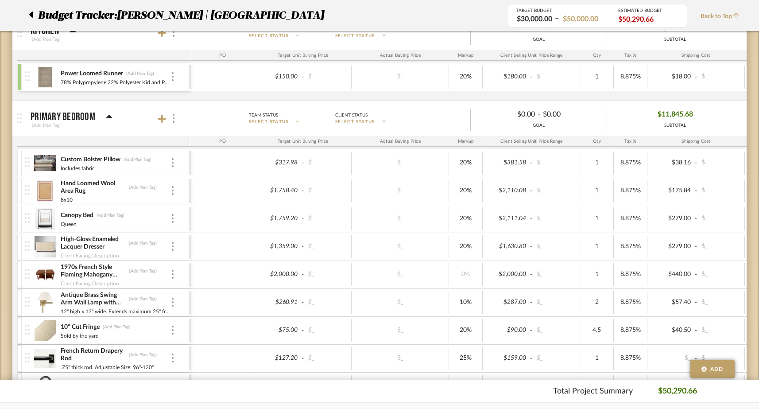
scroll to position [1118, 0]
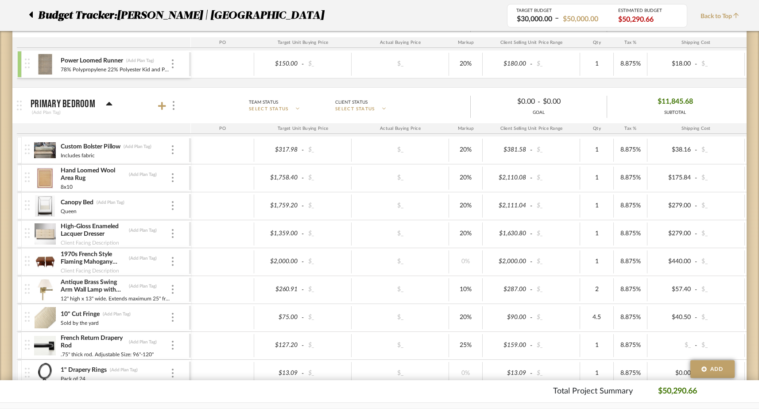
click at [19, 141] on div at bounding box center [19, 150] width 4 height 27
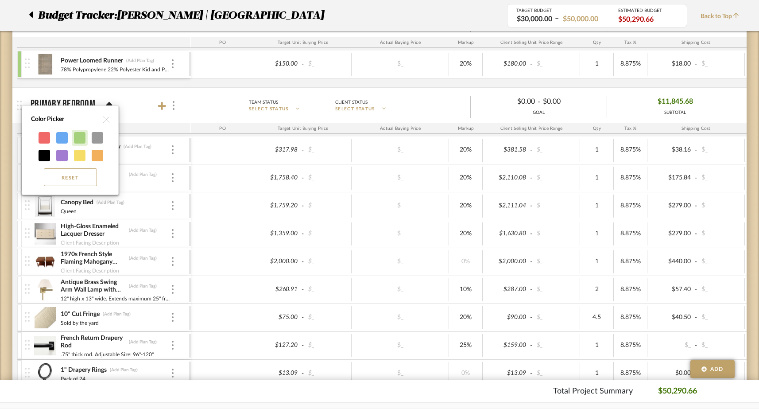
click at [78, 138] on div at bounding box center [80, 138] width 12 height 12
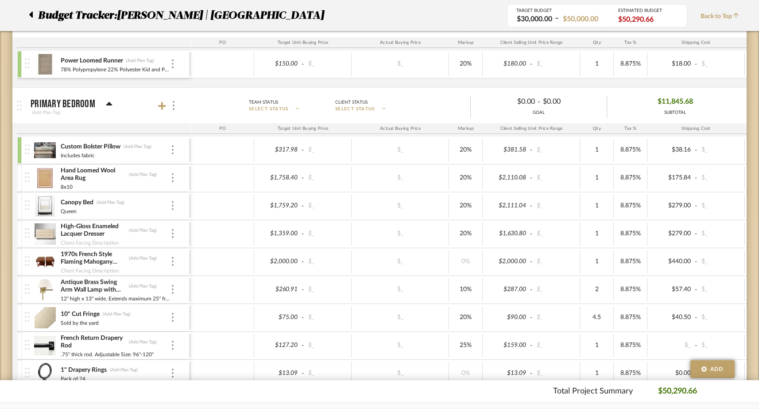
click at [19, 179] on div at bounding box center [19, 178] width 4 height 27
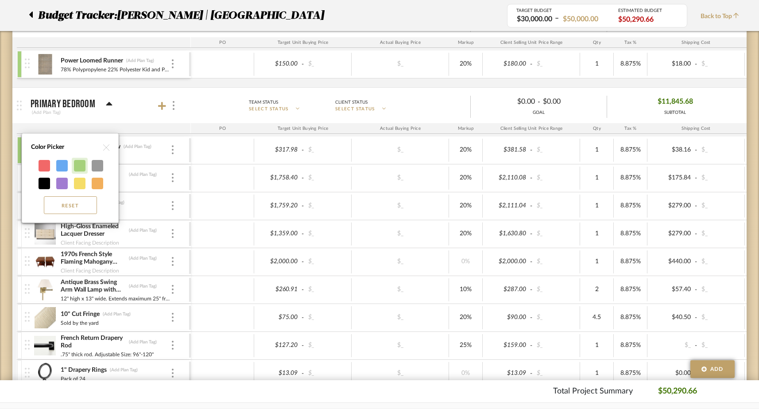
click at [76, 169] on div at bounding box center [80, 166] width 12 height 12
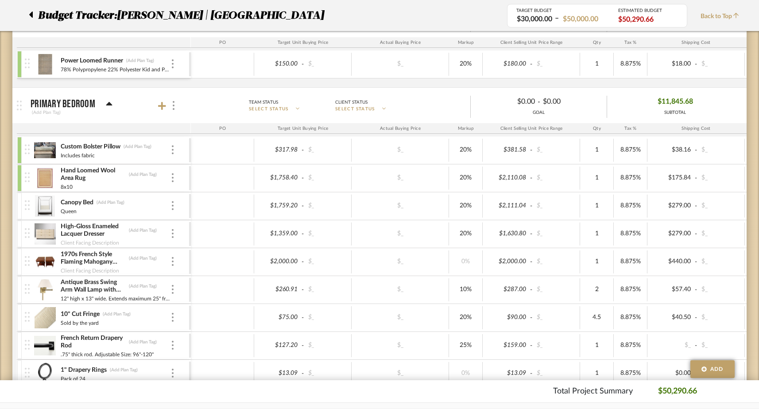
click at [20, 205] on div at bounding box center [19, 206] width 4 height 27
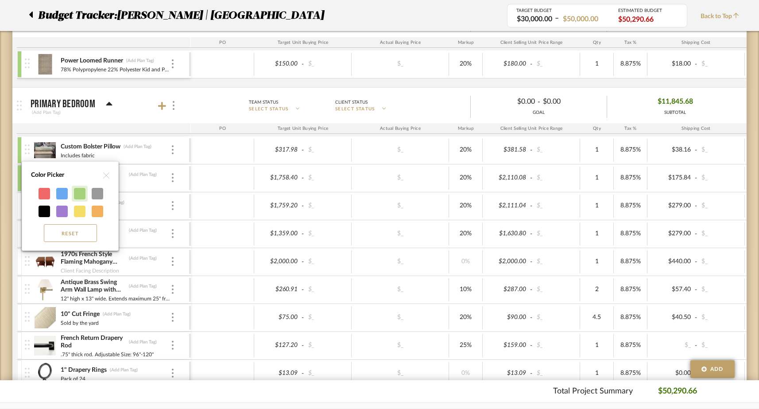
click at [77, 194] on div at bounding box center [80, 194] width 12 height 12
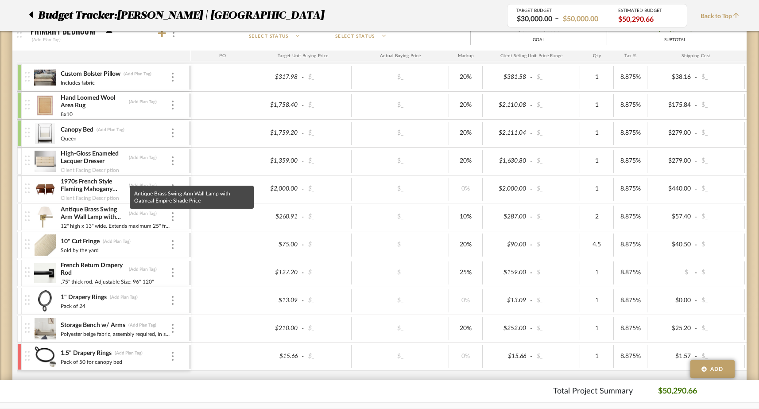
scroll to position [1224, 0]
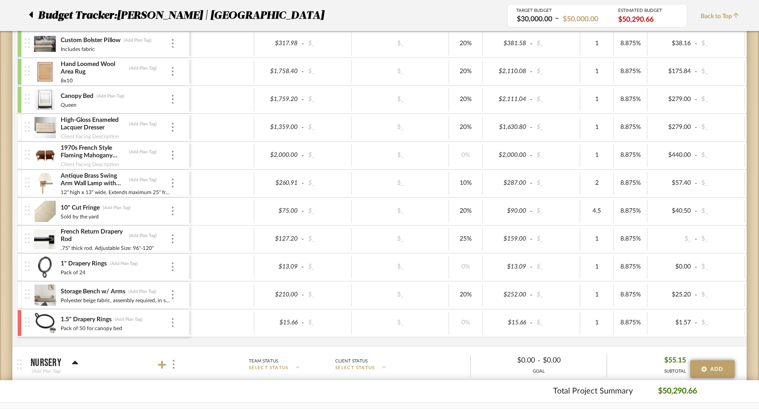
click at [19, 130] on div at bounding box center [19, 127] width 4 height 27
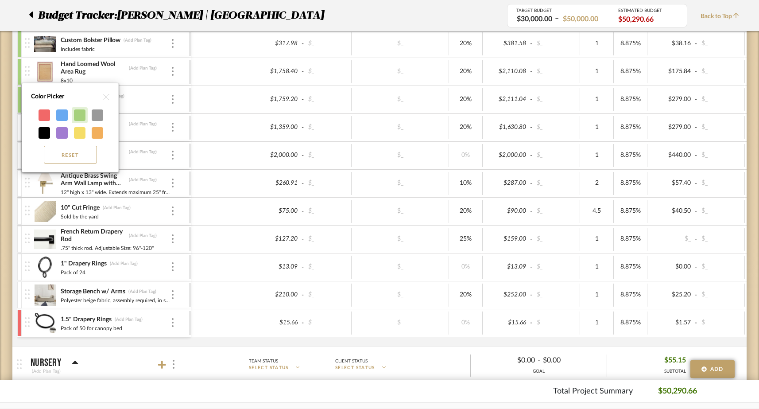
click at [78, 119] on div at bounding box center [80, 115] width 12 height 12
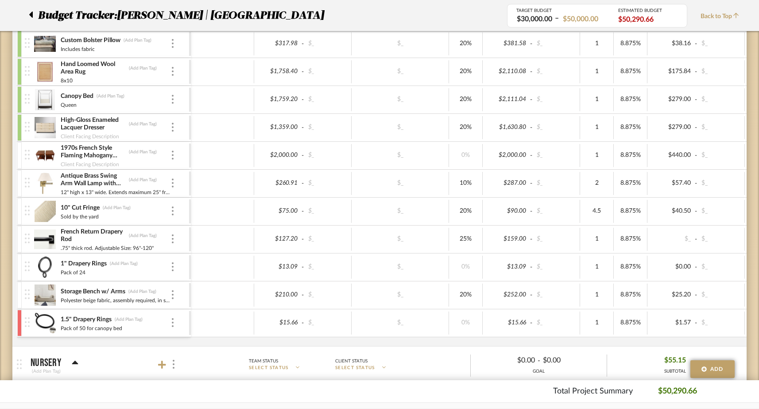
click at [20, 154] on div at bounding box center [19, 155] width 4 height 27
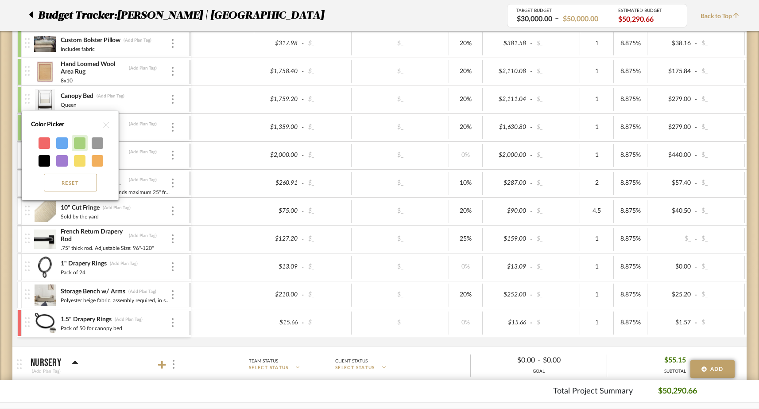
click at [76, 145] on div at bounding box center [80, 143] width 12 height 12
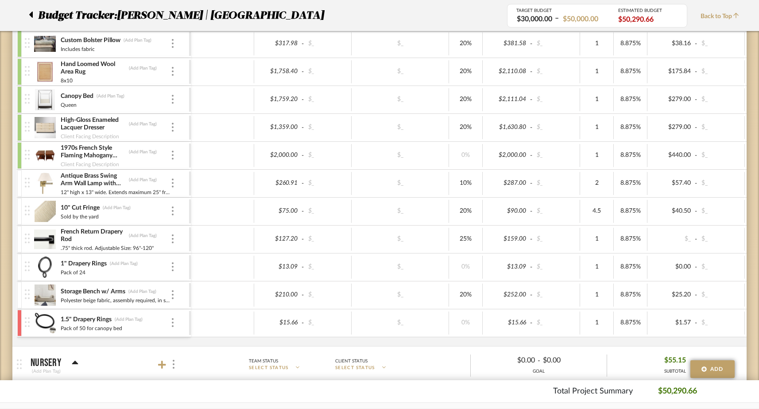
click at [19, 182] on div at bounding box center [19, 183] width 4 height 27
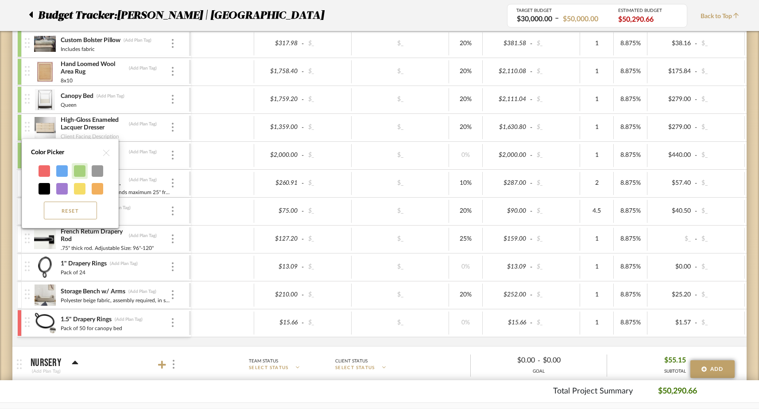
click at [80, 169] on div at bounding box center [80, 171] width 12 height 12
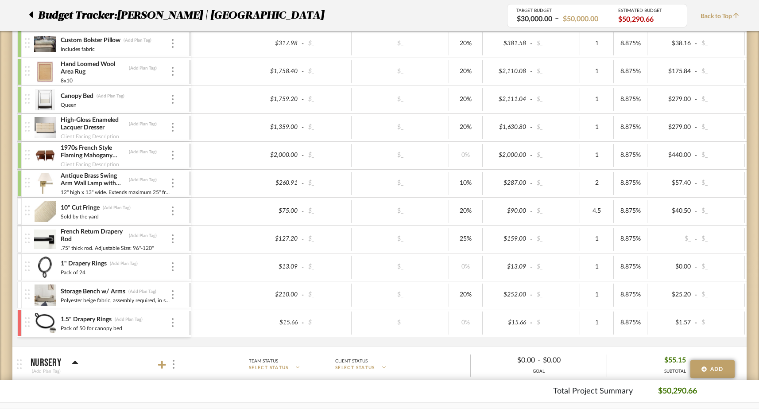
click at [19, 209] on div at bounding box center [19, 211] width 4 height 27
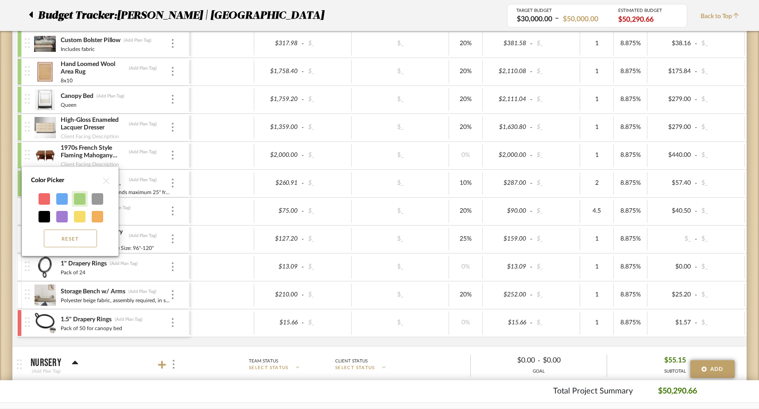
click at [78, 199] on div at bounding box center [80, 199] width 12 height 12
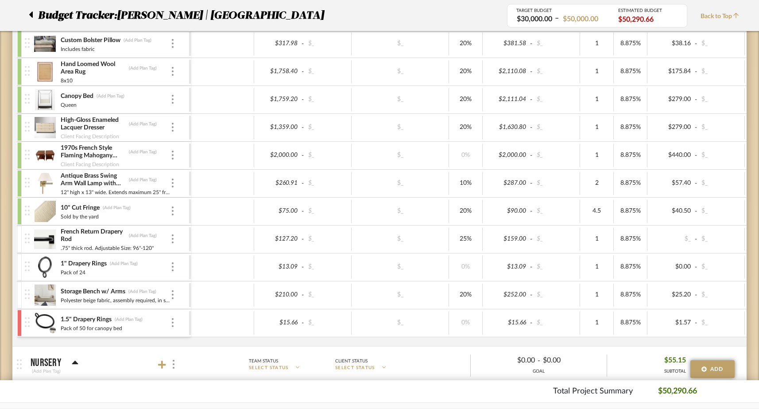
click at [18, 234] on div at bounding box center [19, 239] width 4 height 27
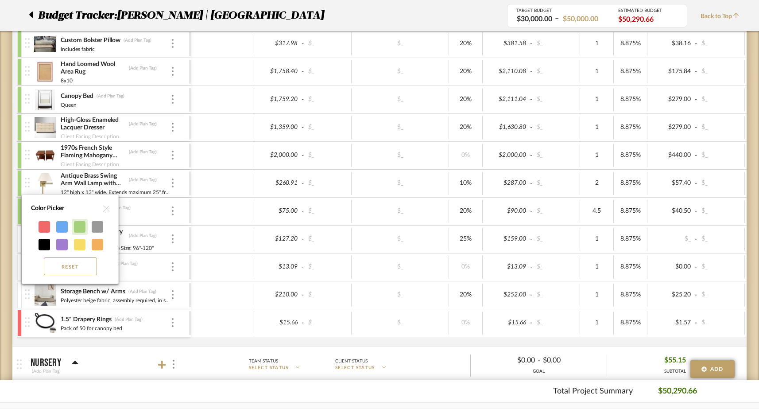
click at [78, 228] on div at bounding box center [80, 227] width 12 height 12
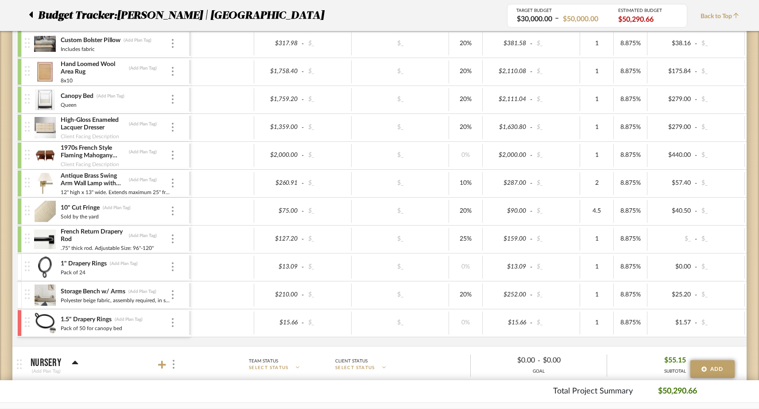
click at [20, 262] on div at bounding box center [19, 267] width 4 height 27
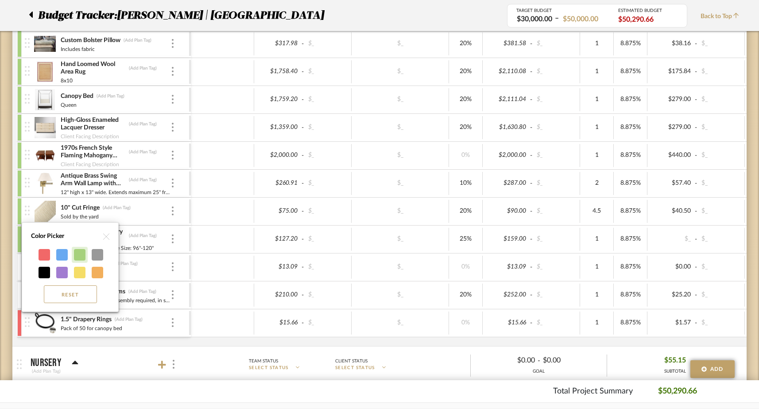
click at [78, 255] on div at bounding box center [80, 255] width 12 height 12
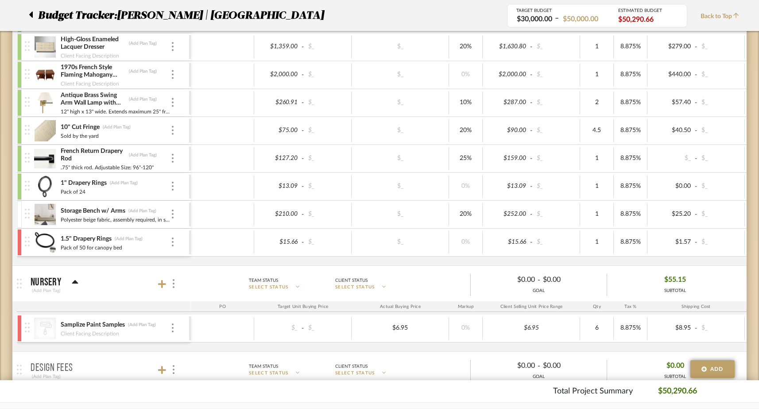
scroll to position [1328, 0]
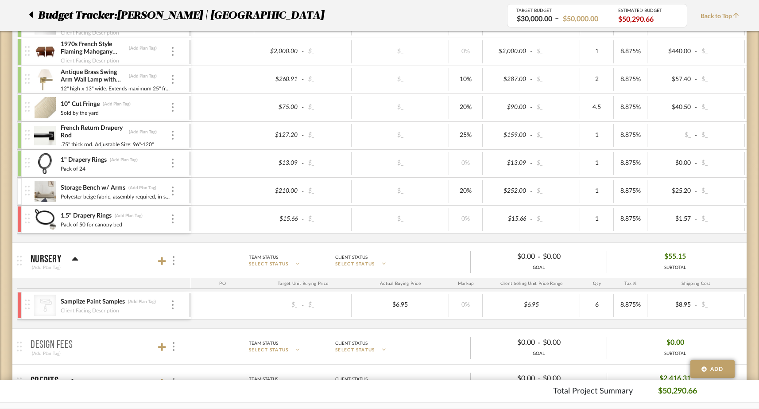
click at [19, 186] on div at bounding box center [19, 191] width 4 height 27
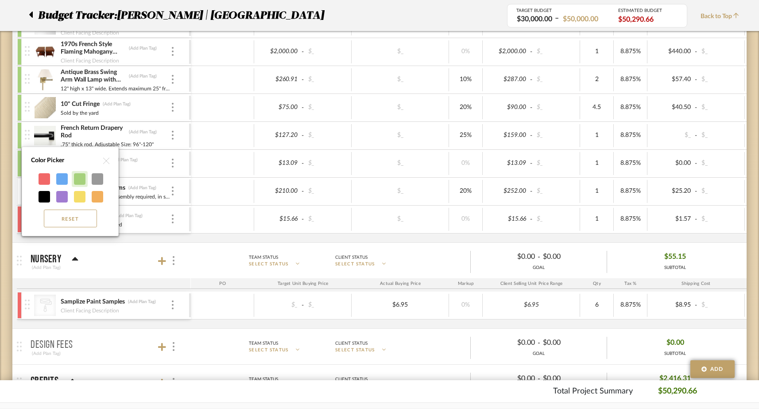
click at [86, 179] on div at bounding box center [80, 179] width 16 height 16
click at [83, 179] on div at bounding box center [80, 179] width 12 height 12
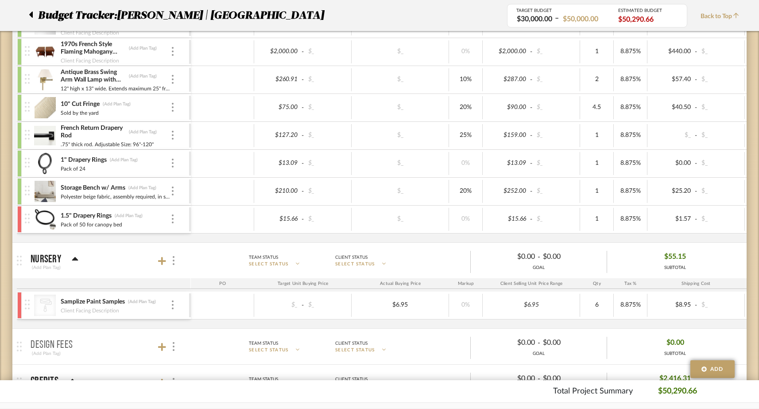
click at [20, 215] on div at bounding box center [19, 219] width 4 height 27
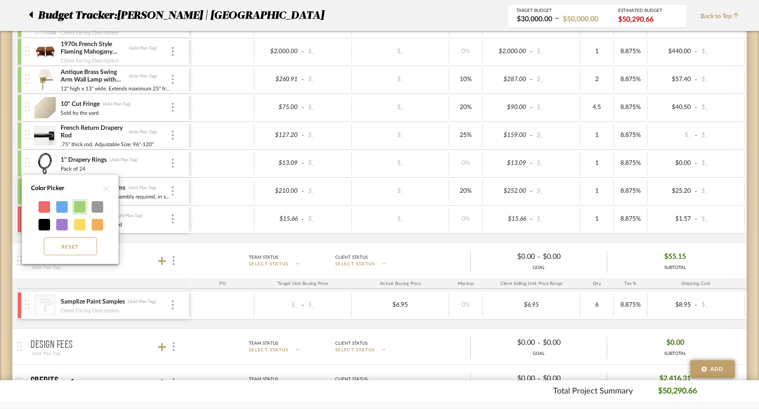
click at [81, 209] on div at bounding box center [80, 207] width 12 height 12
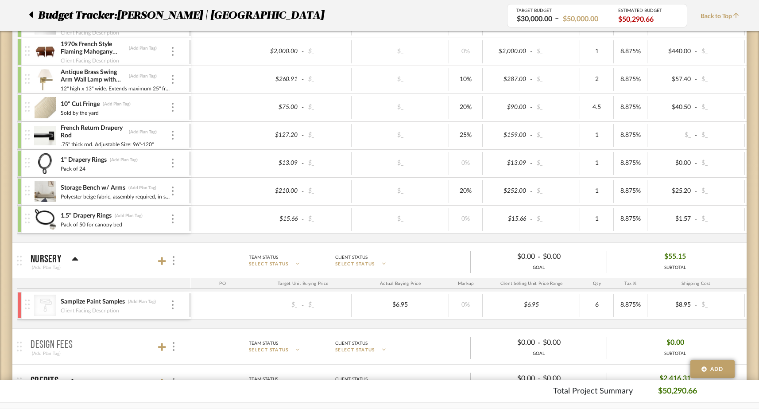
click at [20, 298] on div at bounding box center [19, 305] width 4 height 27
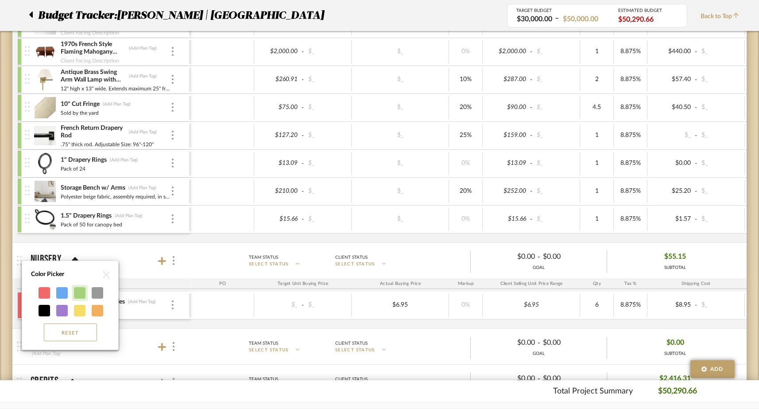
click at [77, 292] on div at bounding box center [80, 293] width 12 height 12
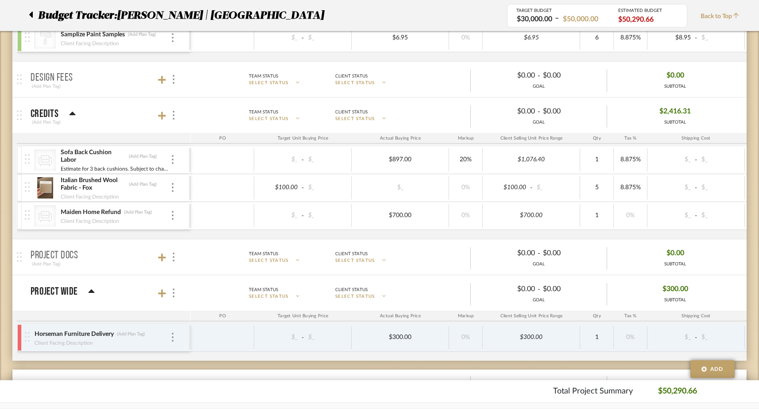
scroll to position [1597, 0]
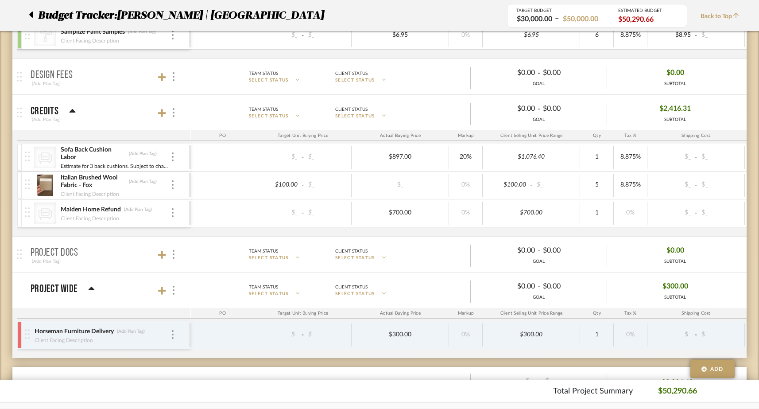
click at [18, 158] on div at bounding box center [19, 157] width 4 height 27
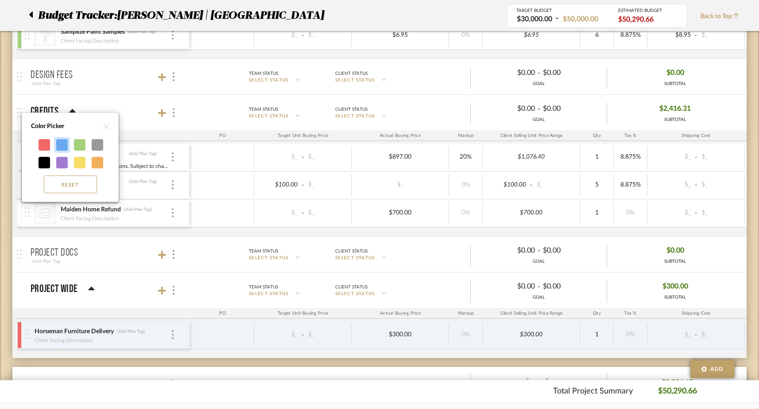
click at [60, 147] on div at bounding box center [62, 145] width 12 height 12
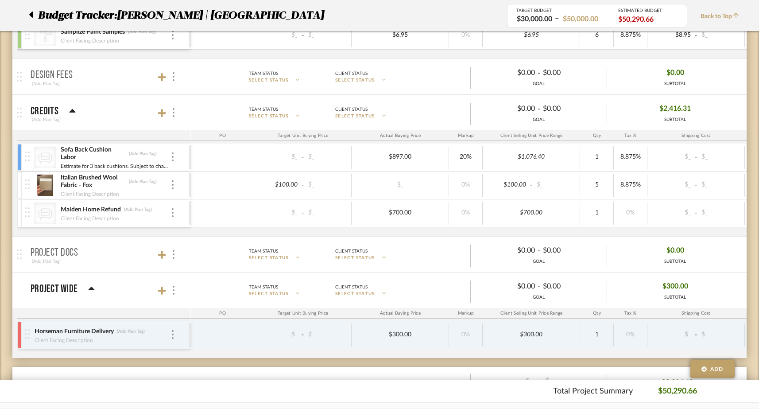
click at [19, 182] on div at bounding box center [19, 185] width 4 height 27
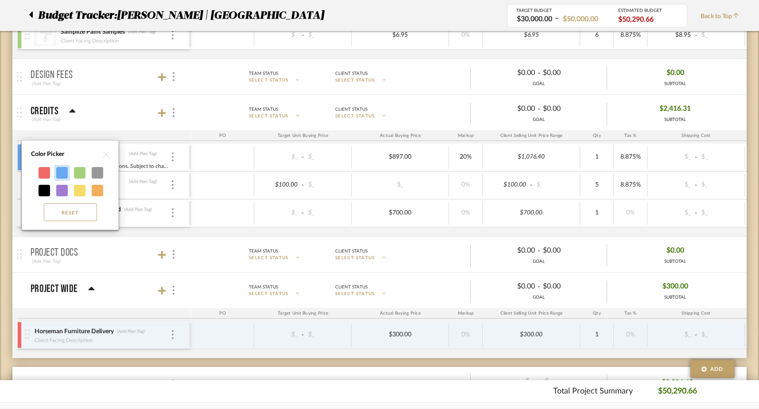
click at [59, 172] on div at bounding box center [62, 173] width 12 height 12
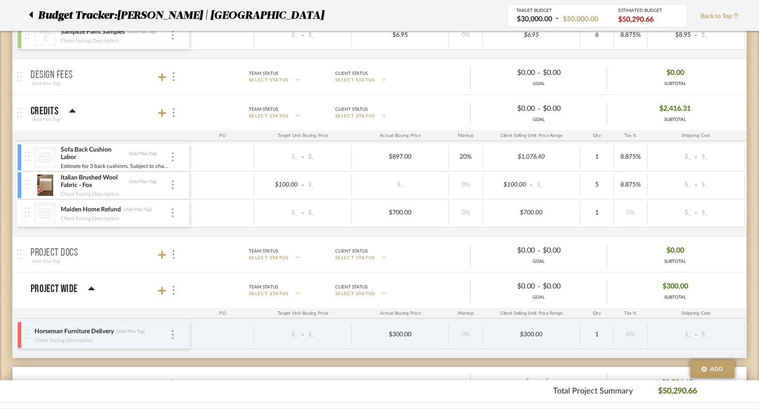
click at [19, 211] on div at bounding box center [19, 213] width 4 height 27
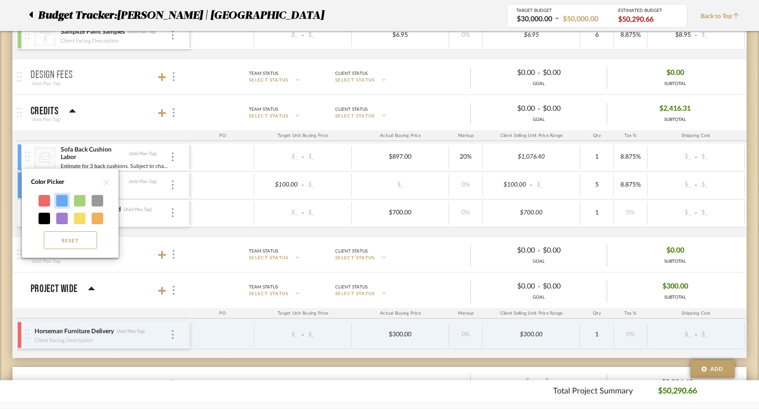
click at [59, 201] on div at bounding box center [62, 201] width 12 height 12
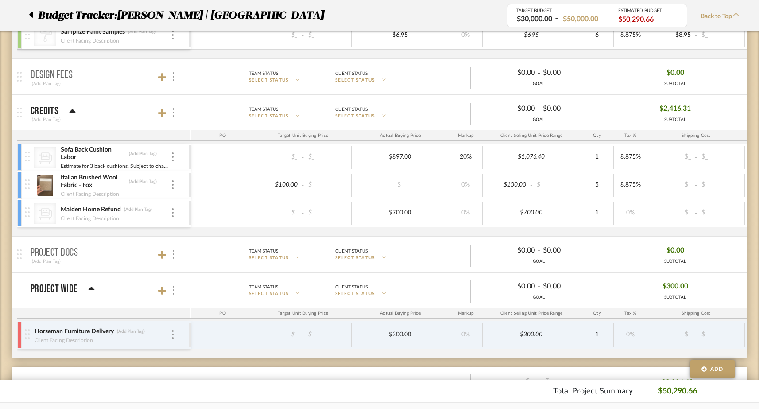
click at [19, 328] on div at bounding box center [19, 335] width 4 height 27
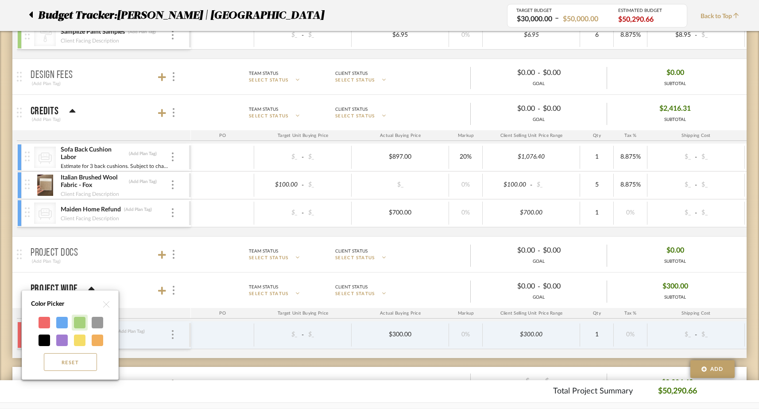
click at [78, 323] on div at bounding box center [80, 323] width 12 height 12
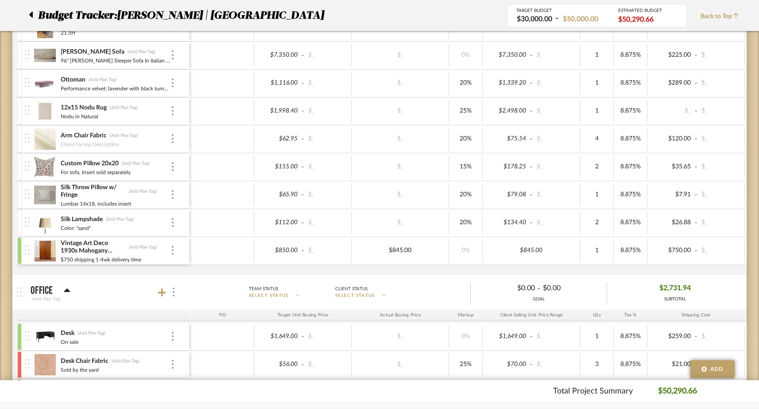
scroll to position [533, 0]
click at [22, 224] on div at bounding box center [28, 223] width 12 height 27
click at [20, 221] on div at bounding box center [19, 223] width 4 height 27
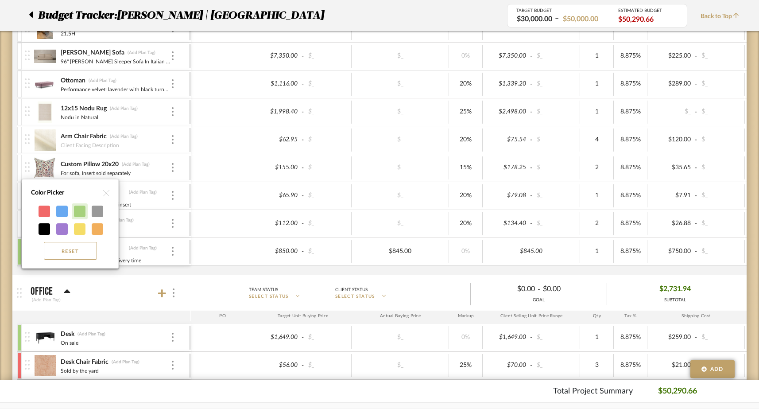
click at [78, 210] on div at bounding box center [80, 211] width 12 height 12
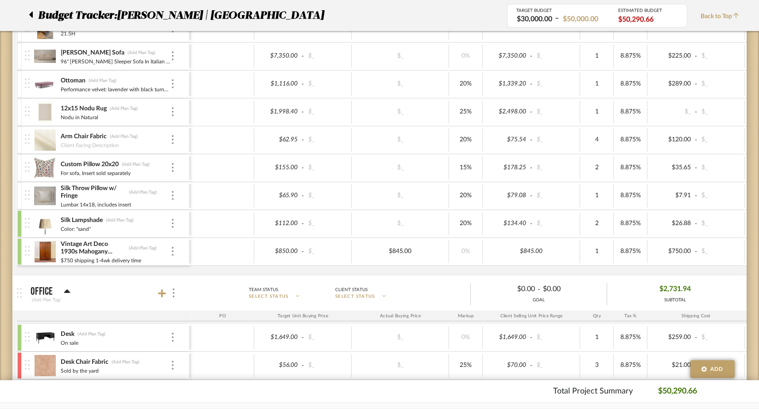
click at [17, 197] on div at bounding box center [19, 195] width 4 height 27
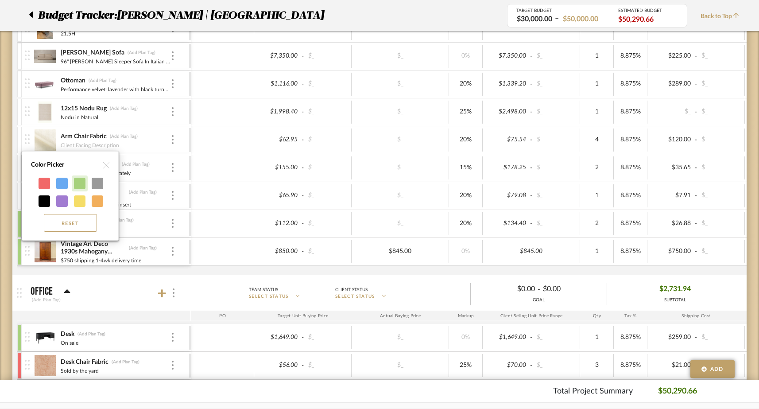
click at [79, 185] on div at bounding box center [80, 184] width 12 height 12
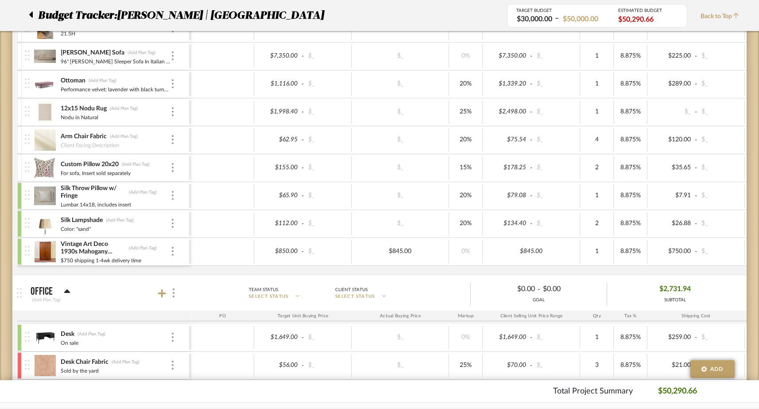
click at [19, 165] on div at bounding box center [19, 168] width 4 height 27
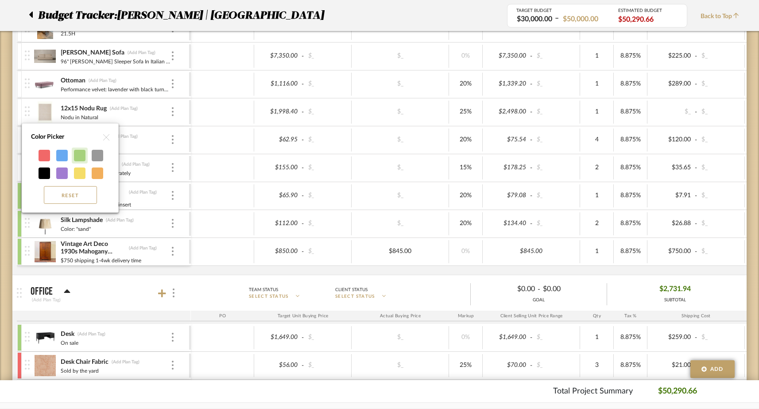
click at [78, 152] on div at bounding box center [80, 156] width 12 height 12
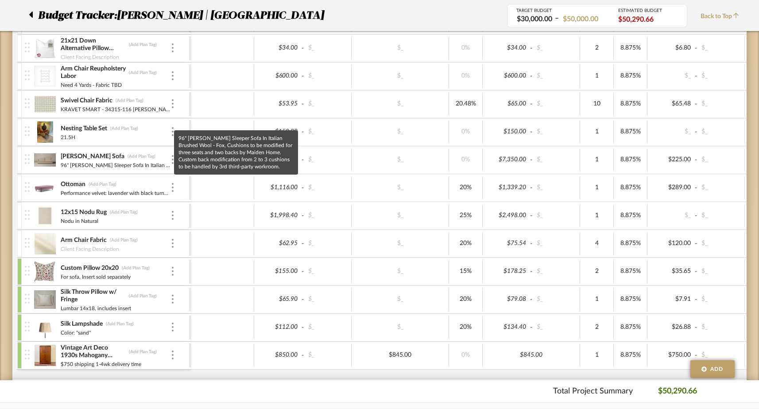
scroll to position [424, 0]
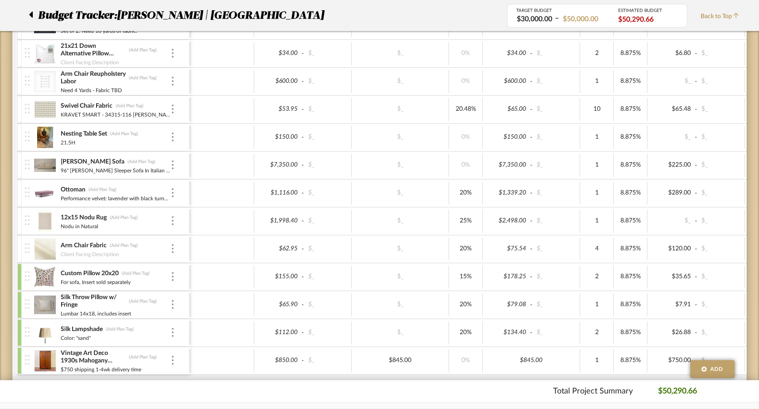
click at [19, 244] on div at bounding box center [19, 249] width 4 height 27
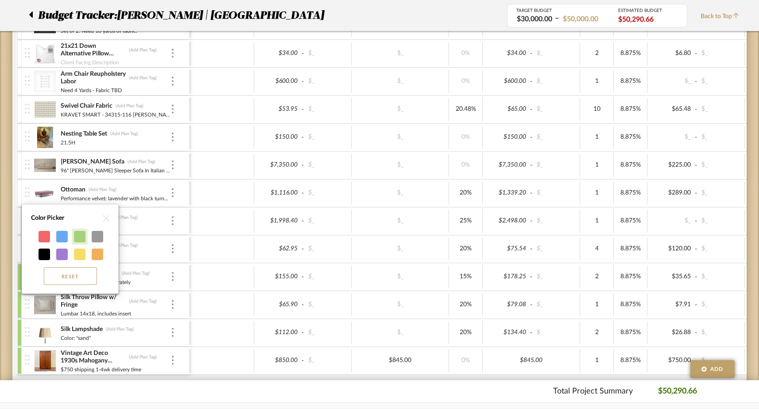
click at [80, 236] on div at bounding box center [80, 237] width 12 height 12
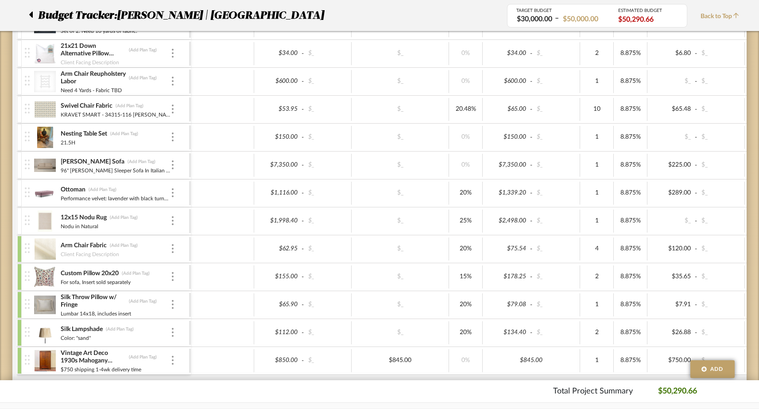
click at [18, 216] on div at bounding box center [19, 221] width 4 height 27
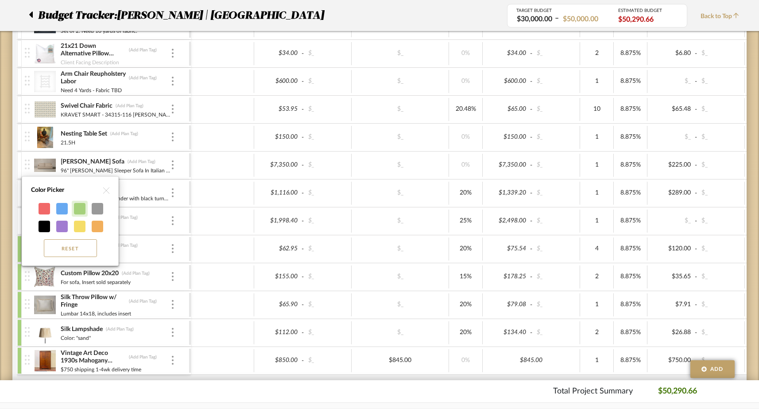
click at [79, 210] on div at bounding box center [80, 209] width 12 height 12
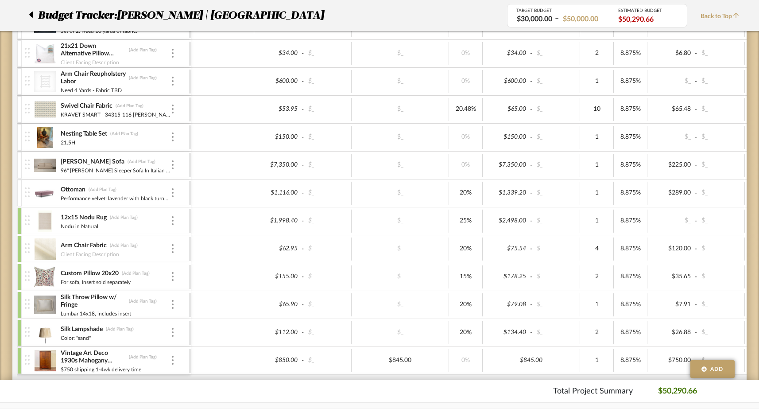
click at [19, 189] on div at bounding box center [19, 193] width 4 height 27
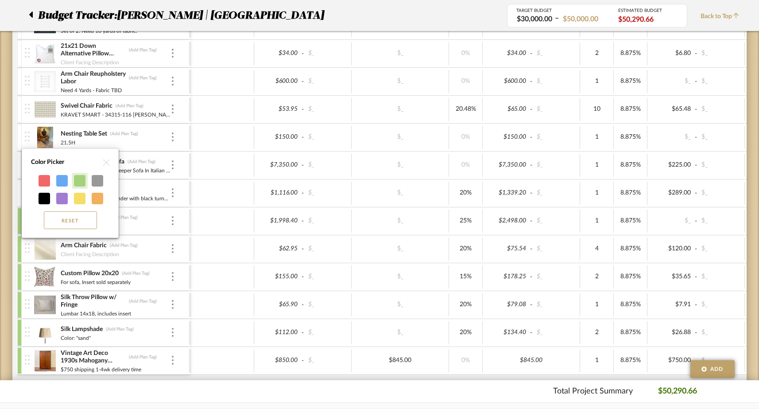
click at [81, 186] on div at bounding box center [80, 181] width 12 height 12
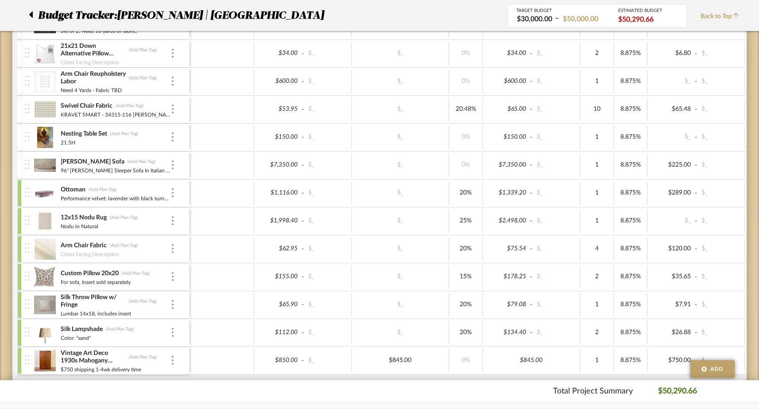
click at [19, 161] on div at bounding box center [19, 165] width 4 height 27
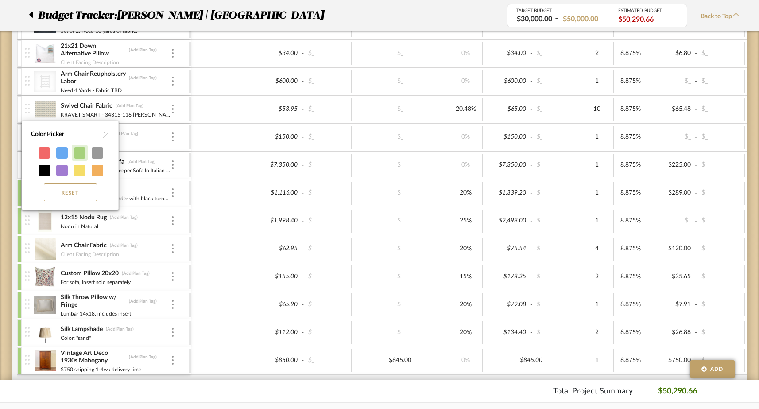
click at [77, 155] on div at bounding box center [80, 153] width 12 height 12
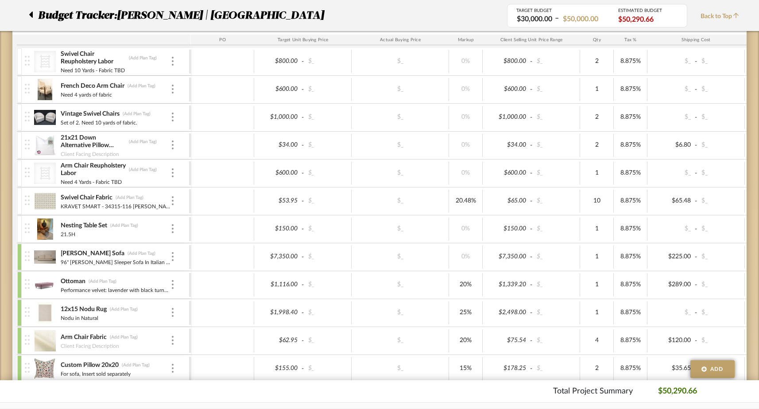
scroll to position [331, 0]
click at [19, 224] on div at bounding box center [19, 230] width 4 height 27
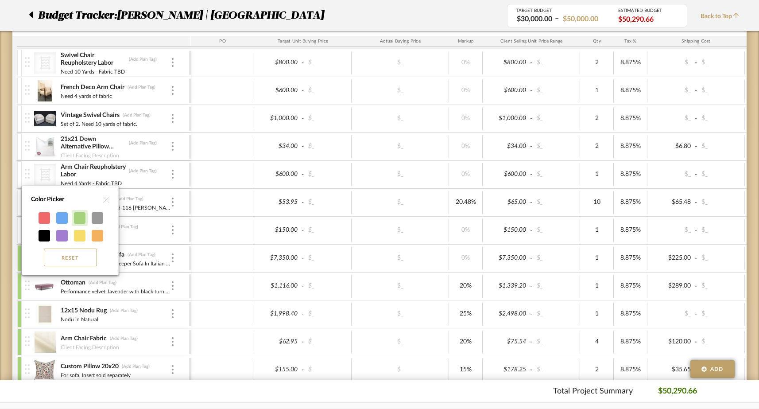
click at [81, 219] on div at bounding box center [80, 218] width 12 height 12
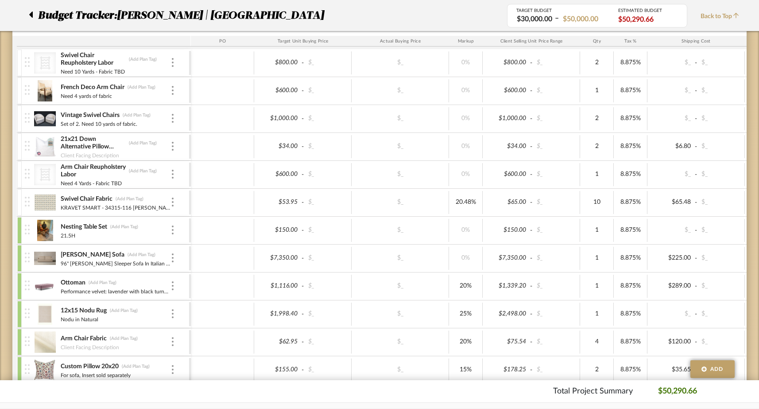
click at [21, 194] on div at bounding box center [19, 202] width 4 height 27
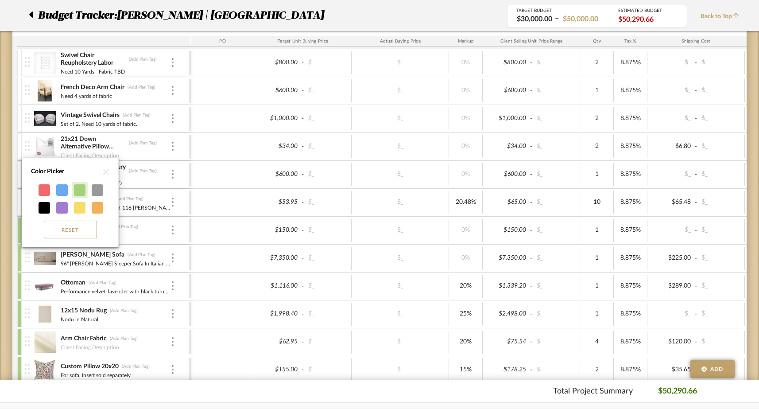
click at [82, 188] on div at bounding box center [80, 190] width 12 height 12
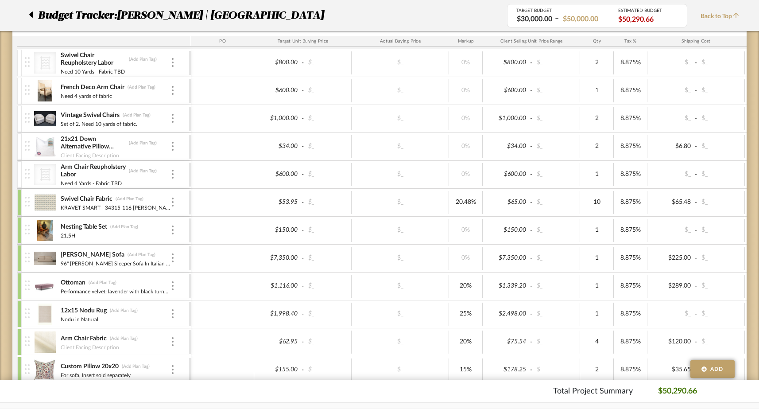
click at [18, 175] on div at bounding box center [19, 174] width 4 height 27
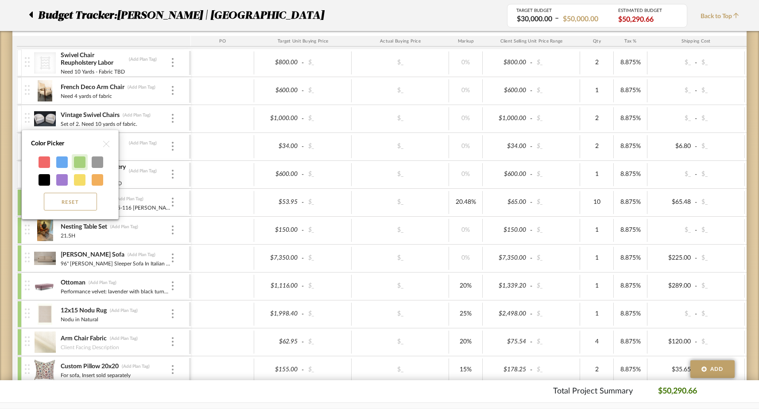
click at [76, 166] on div at bounding box center [80, 162] width 12 height 12
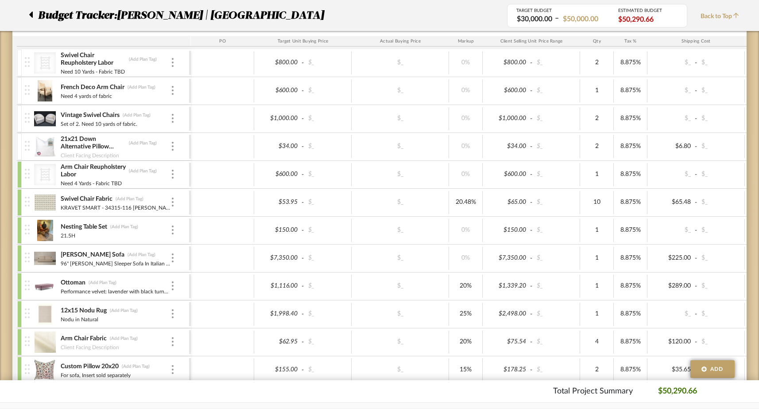
click at [17, 143] on div at bounding box center [19, 146] width 4 height 27
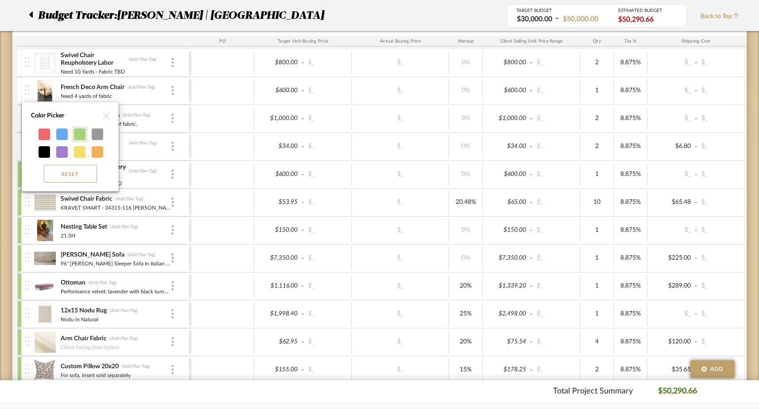
click at [73, 132] on div at bounding box center [80, 134] width 16 height 16
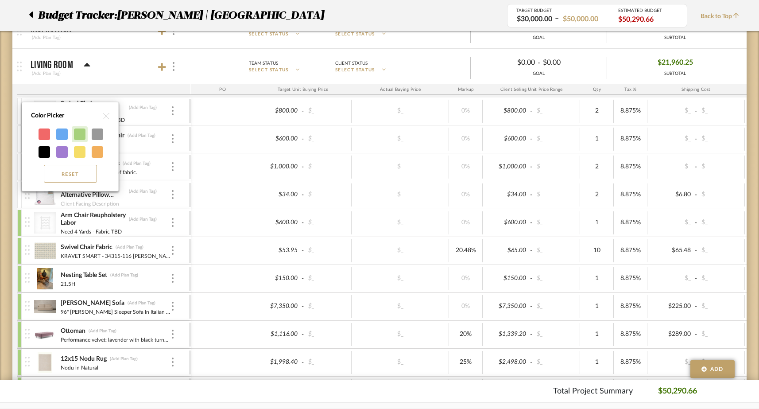
scroll to position [265, 0]
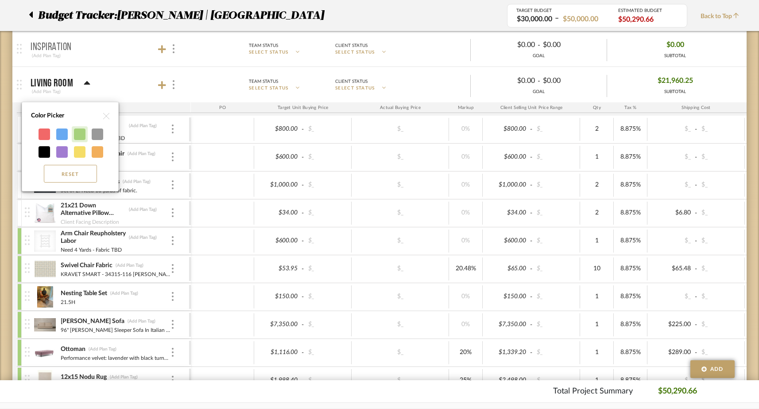
click at [80, 134] on div at bounding box center [80, 134] width 12 height 12
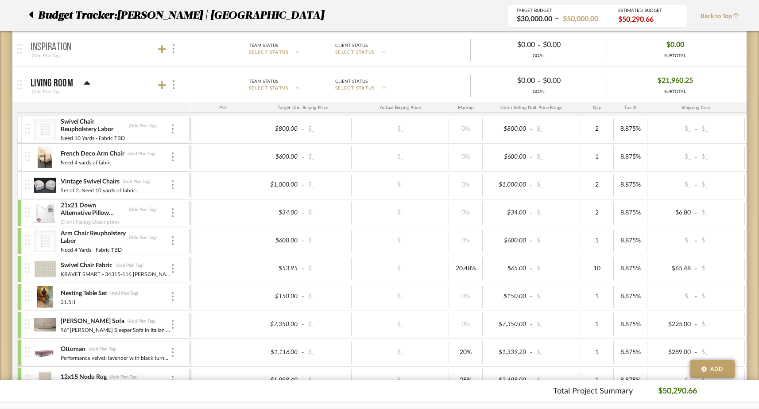
click at [19, 178] on div at bounding box center [19, 185] width 4 height 27
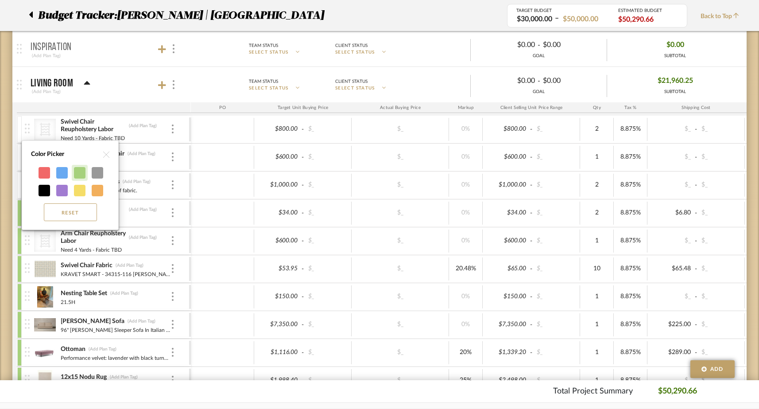
click at [80, 173] on div at bounding box center [80, 173] width 12 height 12
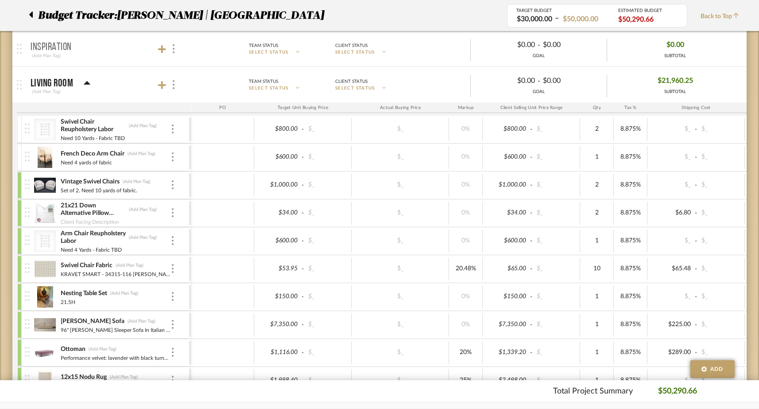
click at [18, 156] on div at bounding box center [19, 157] width 4 height 27
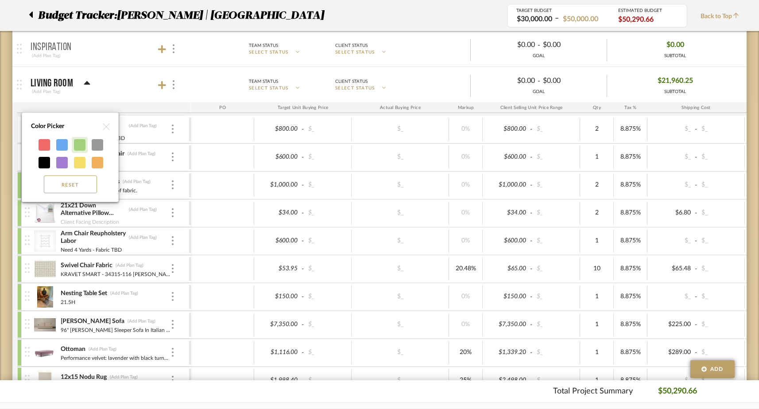
click at [76, 144] on div at bounding box center [80, 145] width 12 height 12
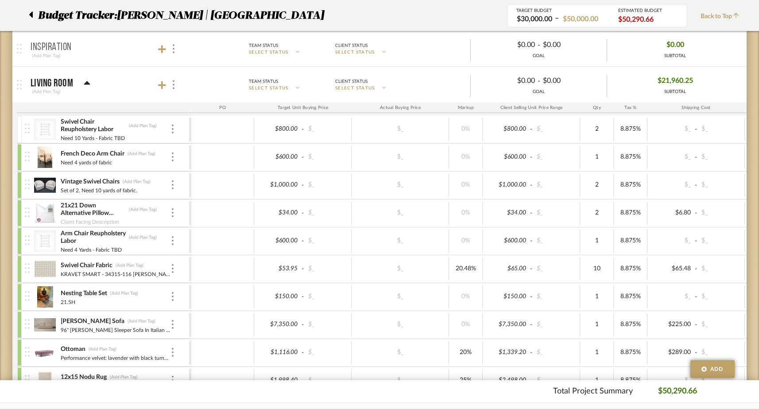
click at [19, 129] on div at bounding box center [19, 129] width 4 height 27
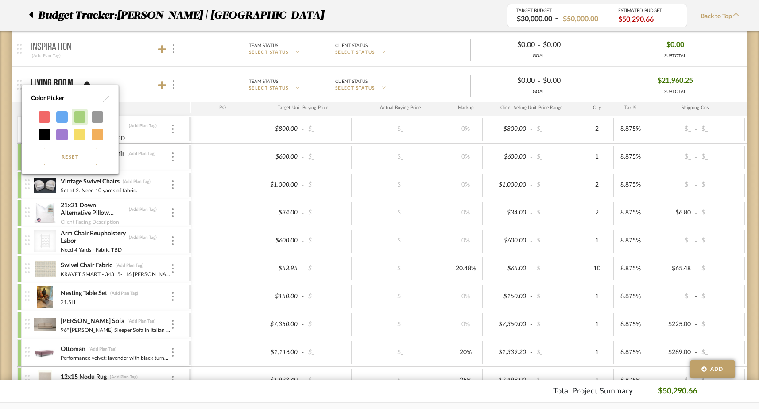
click at [76, 119] on div at bounding box center [80, 117] width 12 height 12
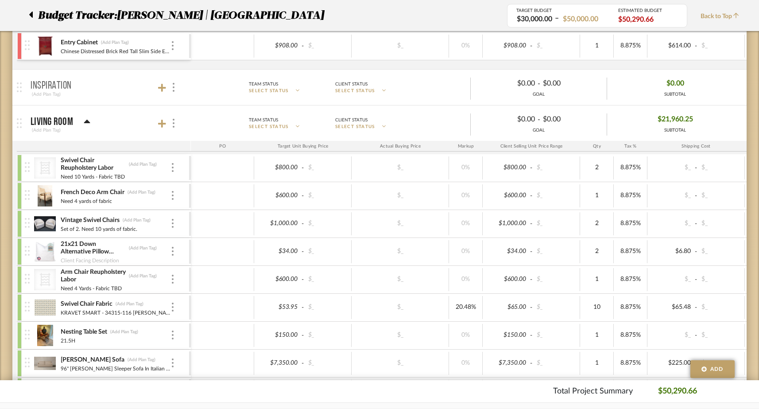
scroll to position [203, 0]
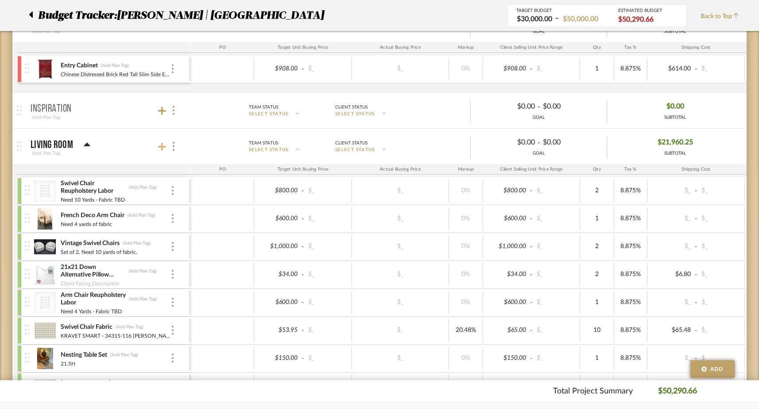
click at [163, 147] on icon at bounding box center [162, 147] width 8 height 8
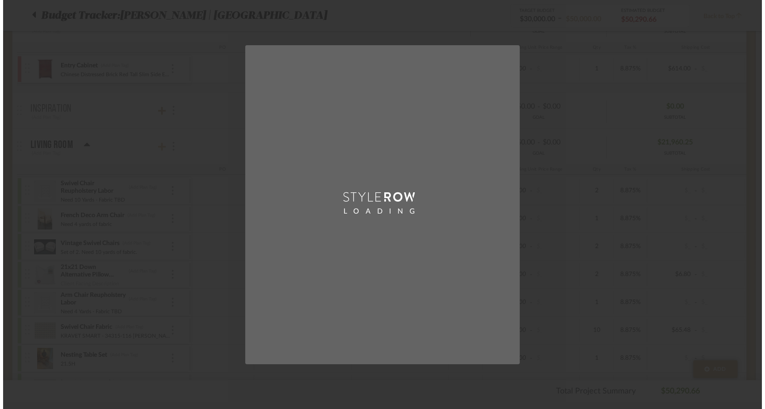
scroll to position [0, 0]
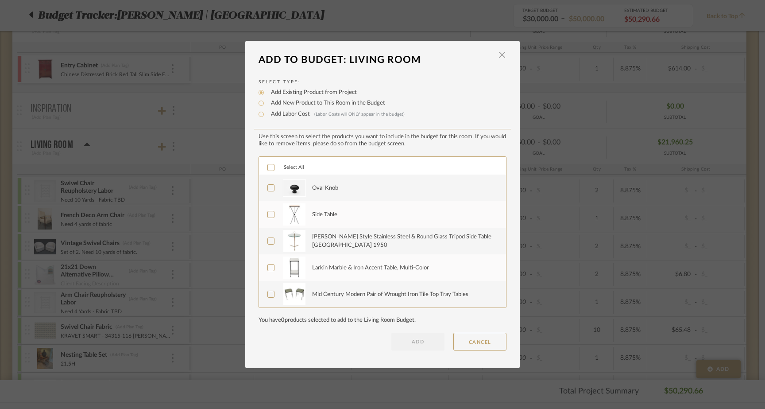
click at [268, 186] on icon at bounding box center [271, 188] width 6 height 6
click at [412, 346] on button "ADD" at bounding box center [417, 342] width 53 height 18
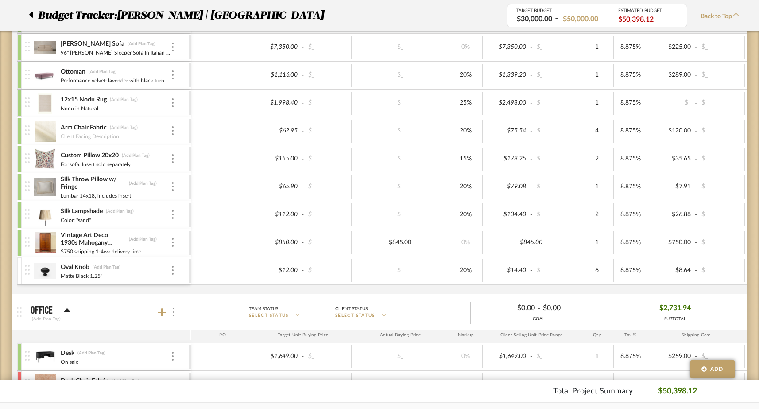
scroll to position [616, 0]
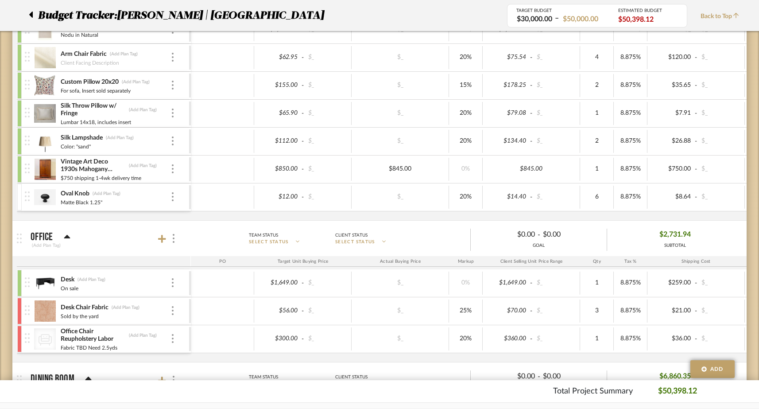
click at [19, 190] on div at bounding box center [19, 197] width 4 height 27
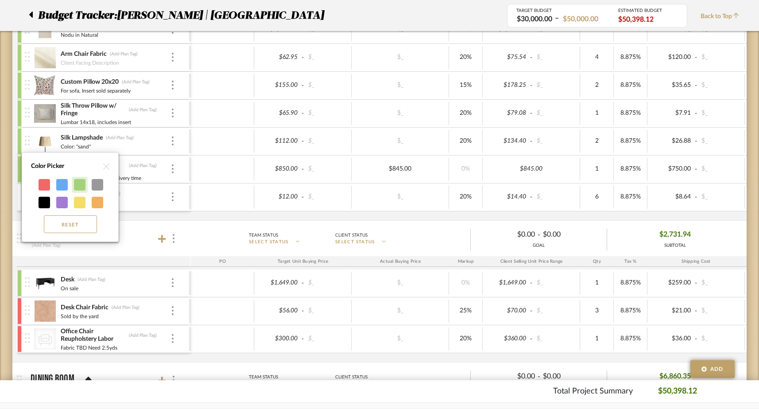
click at [81, 184] on div at bounding box center [80, 185] width 12 height 12
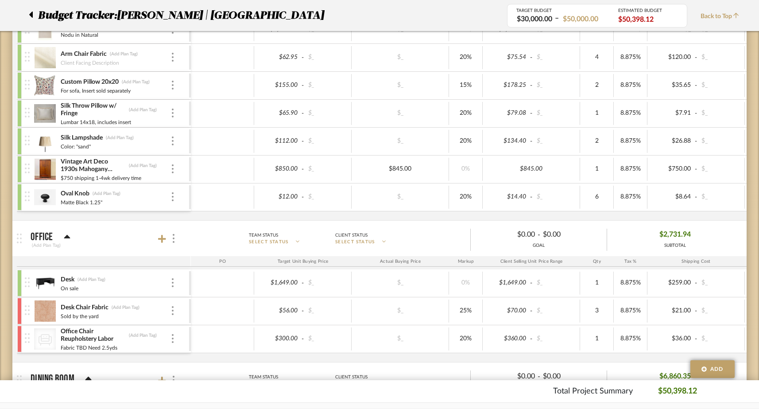
click at [19, 197] on div at bounding box center [19, 197] width 4 height 27
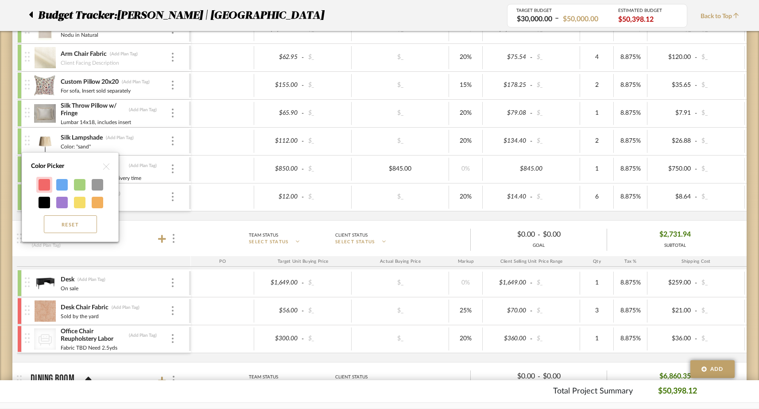
click at [39, 185] on div at bounding box center [45, 185] width 12 height 12
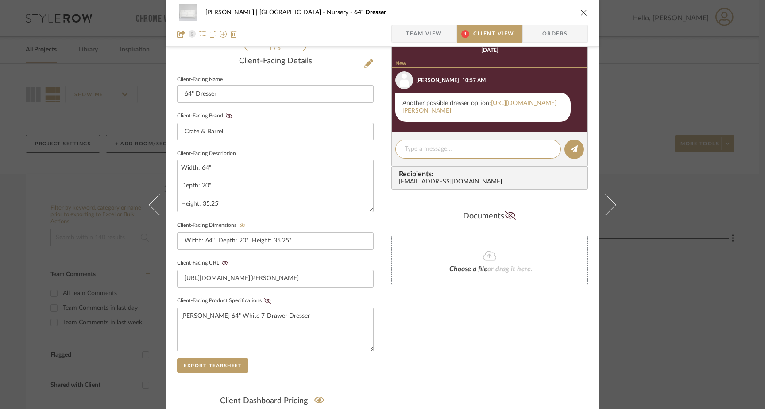
scroll to position [249, 0]
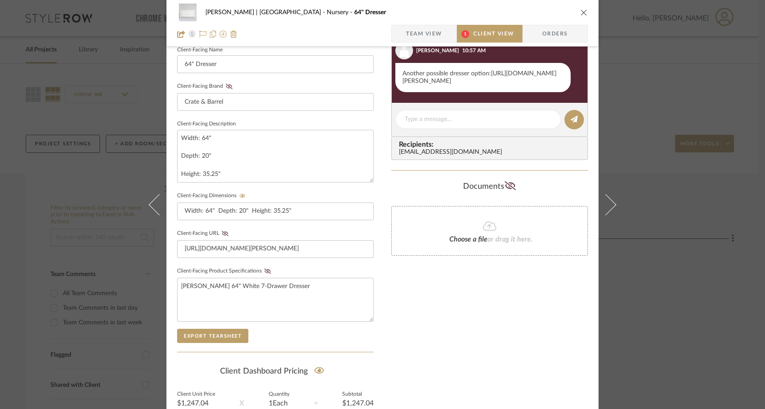
click at [443, 84] on link "https://www.crateandbarrel.com/hampshire-50-white-wood-6-drawer-kids-dresser/s3…" at bounding box center [480, 77] width 154 height 14
